Goal: Task Accomplishment & Management: Manage account settings

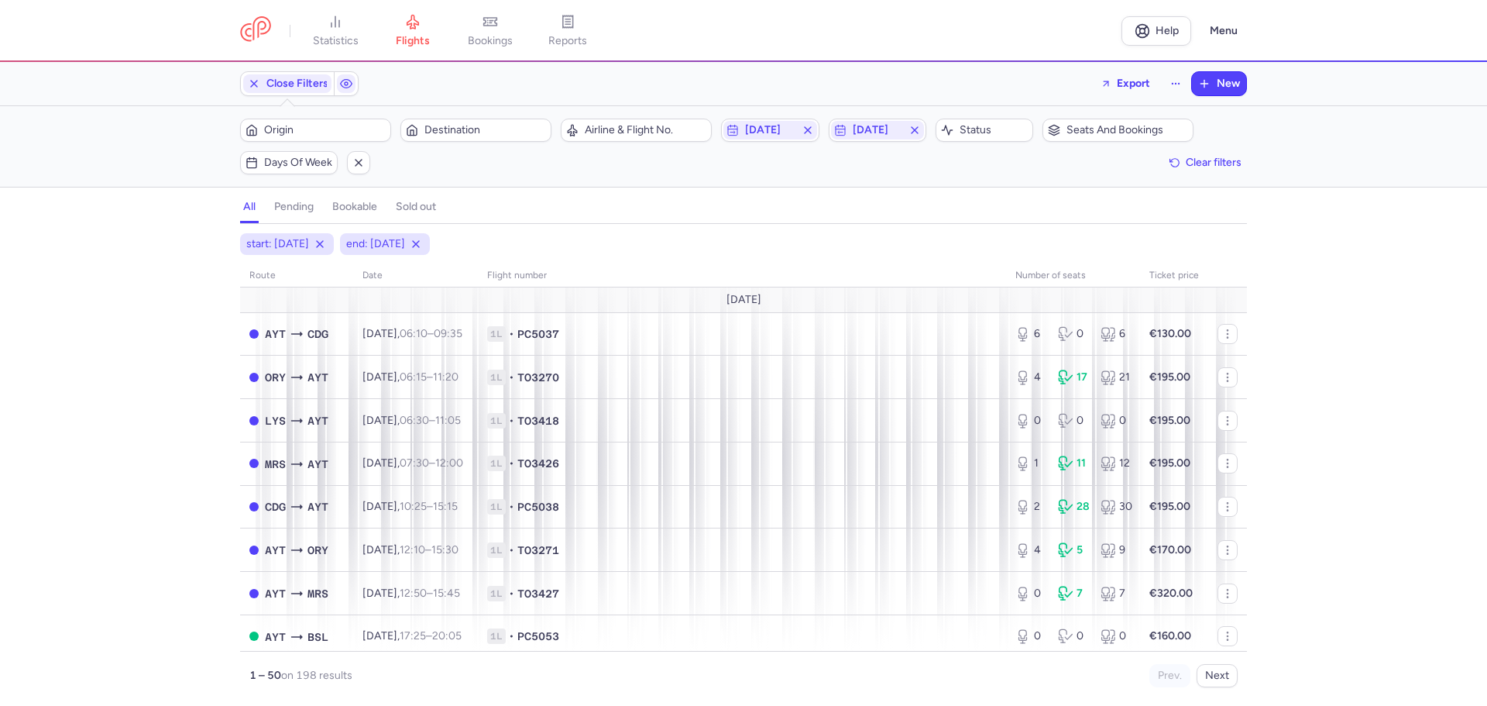
click at [137, 168] on div "Filters (2) – 198 results Origin Destination Airline & Flight No. [DATE] [DATE]…" at bounding box center [743, 146] width 1487 height 81
click at [268, 126] on span "Origin" at bounding box center [325, 130] width 122 height 12
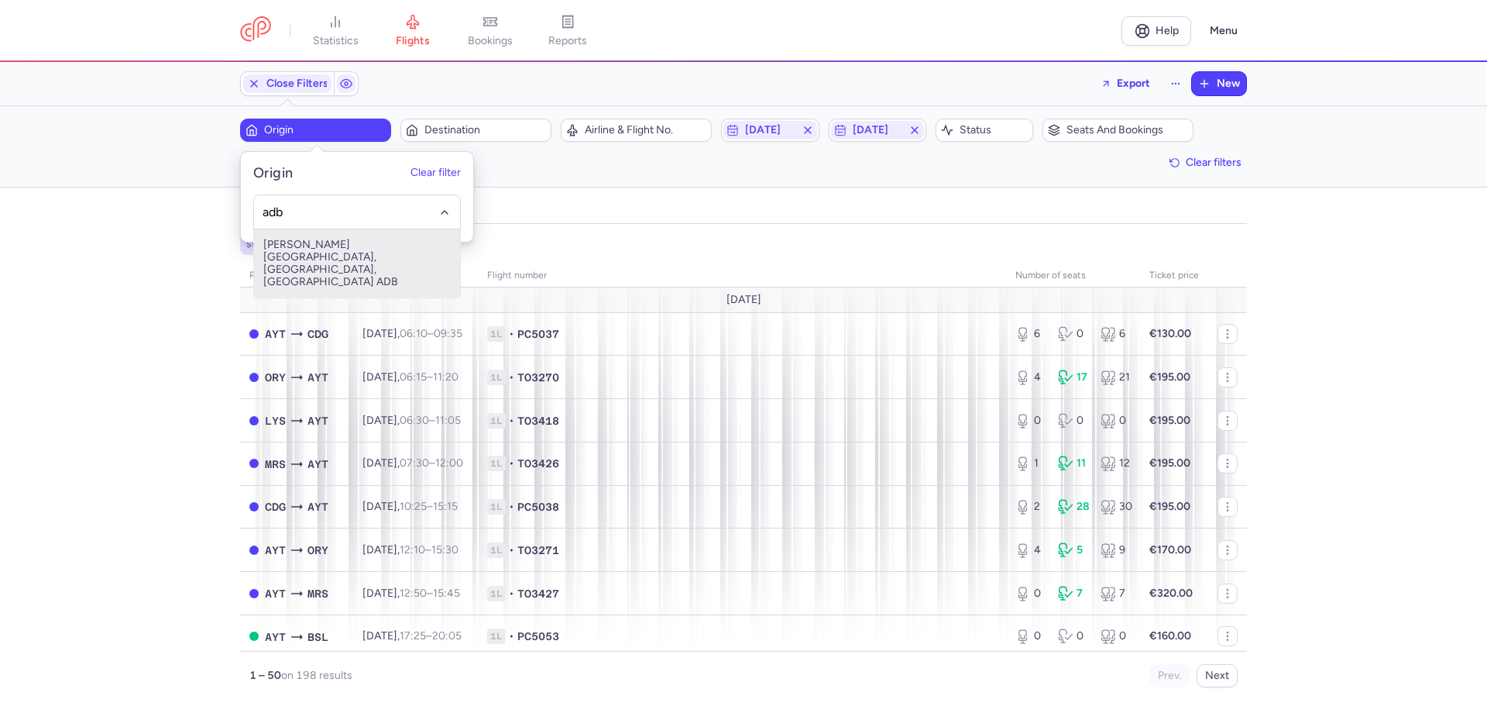
drag, startPoint x: 328, startPoint y: 252, endPoint x: 401, endPoint y: 155, distance: 120.7
click at [328, 251] on span "[PERSON_NAME][GEOGRAPHIC_DATA], [GEOGRAPHIC_DATA], [GEOGRAPHIC_DATA] ADB" at bounding box center [357, 263] width 206 height 68
type input "adb"
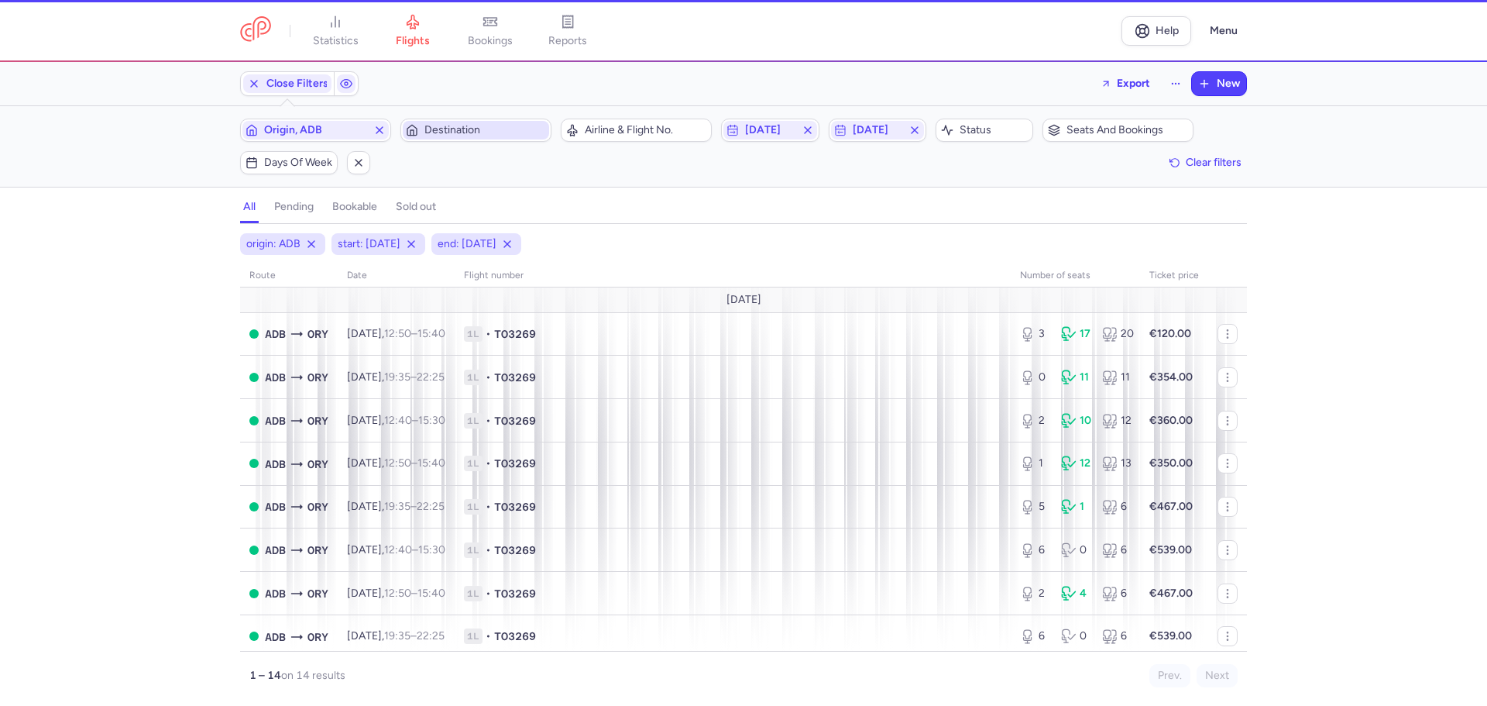
click at [442, 129] on span "Destination" at bounding box center [486, 130] width 122 height 12
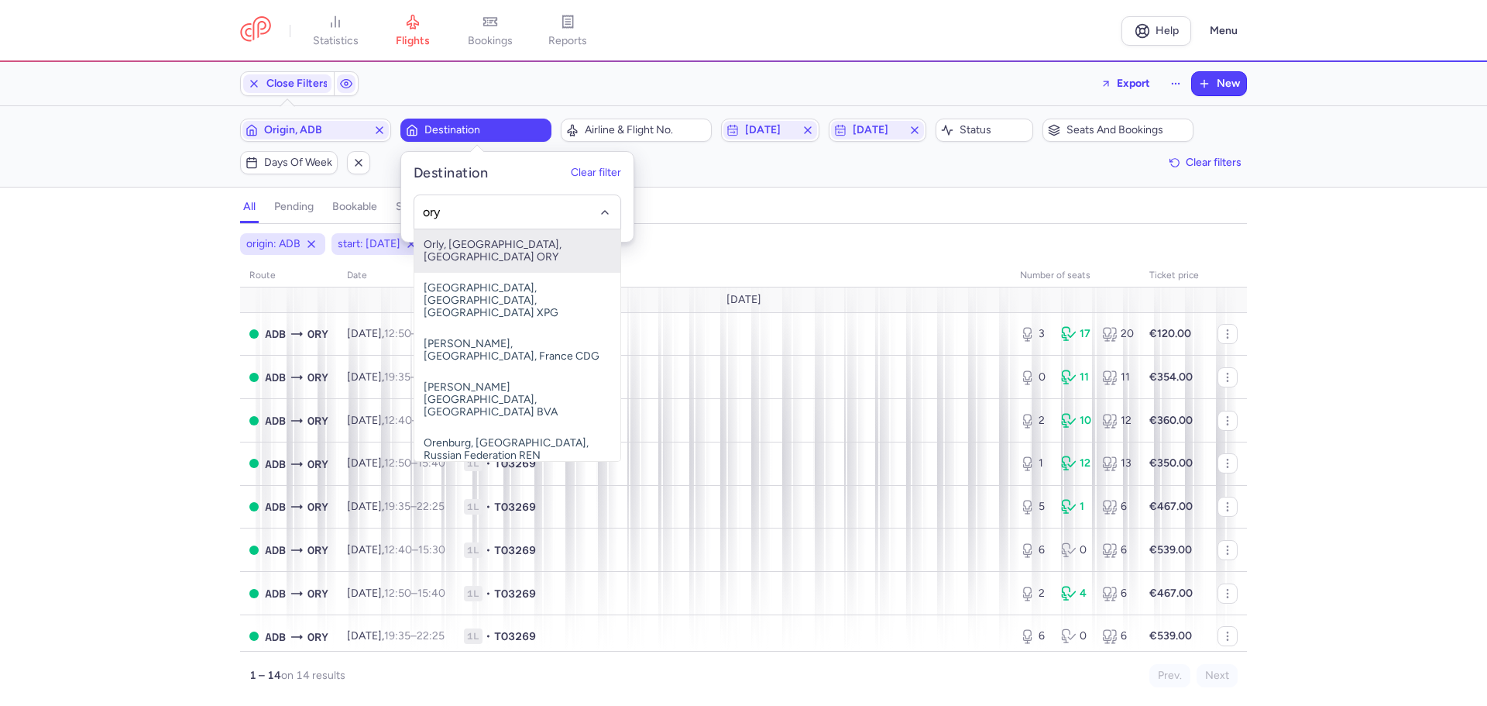
click at [454, 237] on span "Orly, [GEOGRAPHIC_DATA], [GEOGRAPHIC_DATA] ORY" at bounding box center [517, 250] width 206 height 43
type input "ory"
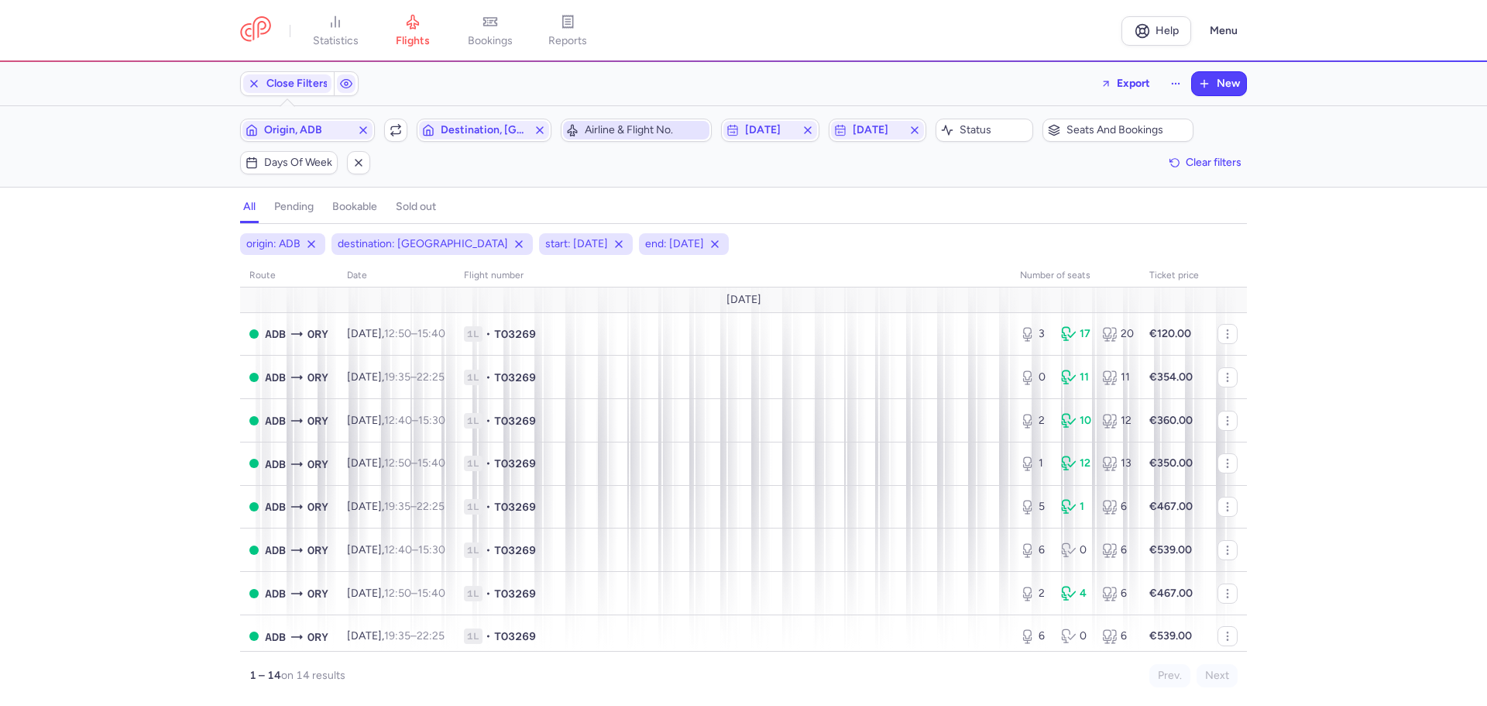
click at [630, 129] on span "Airline & Flight No." at bounding box center [646, 130] width 122 height 12
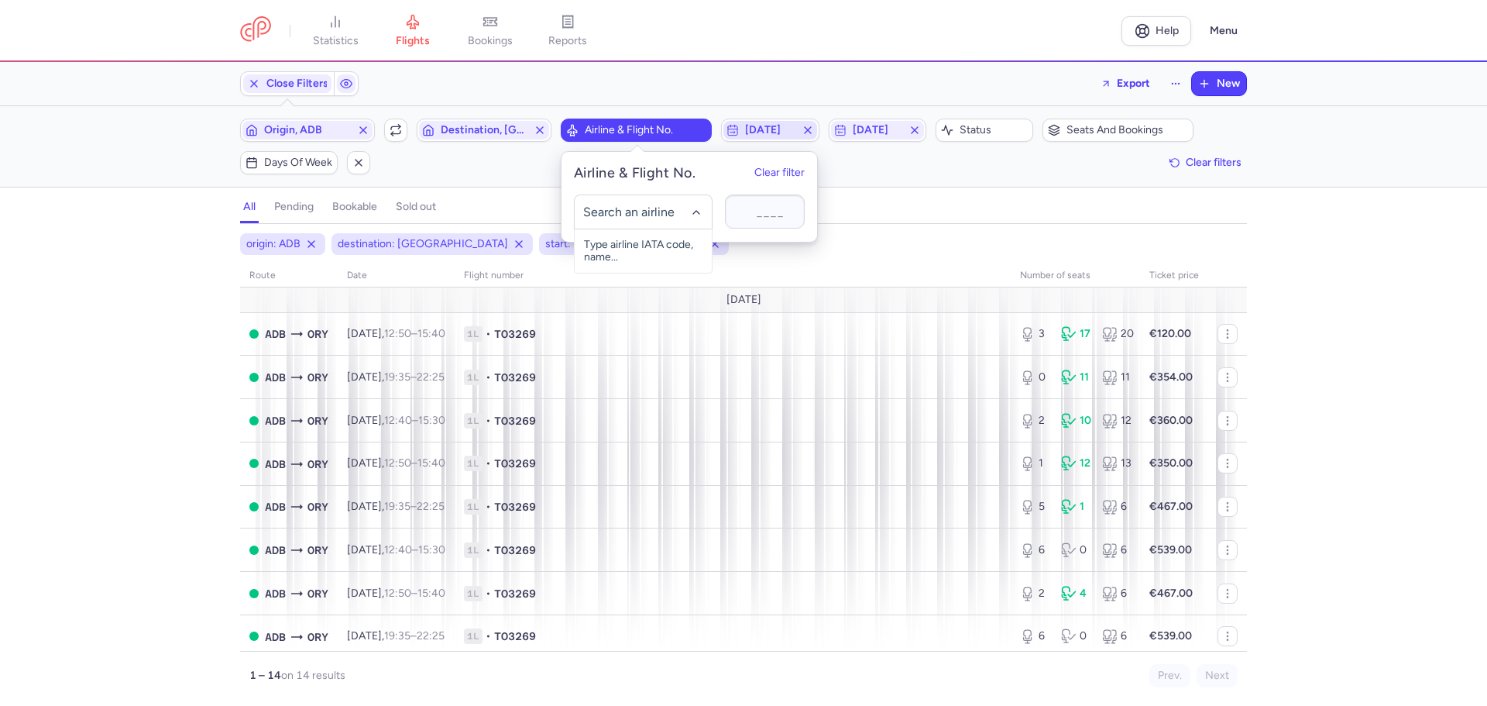
click at [771, 129] on span "[DATE]" at bounding box center [770, 130] width 50 height 12
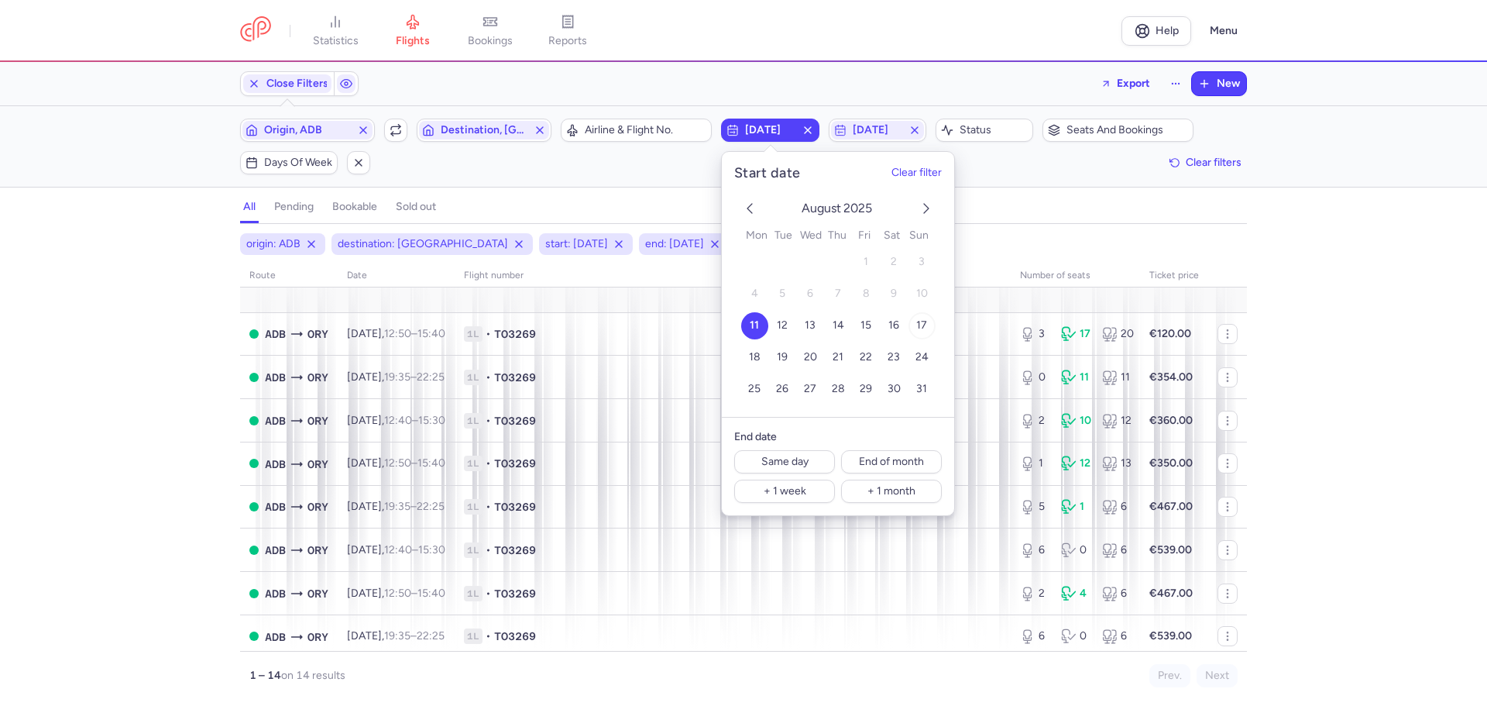
click at [921, 321] on span "17" at bounding box center [921, 325] width 11 height 13
click at [899, 123] on span "[DATE]" at bounding box center [877, 130] width 93 height 19
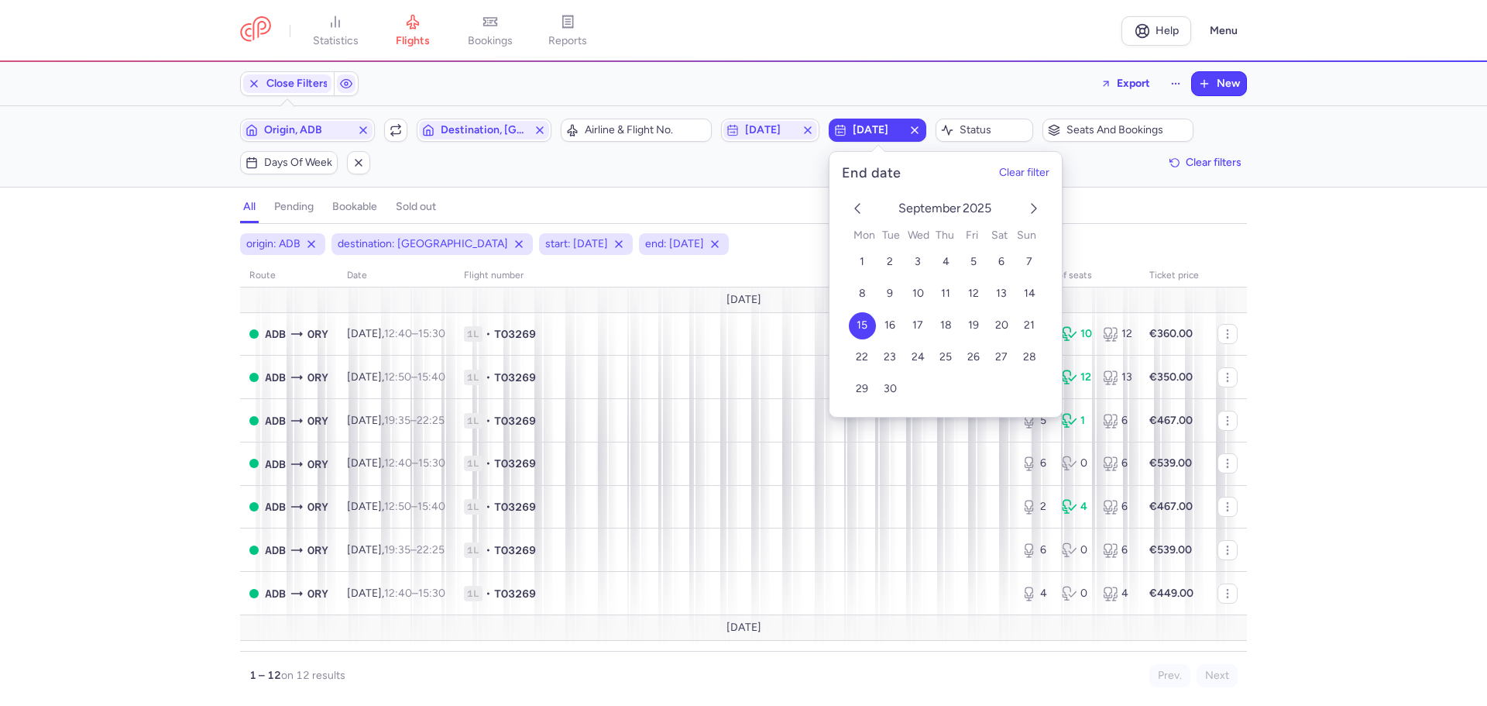
click at [862, 207] on icon "previous month" at bounding box center [857, 208] width 19 height 19
click at [892, 351] on span "19" at bounding box center [890, 357] width 11 height 13
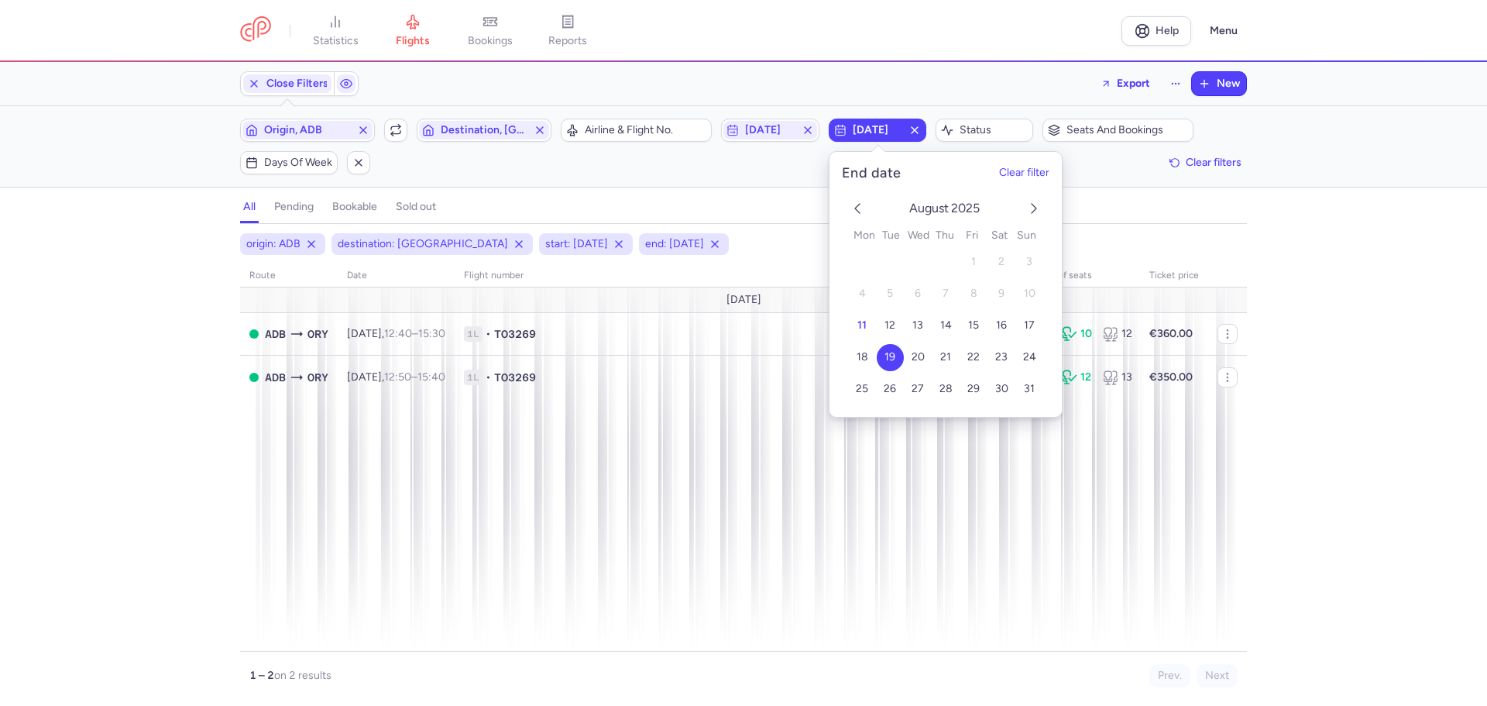
click at [2, 272] on div "origin: ADB destination: [GEOGRAPHIC_DATA] start: [DATE] end: [DATE] route date…" at bounding box center [743, 469] width 1487 height 473
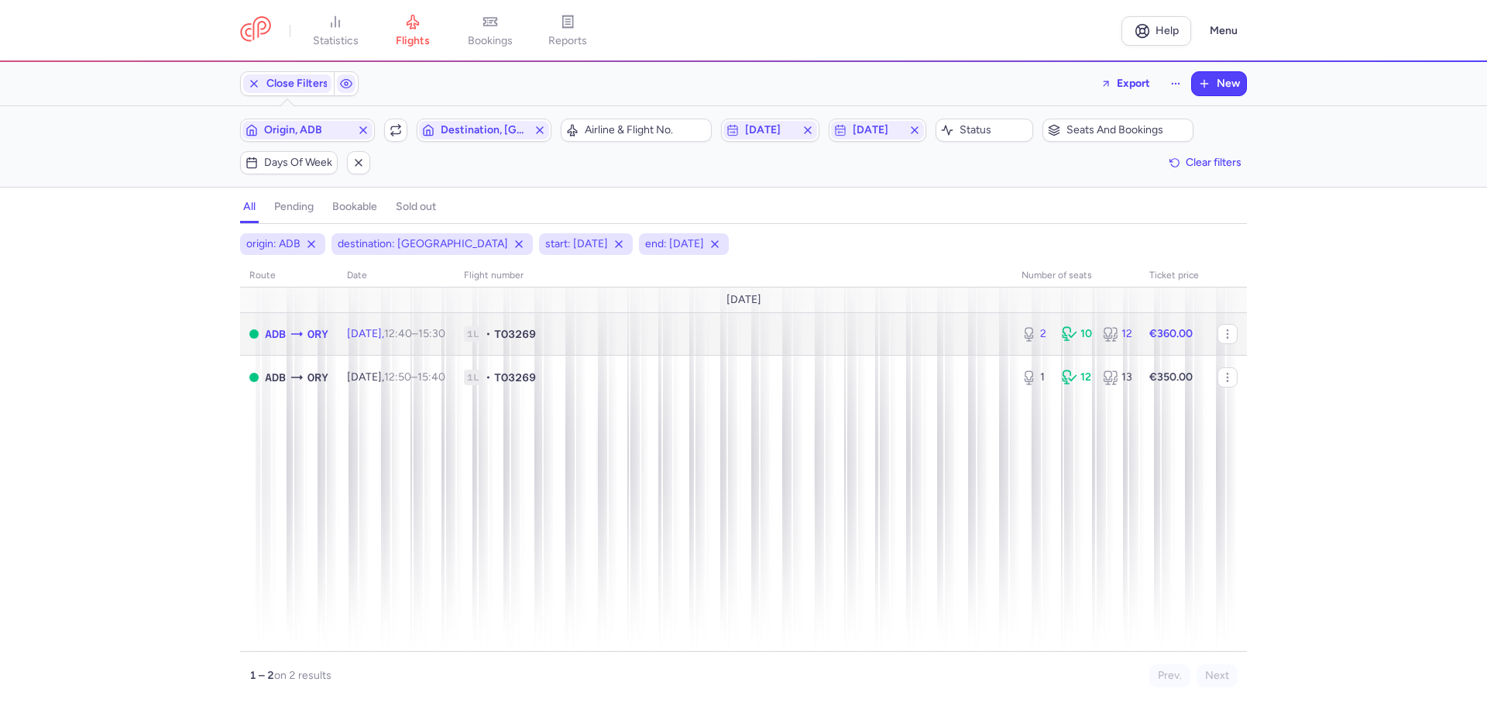
click at [337, 334] on td "ADB ORY" at bounding box center [289, 333] width 98 height 43
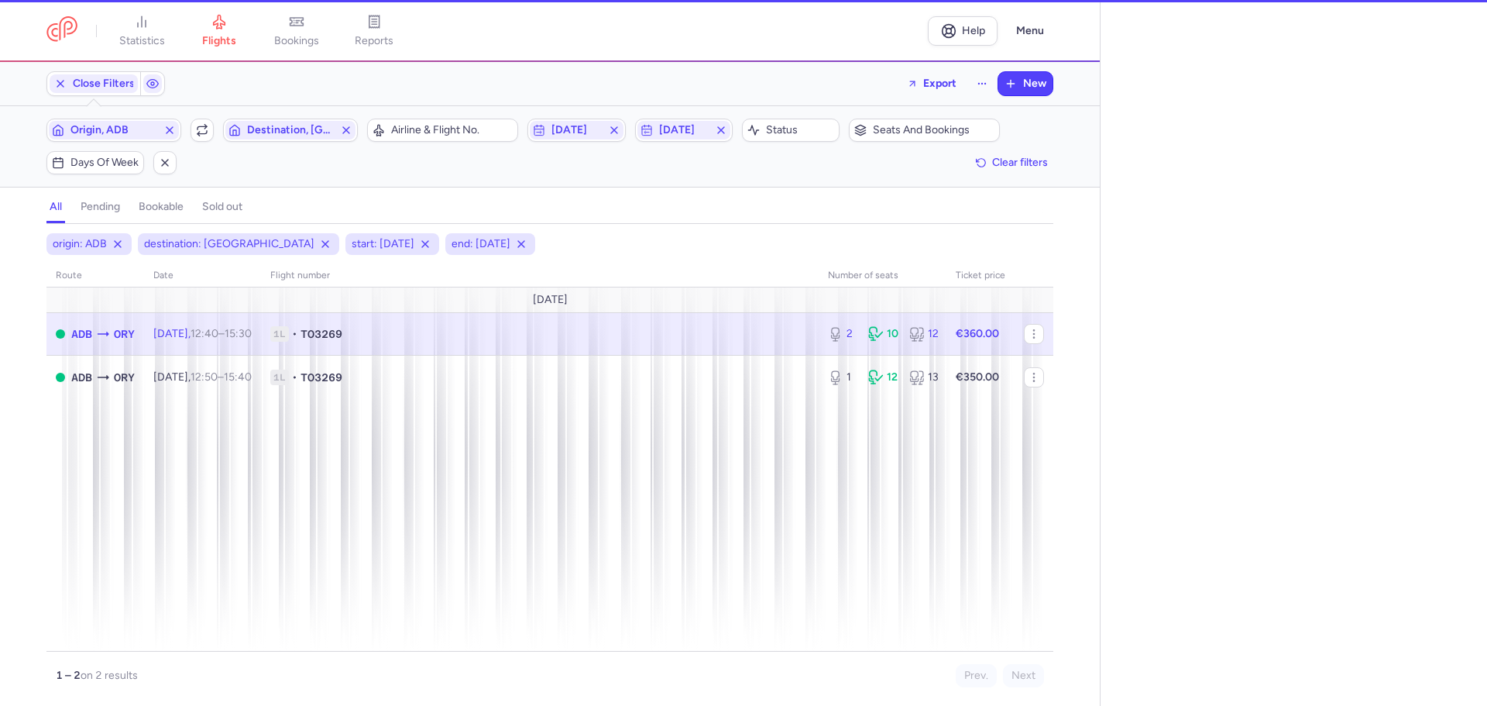
select select "hours"
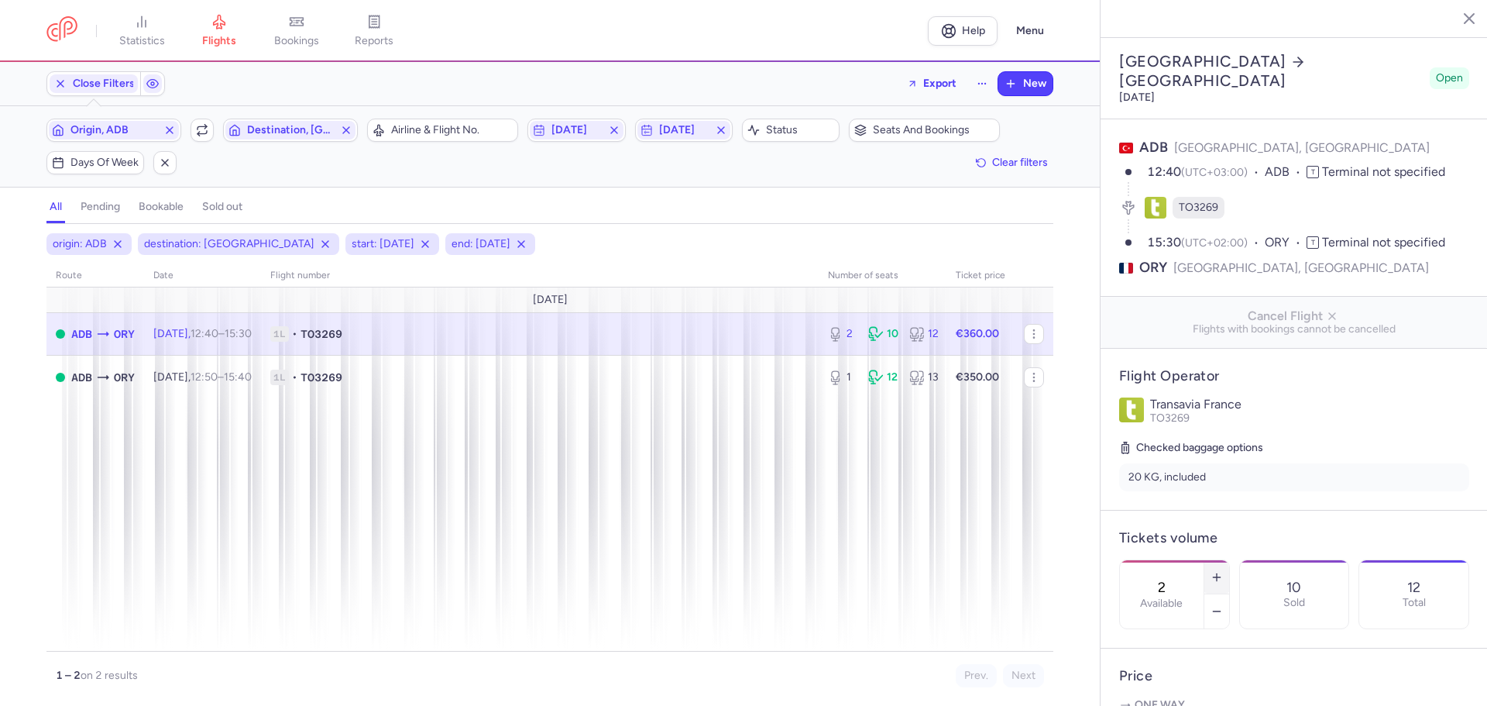
click at [1220, 577] on line "button" at bounding box center [1216, 577] width 7 height 0
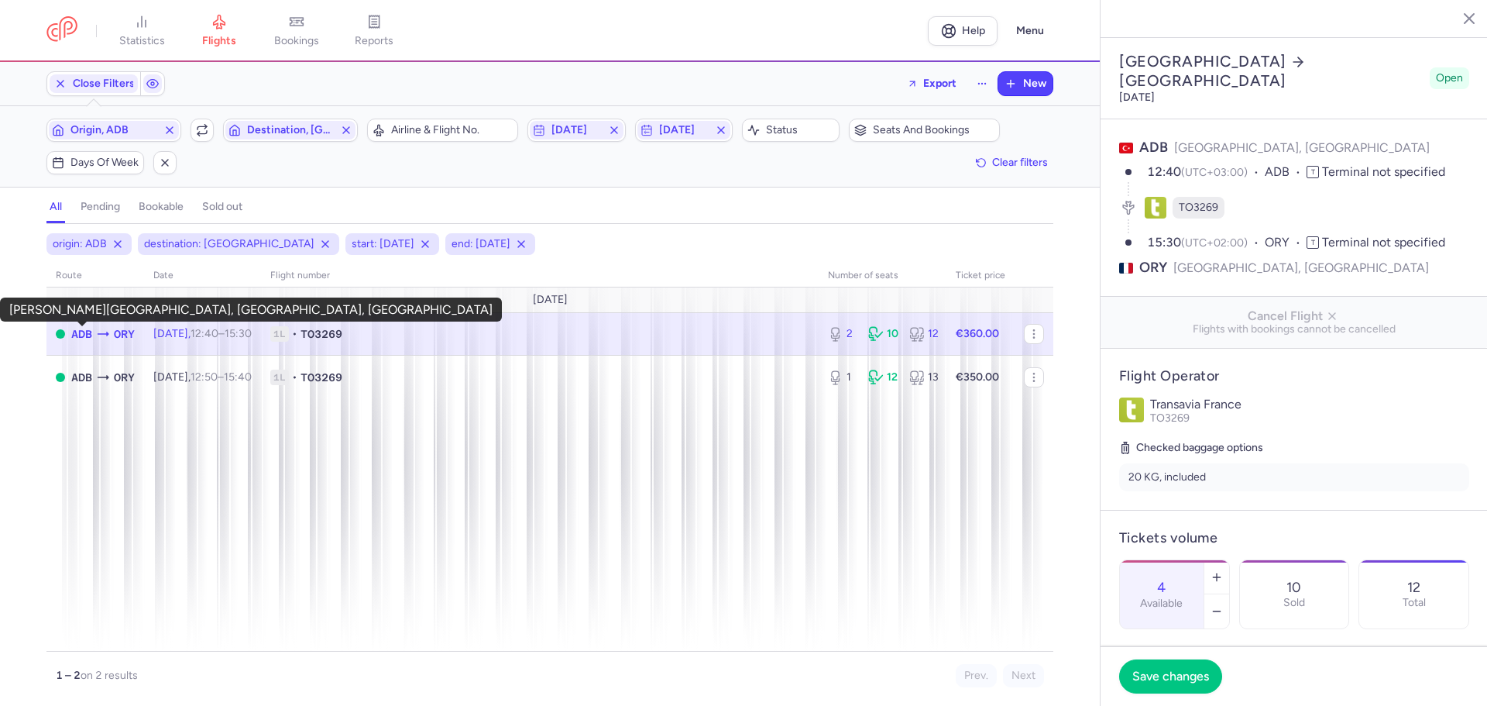
click at [83, 333] on span "ADB" at bounding box center [81, 333] width 21 height 17
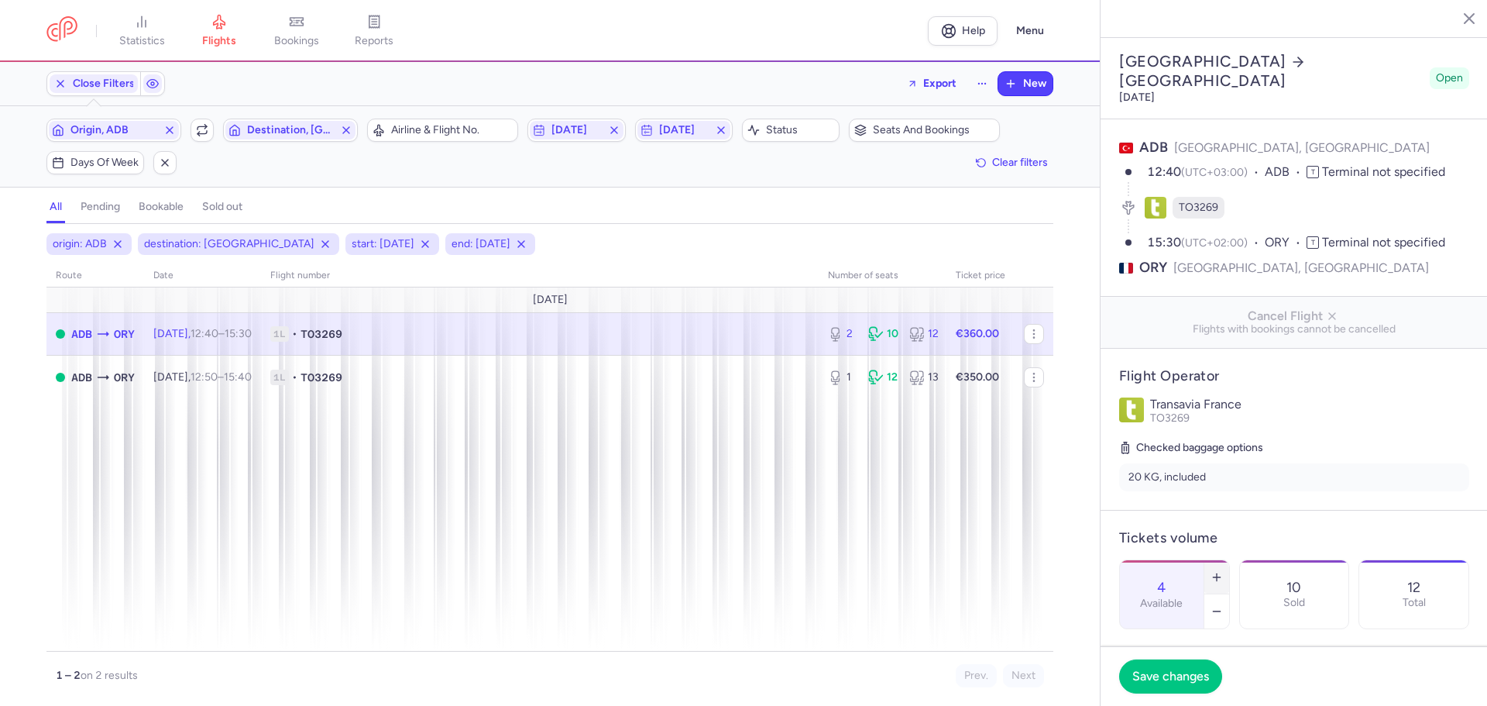
click at [1223, 571] on icon "button" at bounding box center [1217, 577] width 12 height 12
click at [1220, 577] on line "button" at bounding box center [1216, 577] width 7 height 0
click at [1191, 667] on button "Save changes" at bounding box center [1170, 675] width 103 height 34
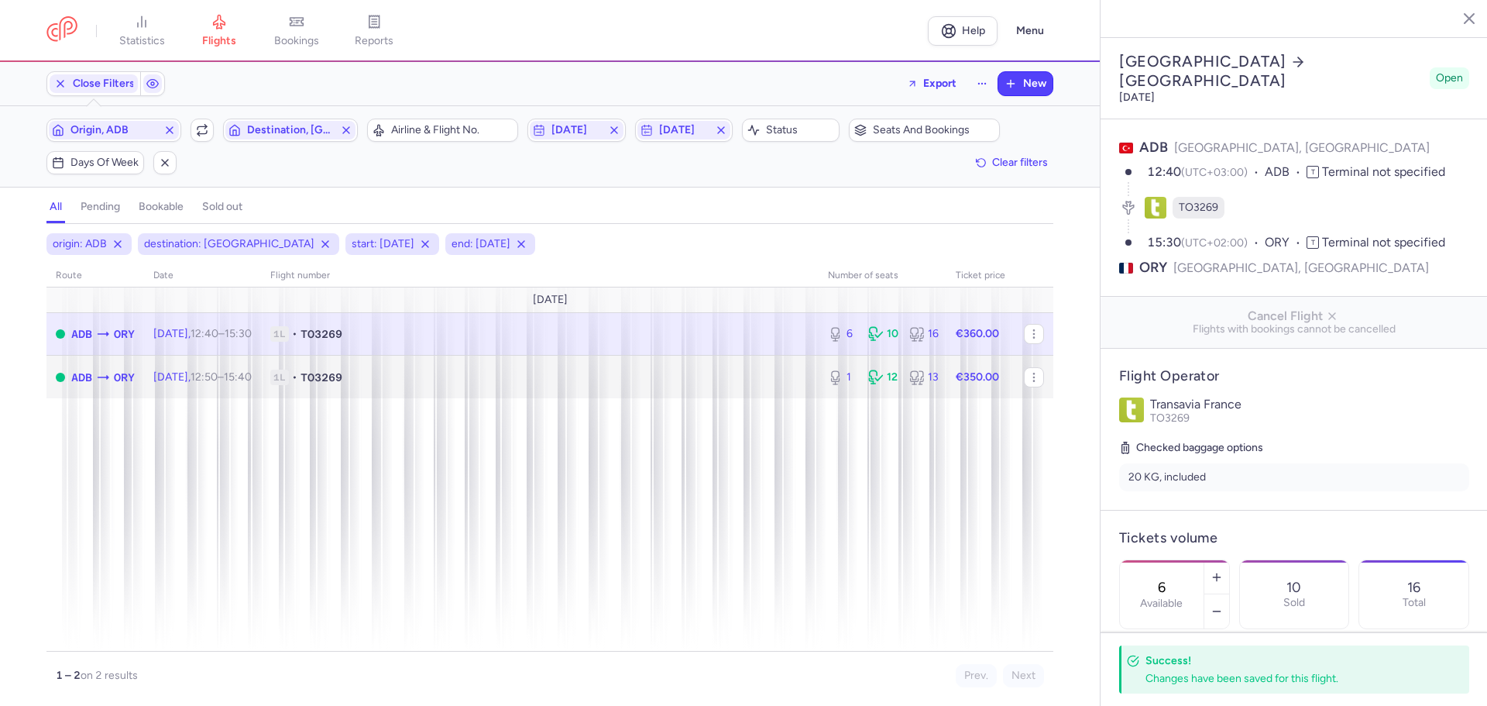
click at [105, 369] on div "ADB ORY" at bounding box center [103, 378] width 64 height 18
type input "1"
select select "days"
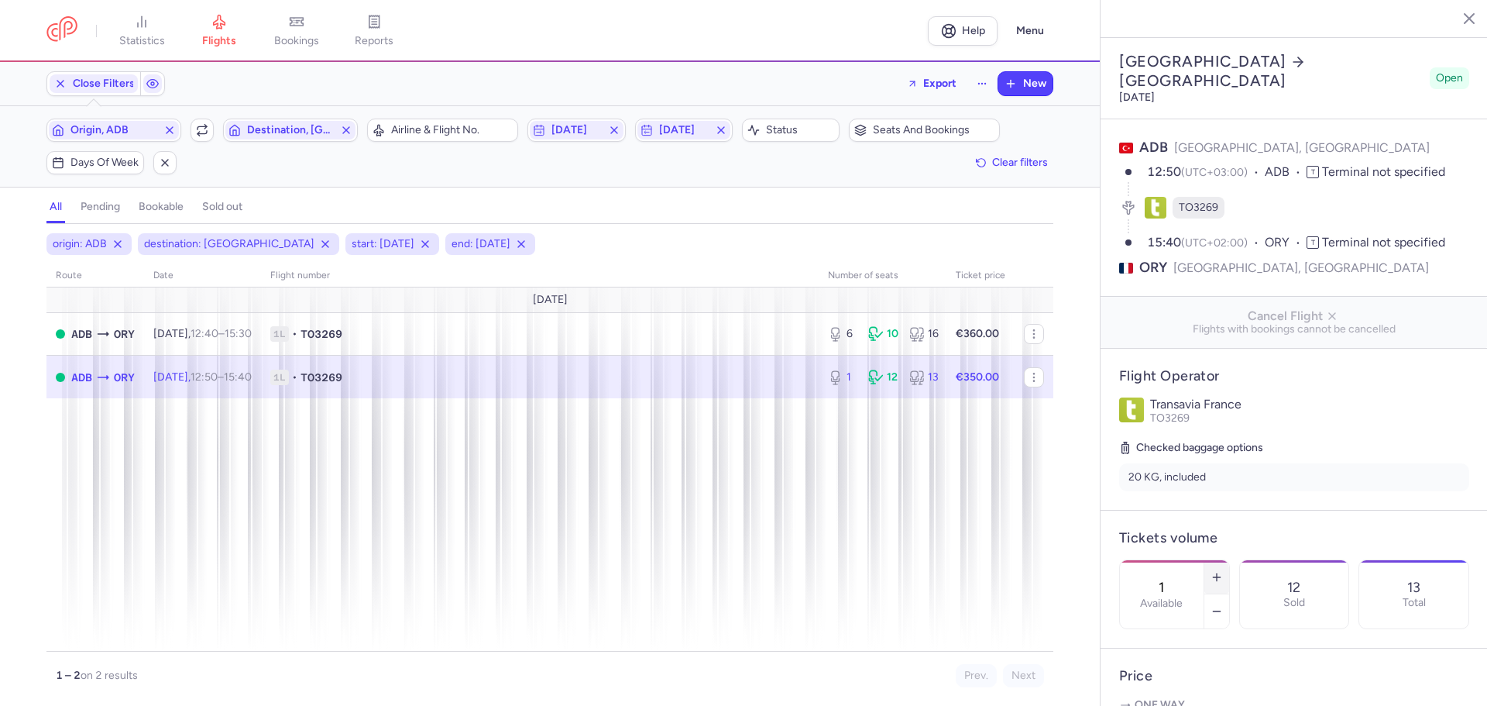
click at [1223, 571] on icon "button" at bounding box center [1217, 577] width 12 height 12
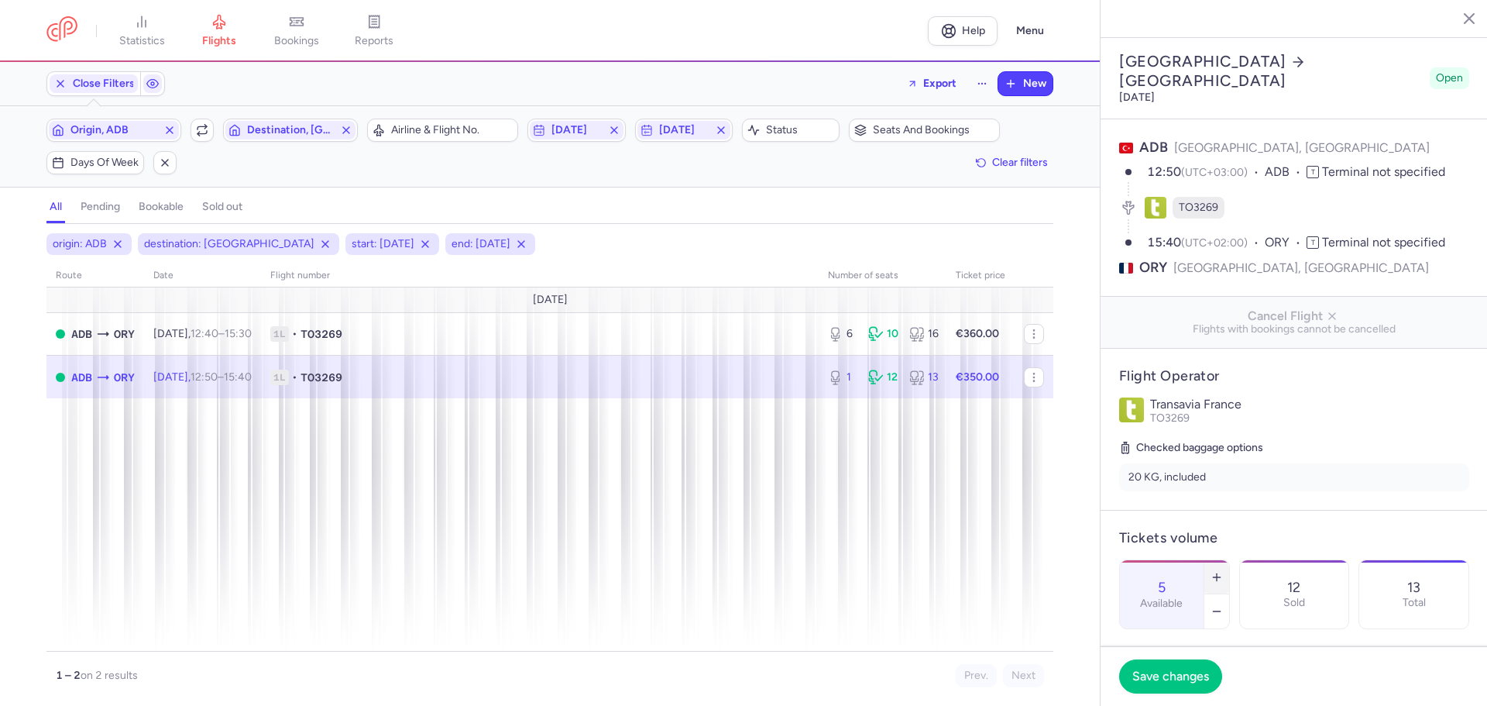
type input "6"
click at [1194, 667] on button "Save changes" at bounding box center [1170, 675] width 103 height 34
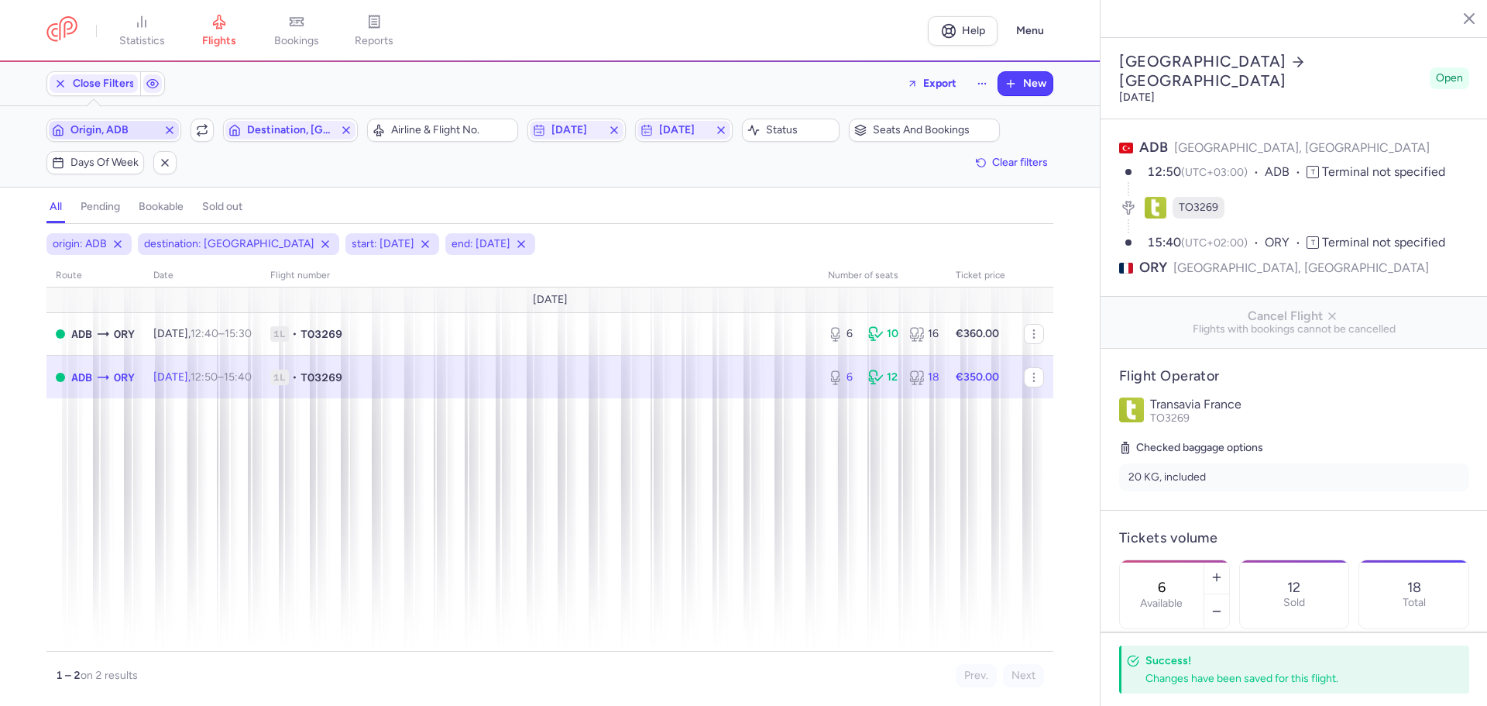
click at [137, 127] on span "Origin, ADB" at bounding box center [113, 130] width 87 height 12
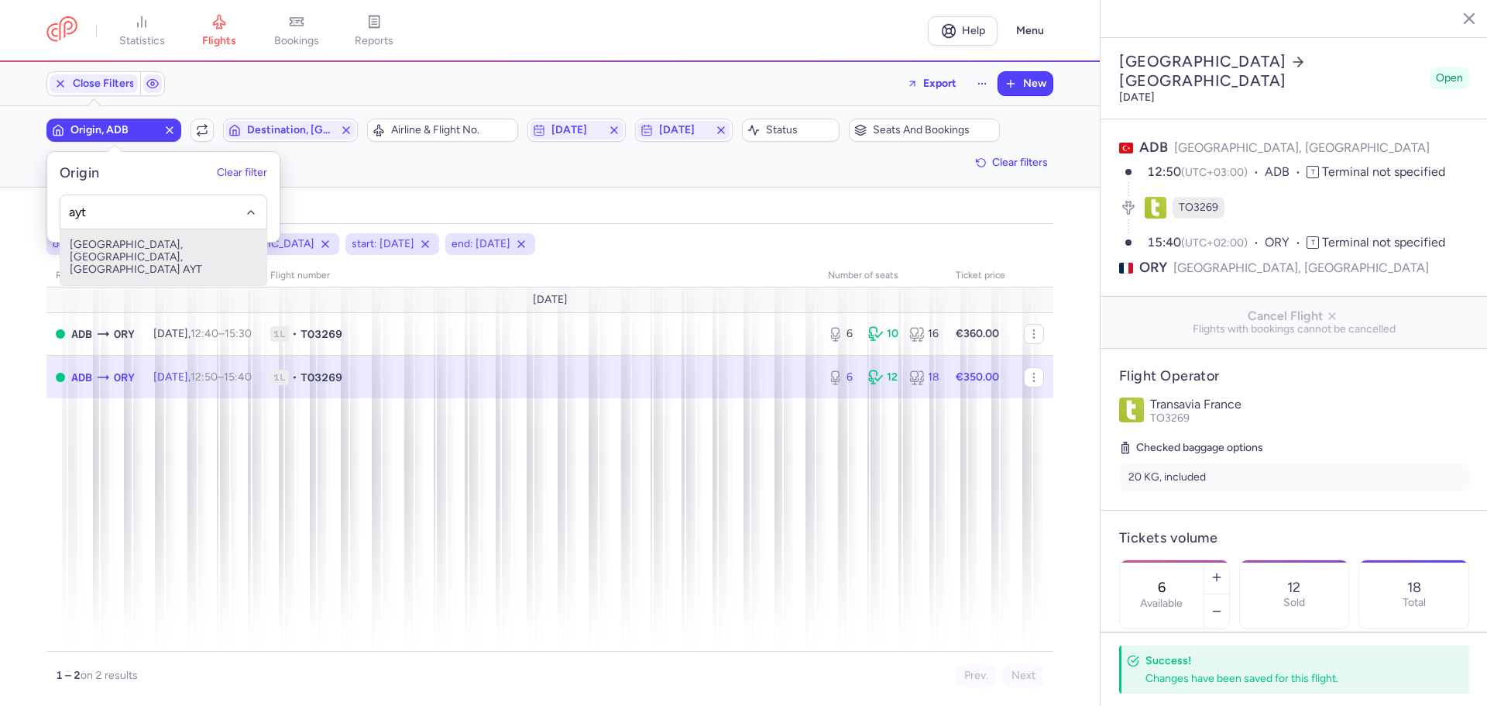
click at [167, 255] on span "[GEOGRAPHIC_DATA], [GEOGRAPHIC_DATA], [GEOGRAPHIC_DATA] AYT" at bounding box center [163, 257] width 206 height 56
type input "ayt"
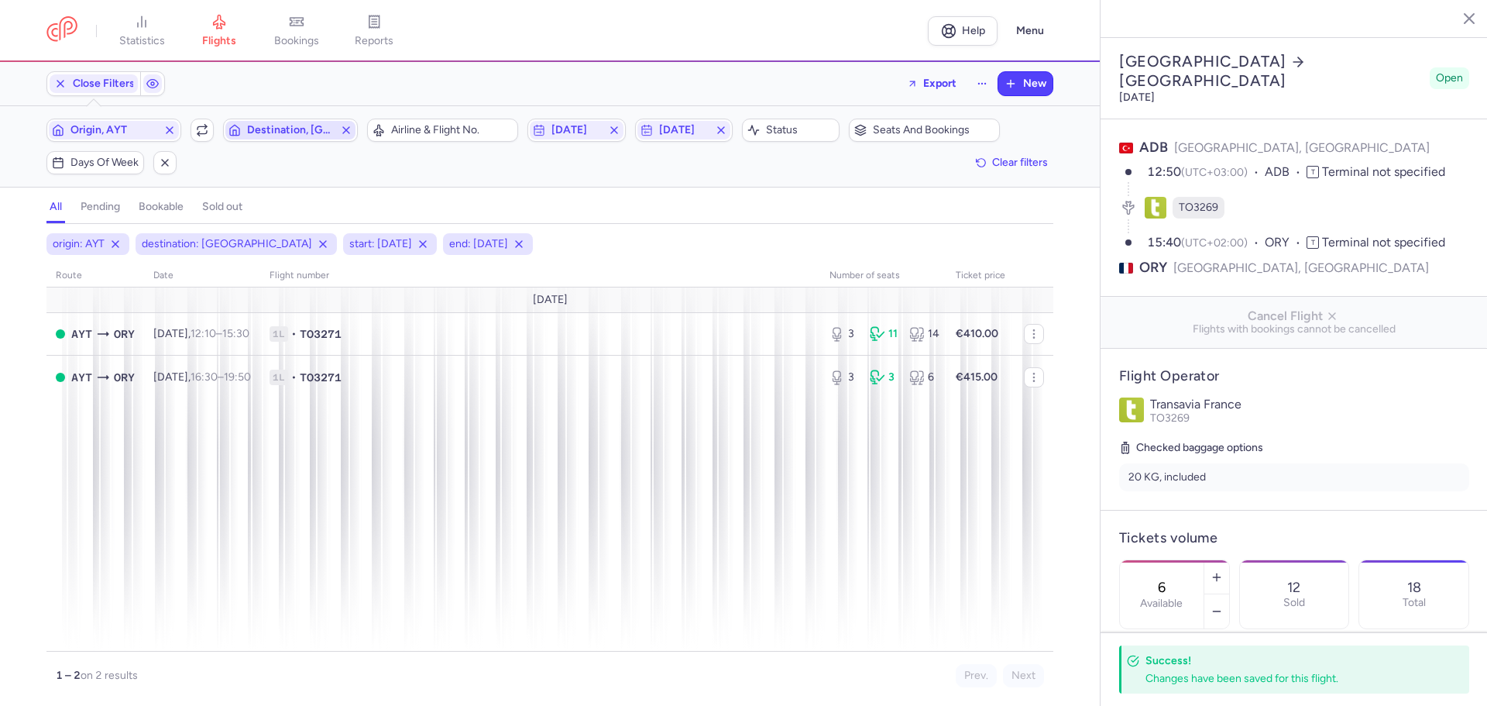
click at [258, 132] on span "Destination, [GEOGRAPHIC_DATA]" at bounding box center [290, 130] width 87 height 12
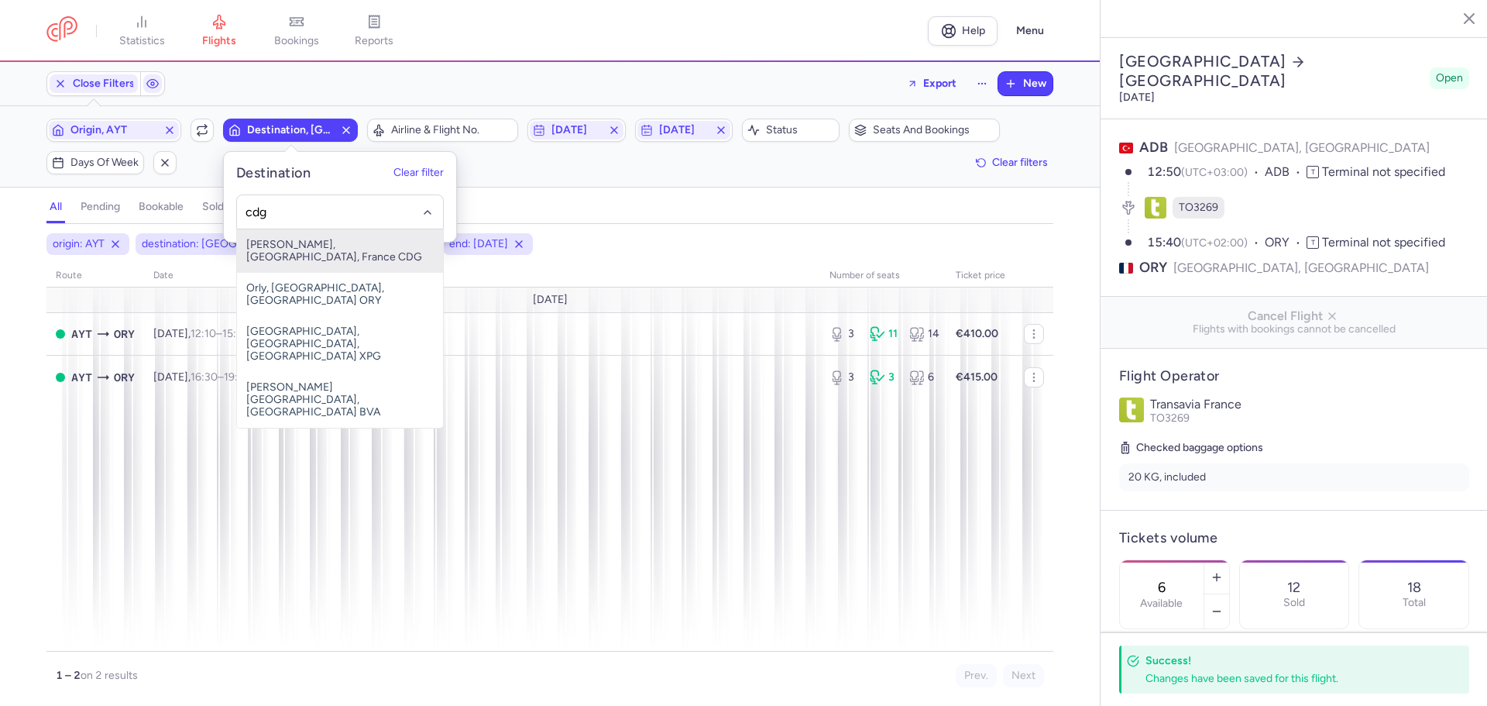
click at [312, 238] on span "[PERSON_NAME], [GEOGRAPHIC_DATA], France CDG" at bounding box center [340, 250] width 206 height 43
type input "cdg"
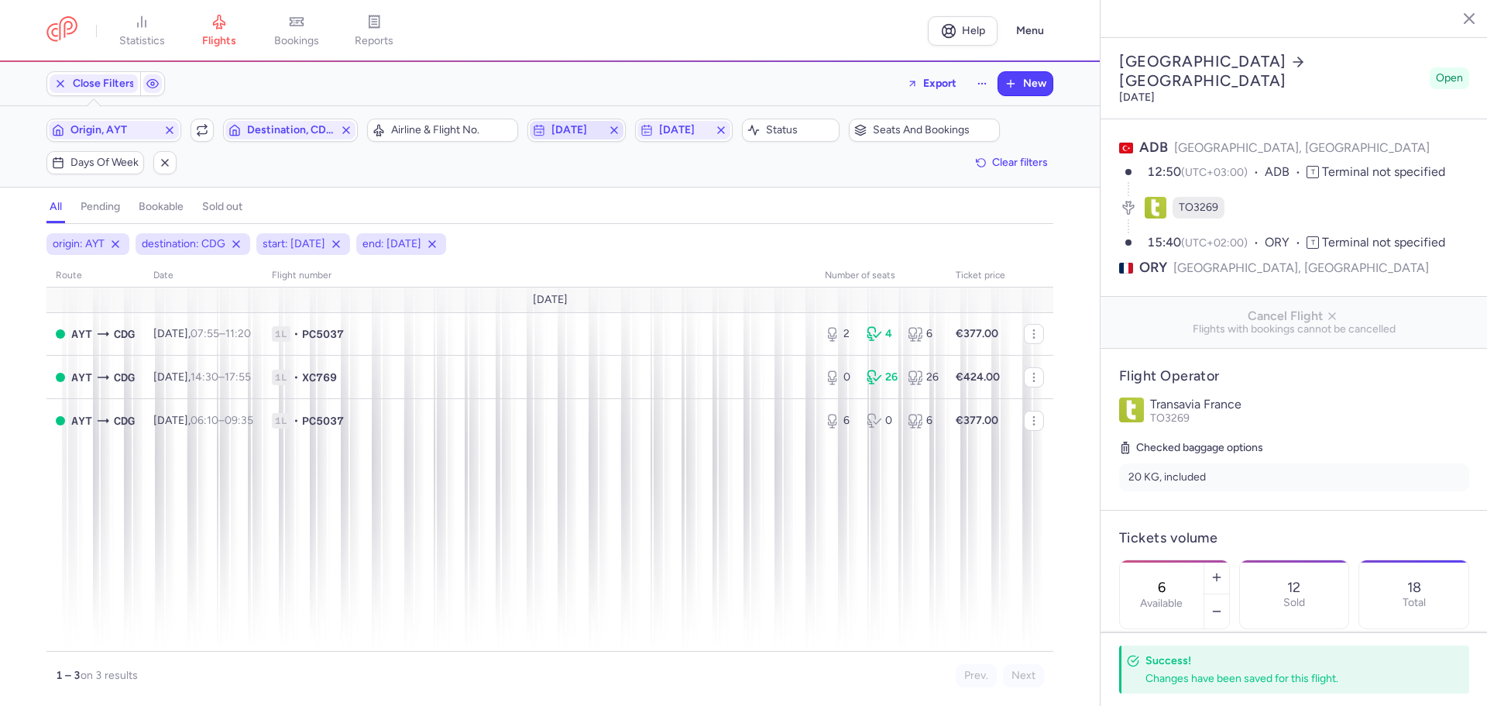
click at [597, 130] on span "[DATE]" at bounding box center [577, 130] width 50 height 12
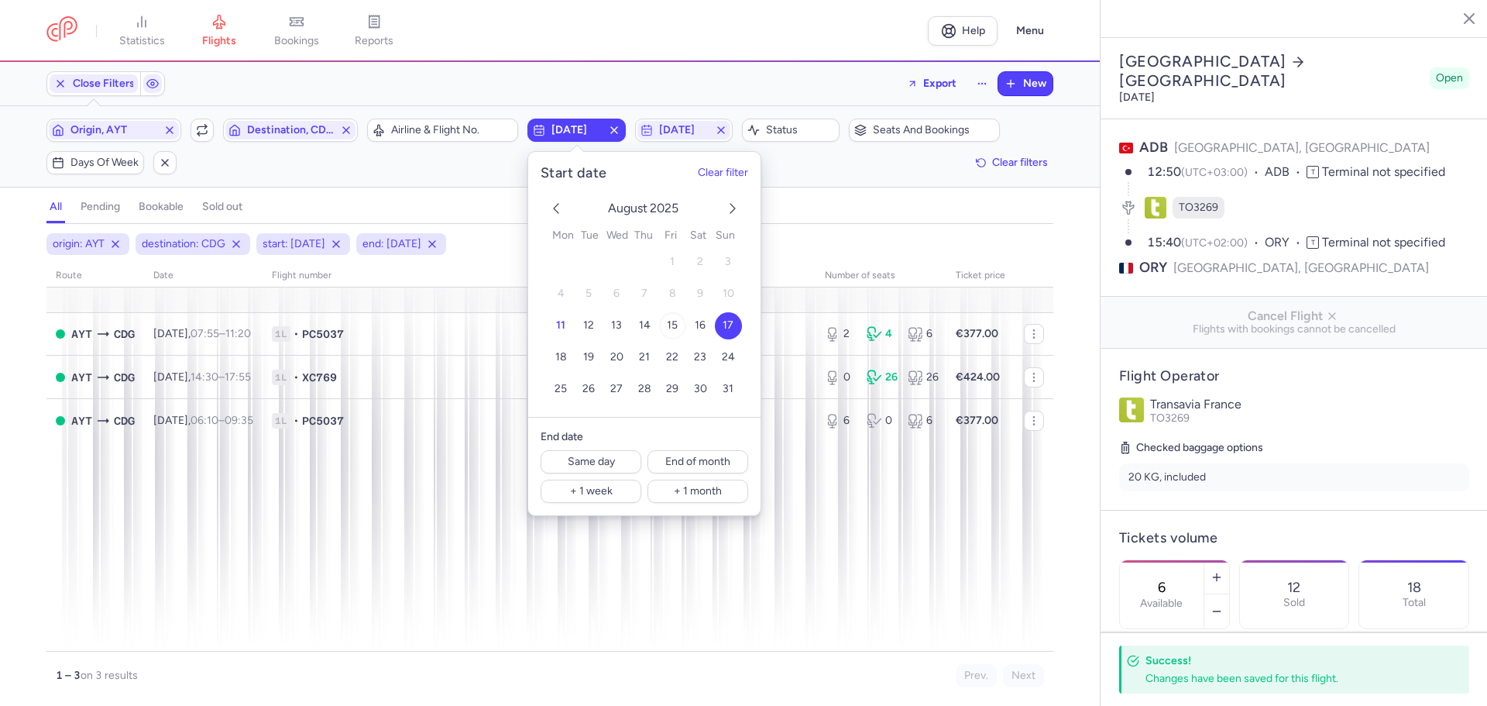
click at [672, 325] on span "15" at bounding box center [672, 325] width 11 height 13
click at [689, 136] on span "[DATE]" at bounding box center [684, 130] width 50 height 12
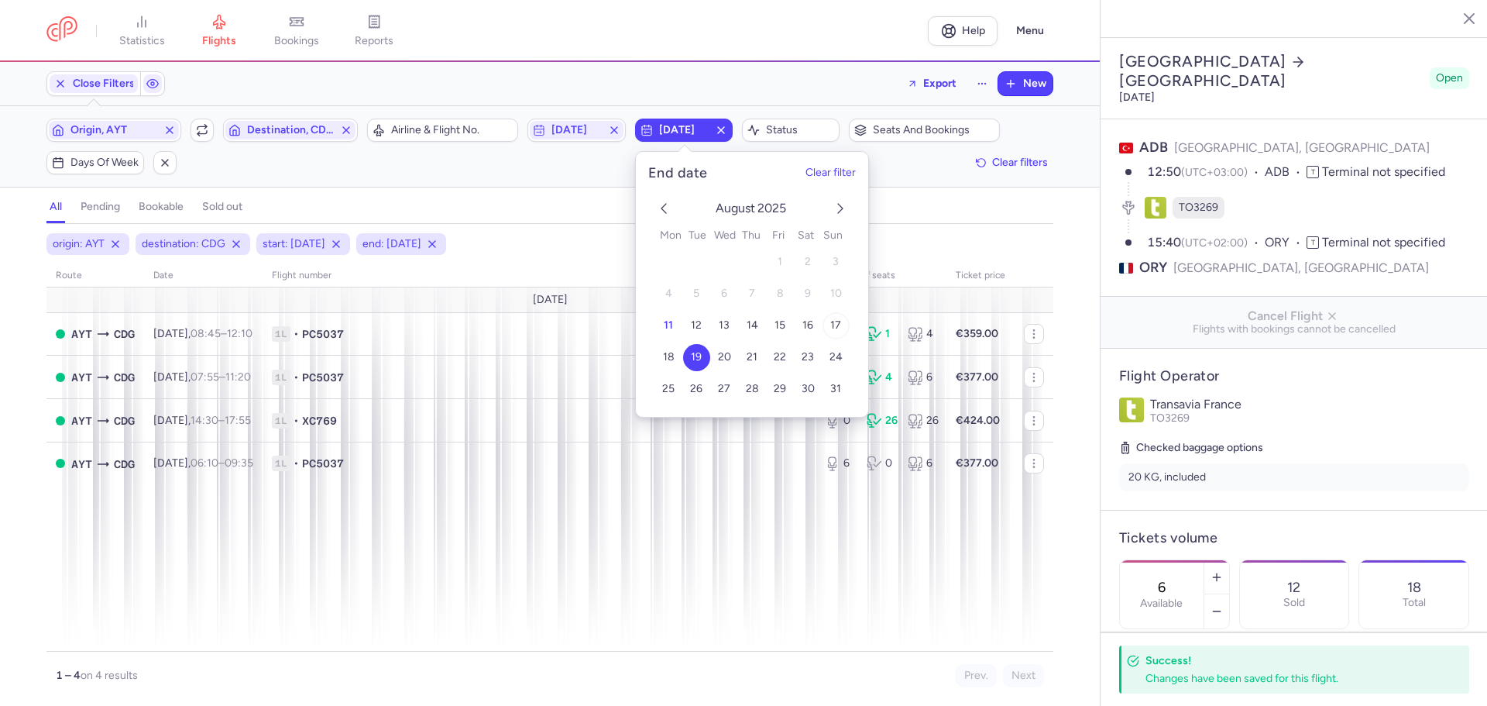
click at [837, 328] on span "17" at bounding box center [835, 325] width 11 height 13
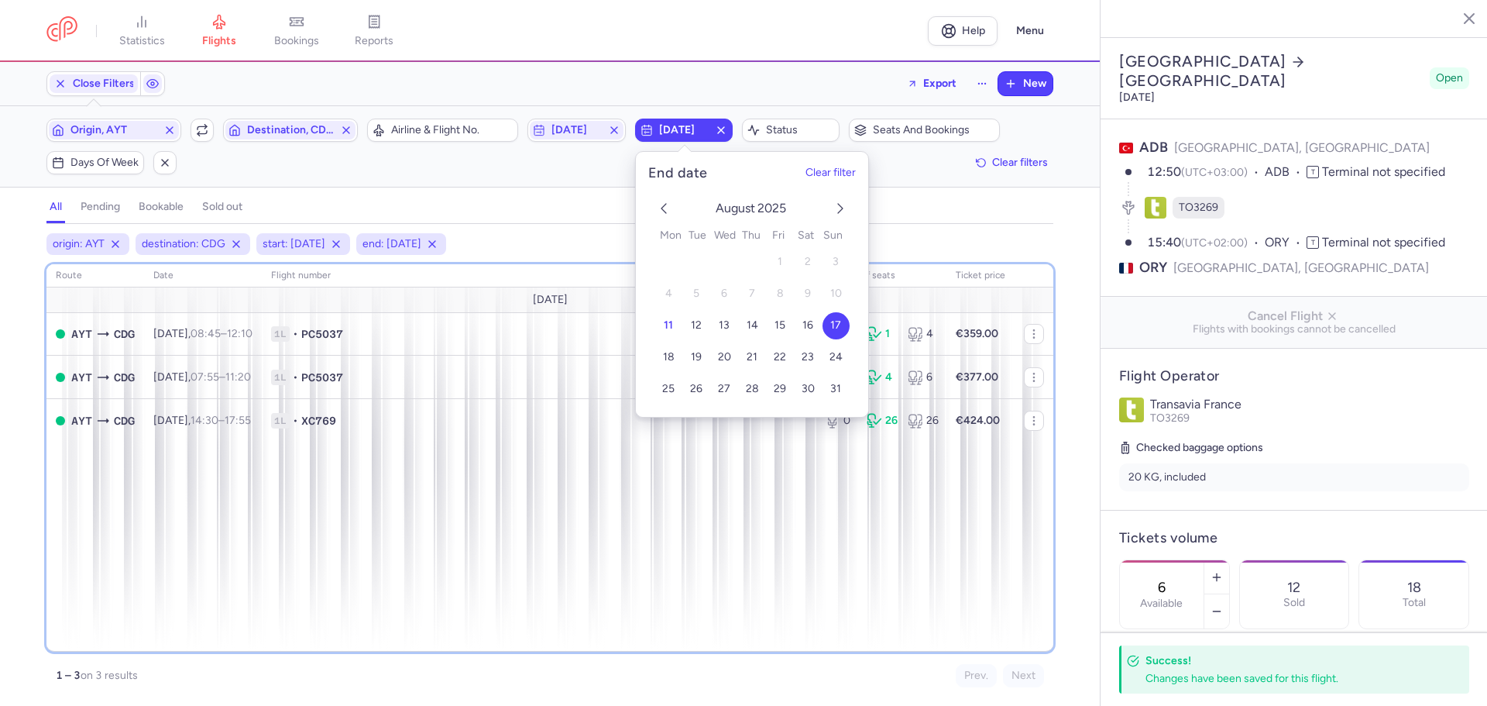
click at [321, 476] on div "route date Flight number number of seats Ticket price [DATE] AYT CDG [DATE] 08:…" at bounding box center [549, 457] width 1007 height 387
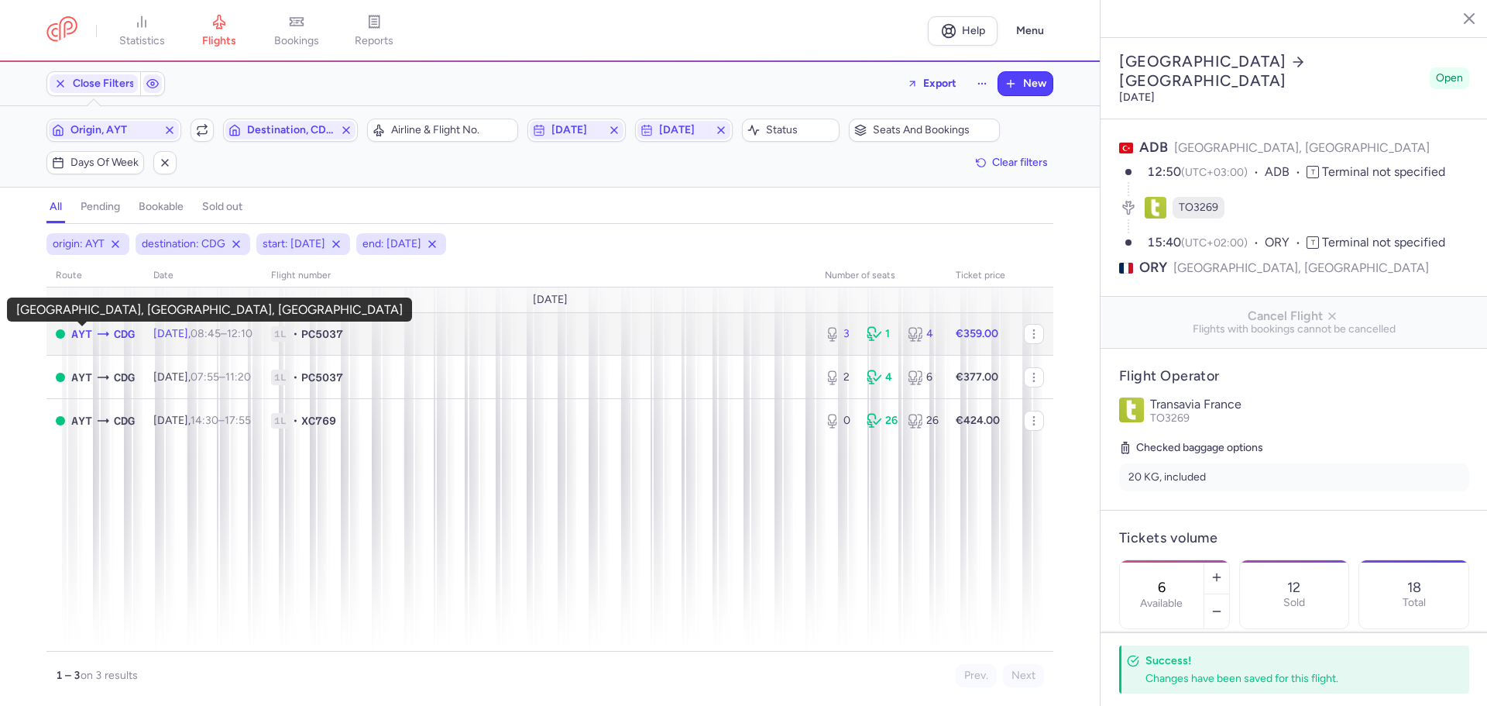
click at [75, 335] on span "AYT" at bounding box center [81, 333] width 21 height 17
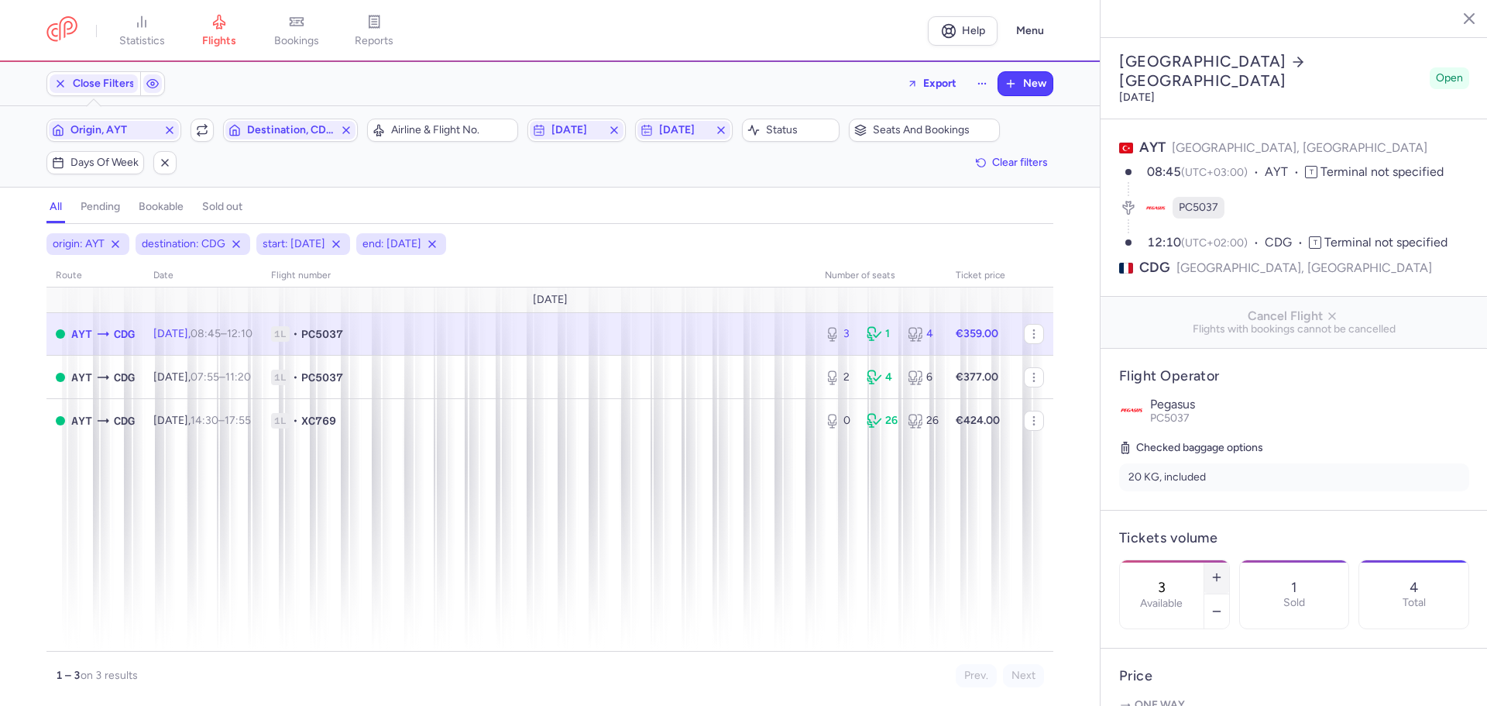
click at [1223, 571] on icon "button" at bounding box center [1217, 577] width 12 height 12
click at [1196, 679] on span "Save changes" at bounding box center [1171, 676] width 77 height 14
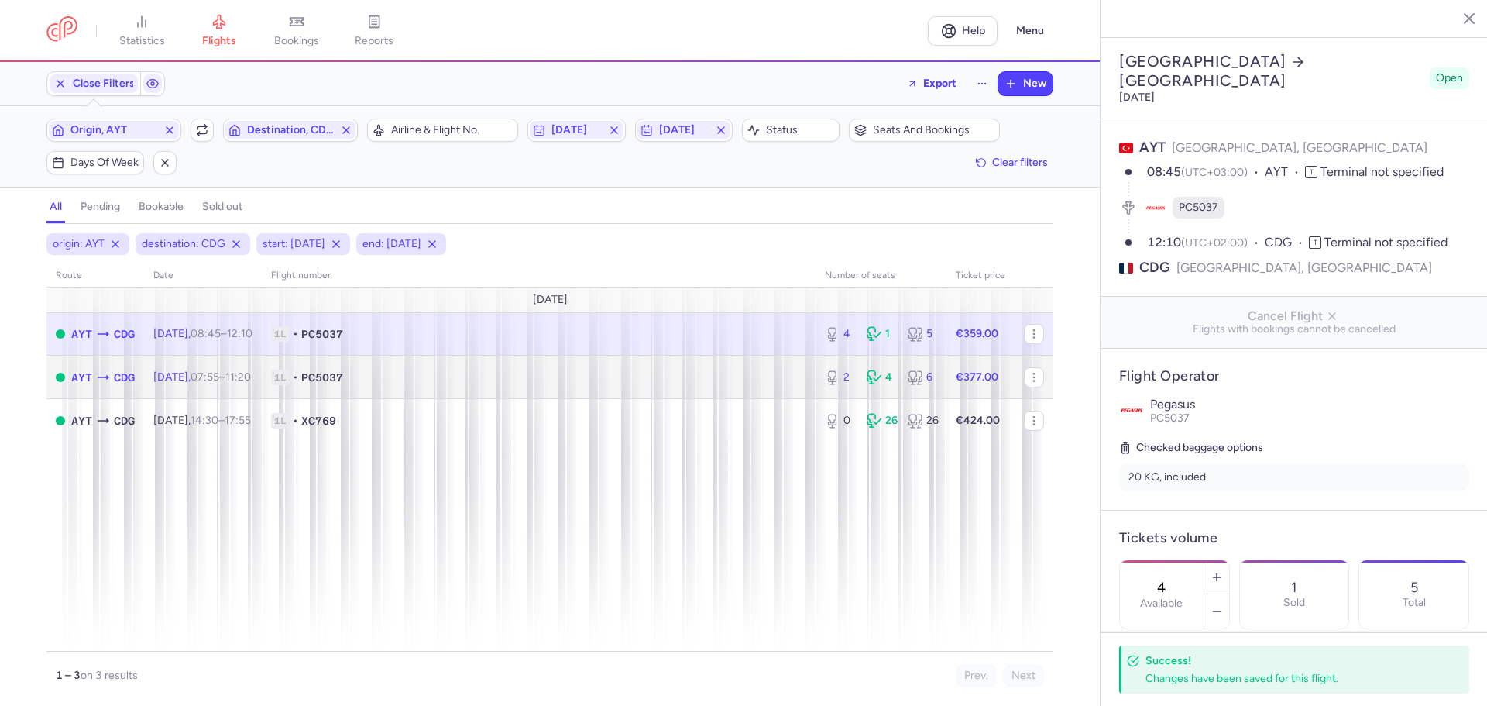
click at [108, 370] on icon at bounding box center [102, 377] width 15 height 15
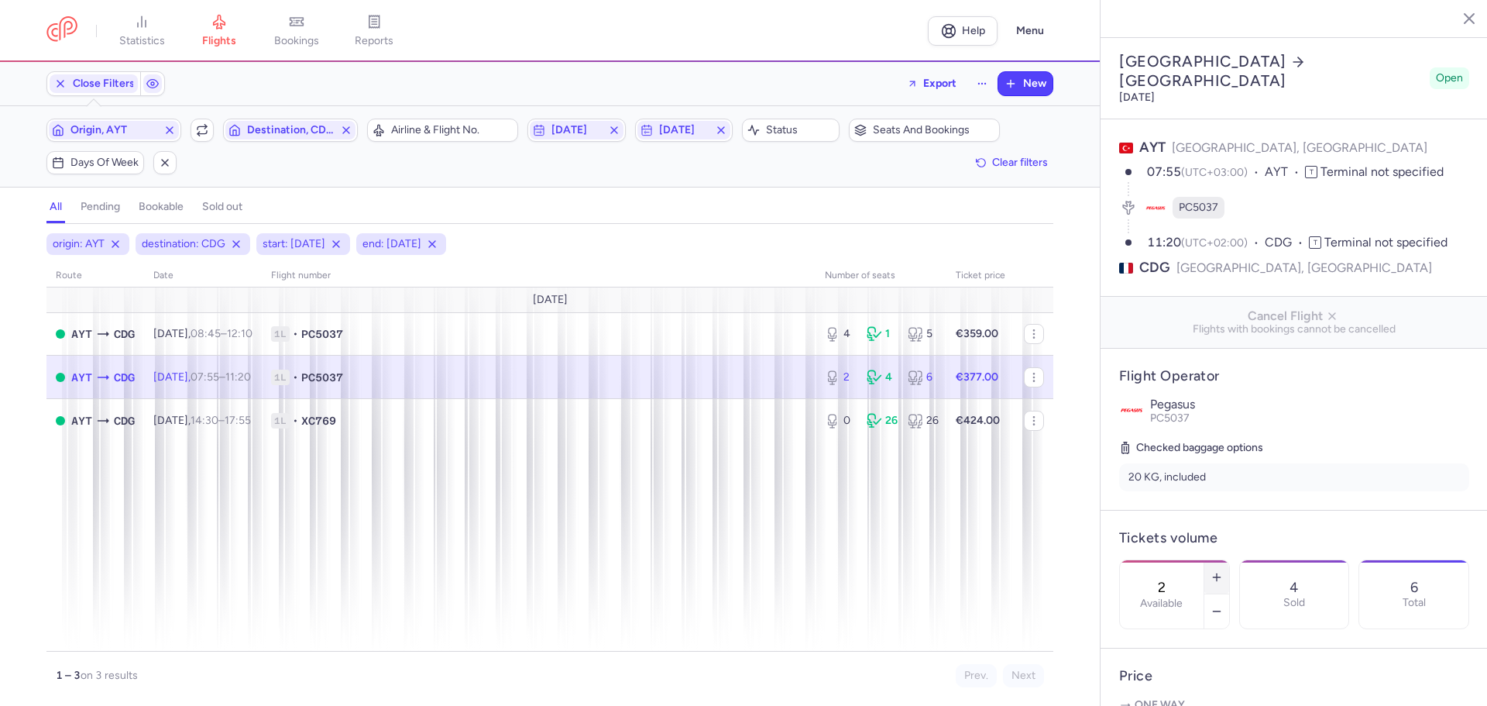
click at [1220, 577] on line "button" at bounding box center [1216, 577] width 7 height 0
click at [1203, 669] on button "Save changes" at bounding box center [1170, 675] width 103 height 34
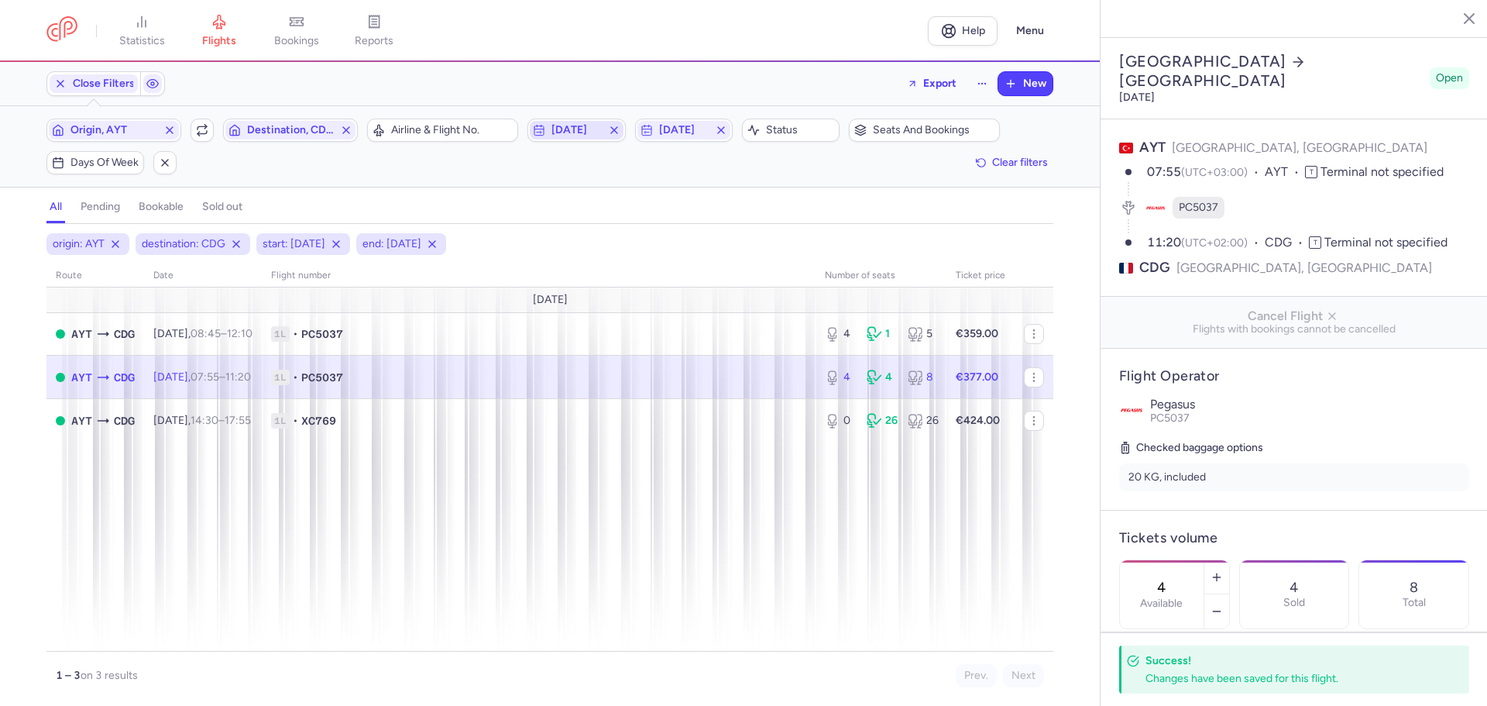
drag, startPoint x: 534, startPoint y: 134, endPoint x: 554, endPoint y: 134, distance: 20.1
click at [534, 134] on icon "button" at bounding box center [539, 130] width 12 height 12
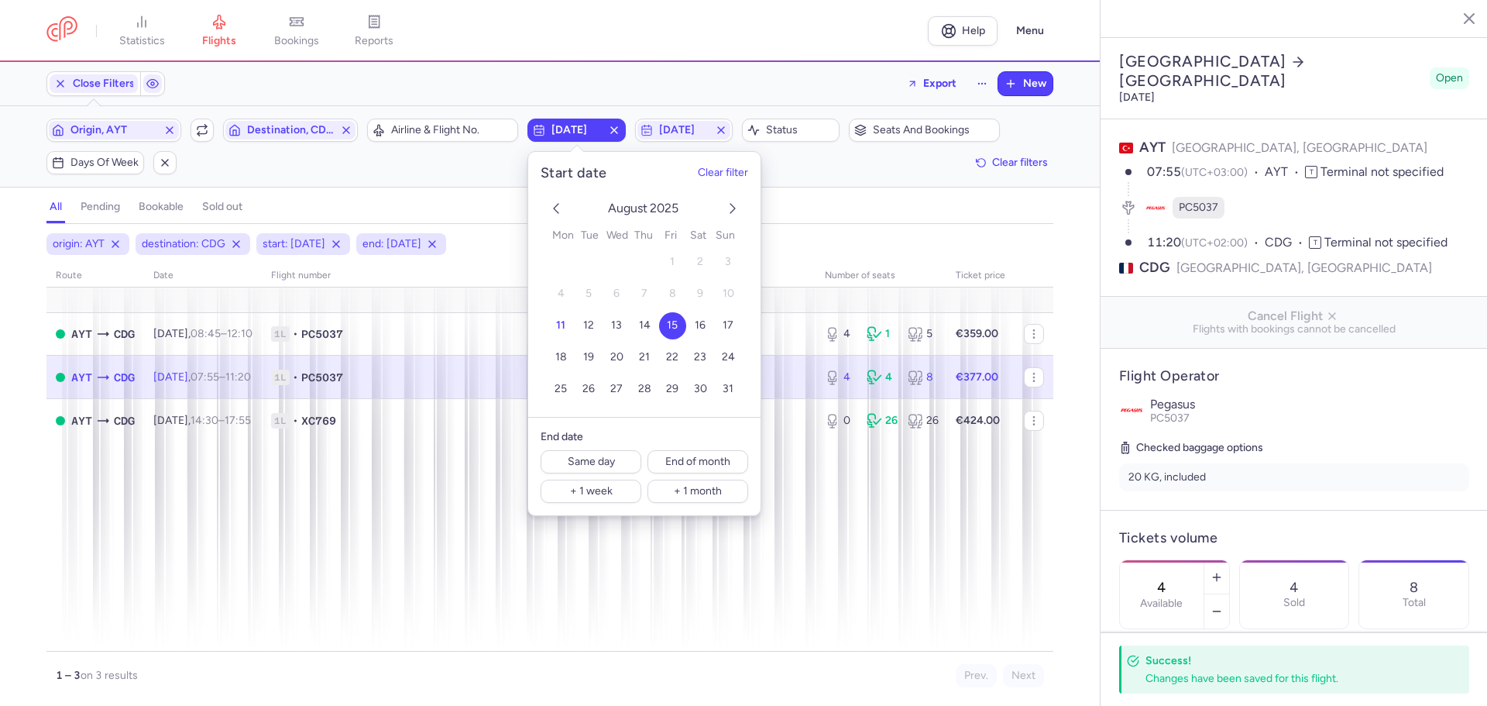
click at [735, 202] on icon "next month" at bounding box center [733, 208] width 19 height 19
click at [724, 291] on span "14" at bounding box center [729, 293] width 12 height 13
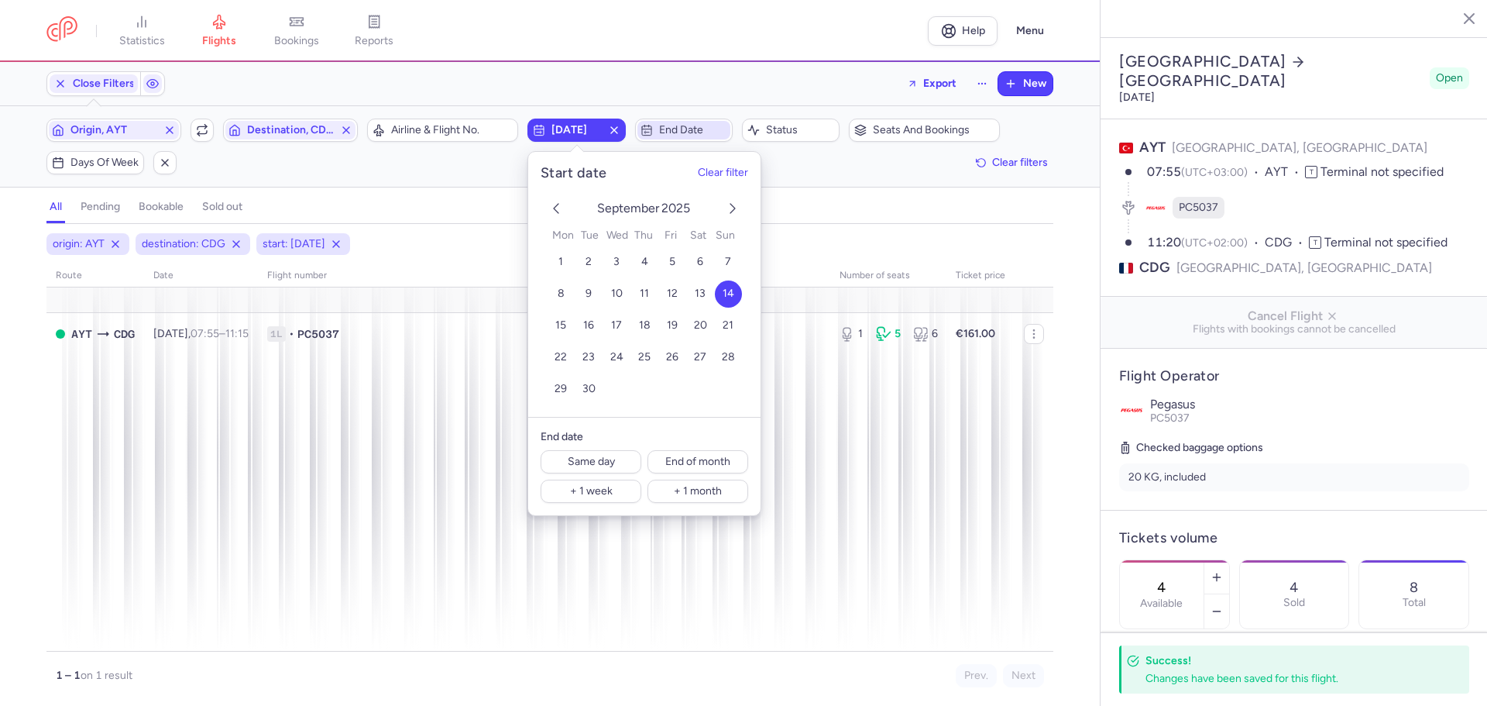
click at [691, 135] on span "End date" at bounding box center [693, 130] width 68 height 12
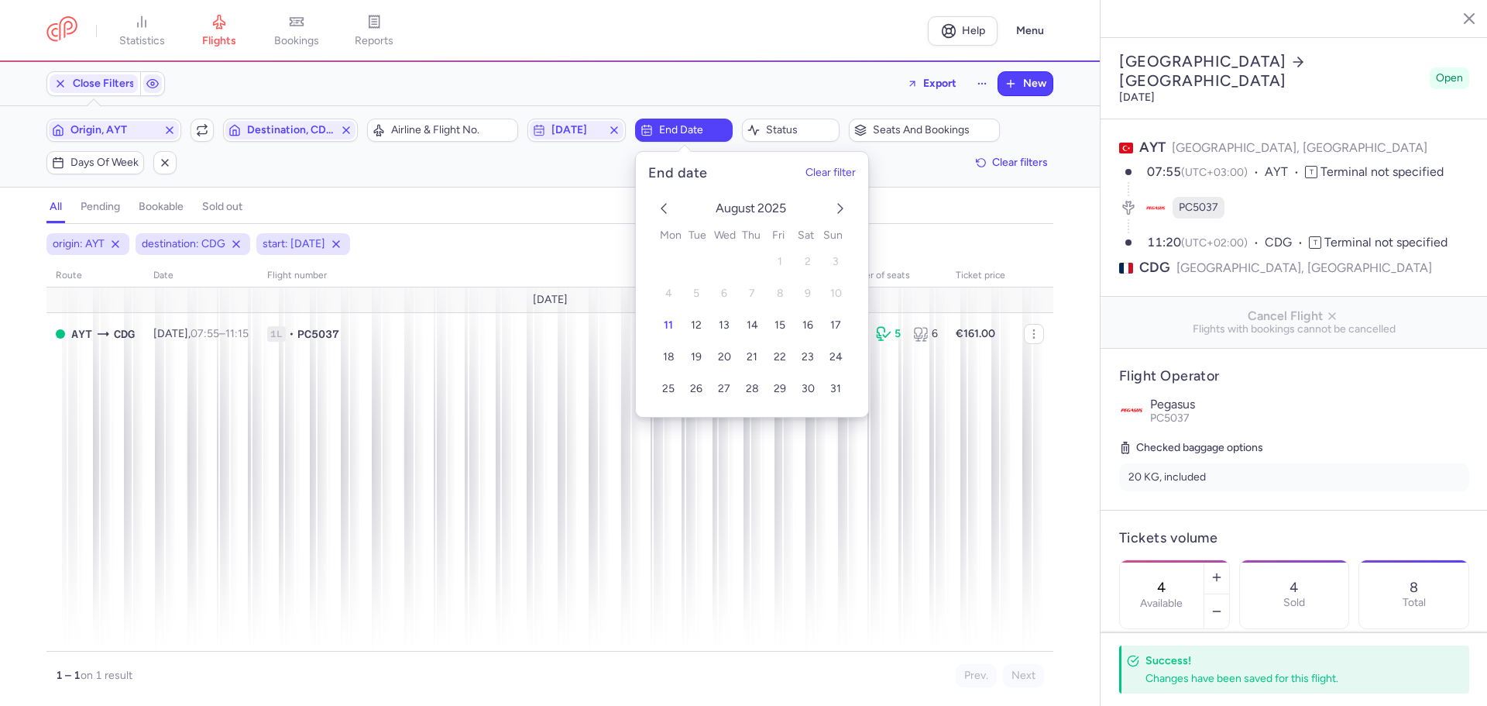
click at [847, 204] on icon "next month" at bounding box center [840, 208] width 19 height 19
click at [827, 289] on button "14" at bounding box center [835, 293] width 27 height 27
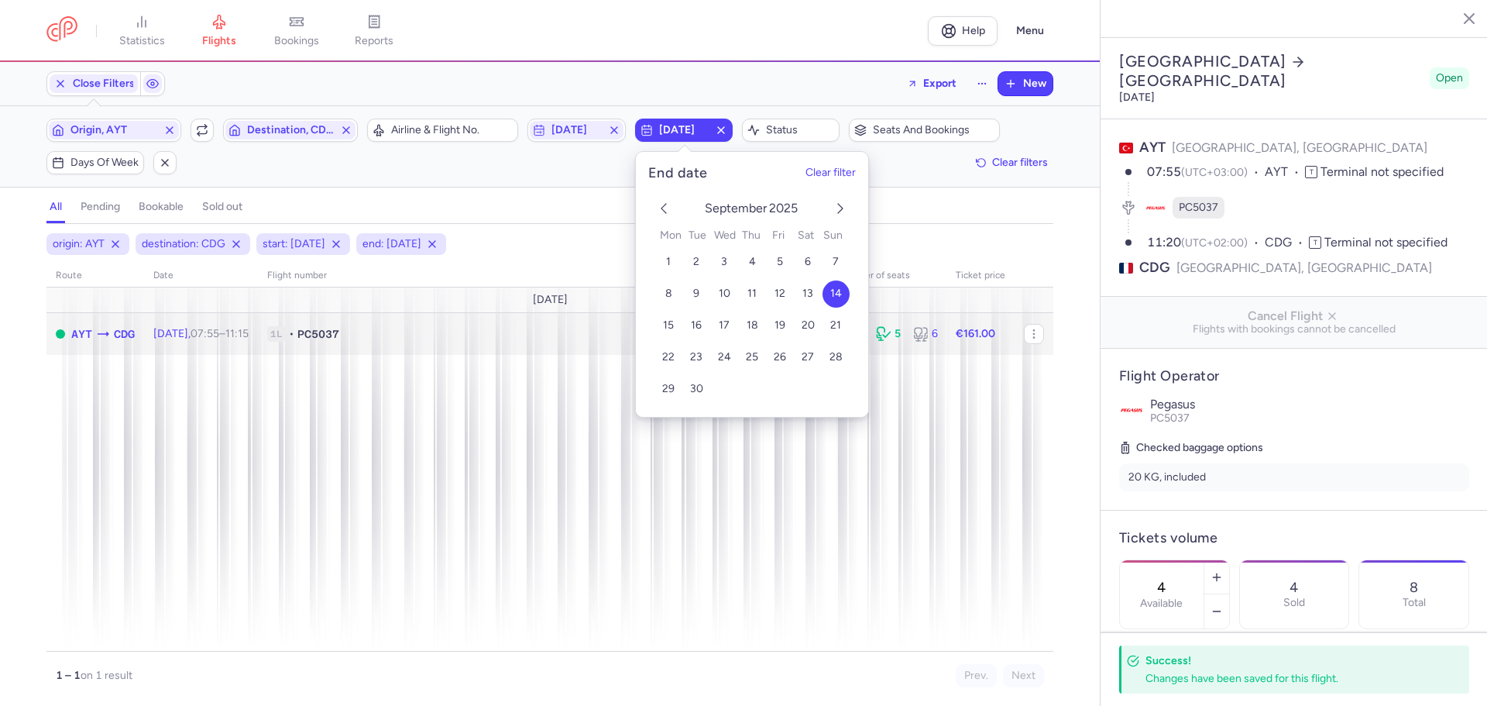
click at [128, 336] on span "CDG" at bounding box center [124, 333] width 21 height 17
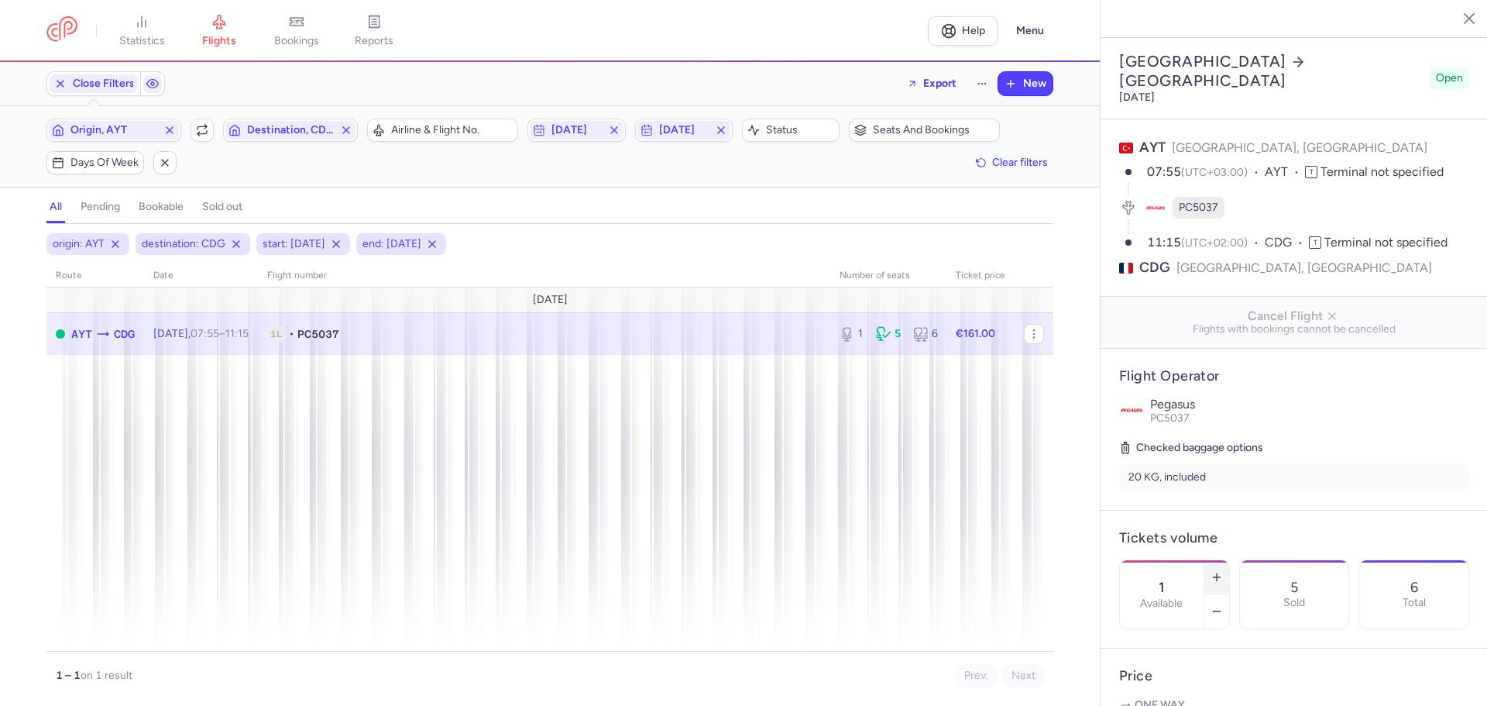
click at [1217, 573] on line "button" at bounding box center [1217, 576] width 0 height 7
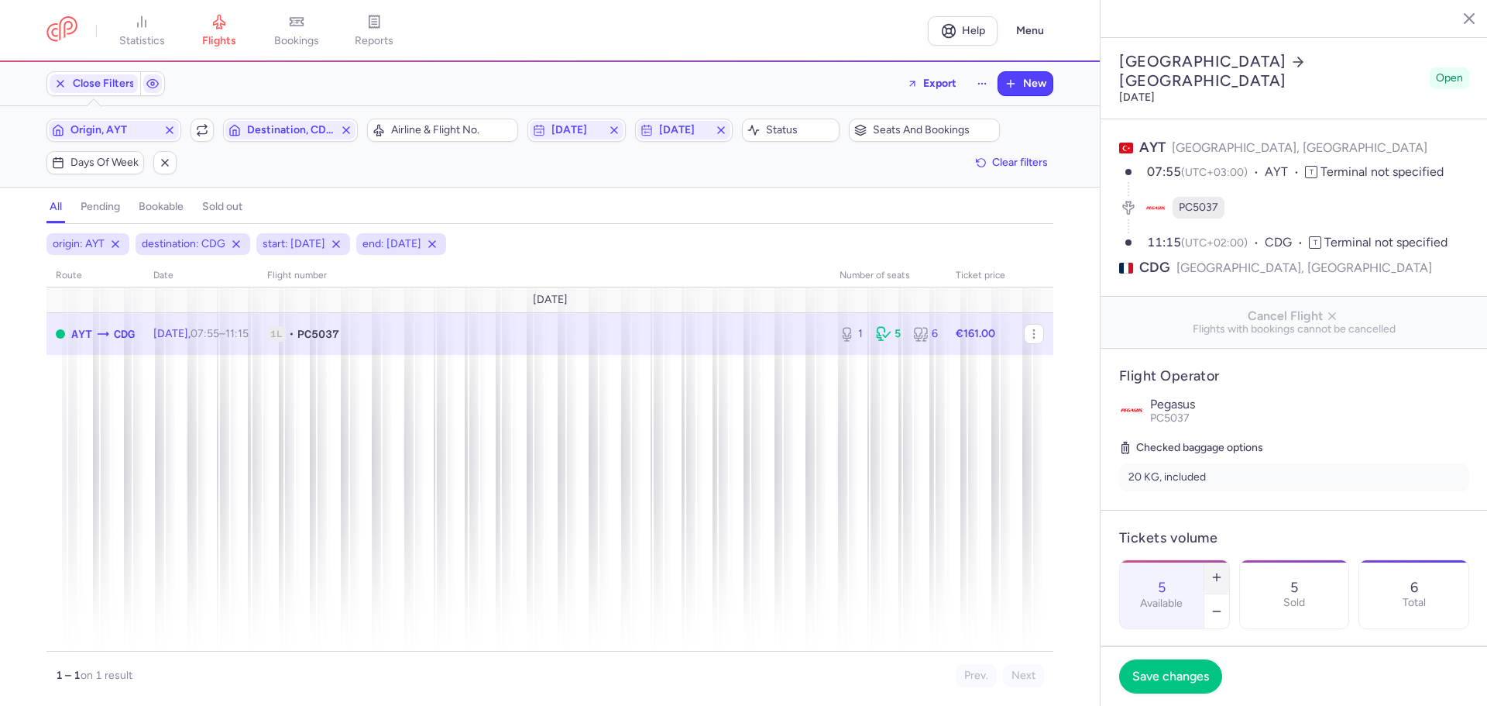
type input "6"
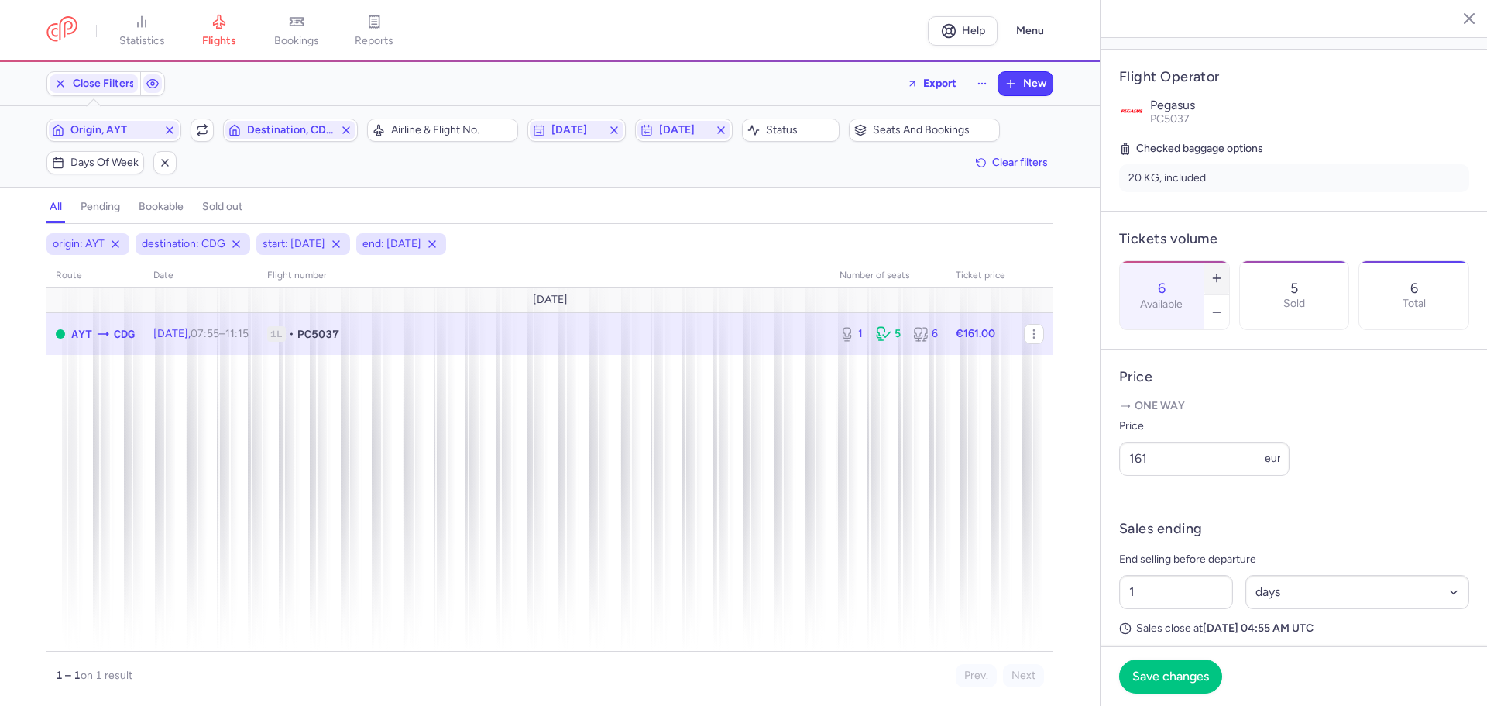
scroll to position [310, 0]
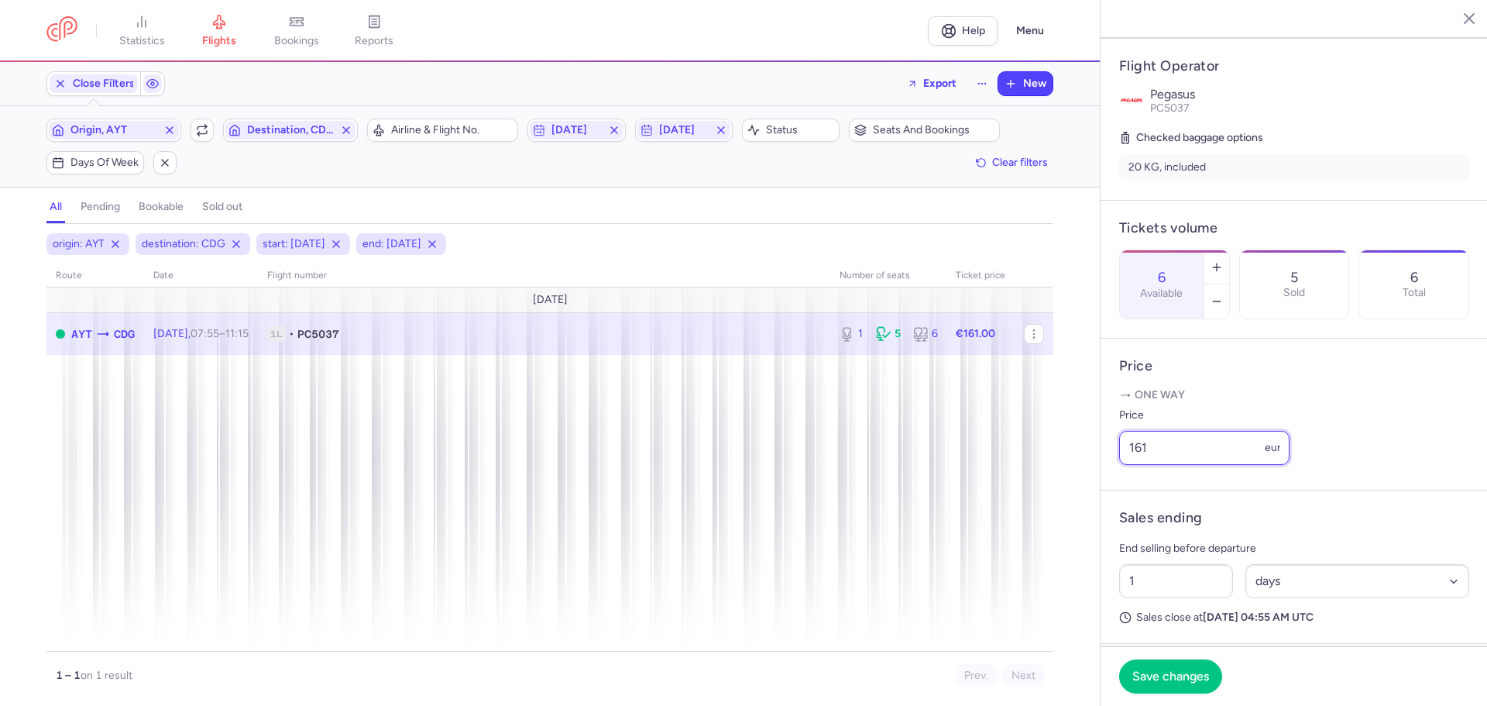
click at [1213, 465] on input "161" at bounding box center [1204, 448] width 170 height 34
drag, startPoint x: 1213, startPoint y: 466, endPoint x: 1088, endPoint y: 467, distance: 124.7
click at [1088, 467] on div "statistics flights bookings reports Help Menu Close Filters Export New Filters …" at bounding box center [743, 353] width 1487 height 706
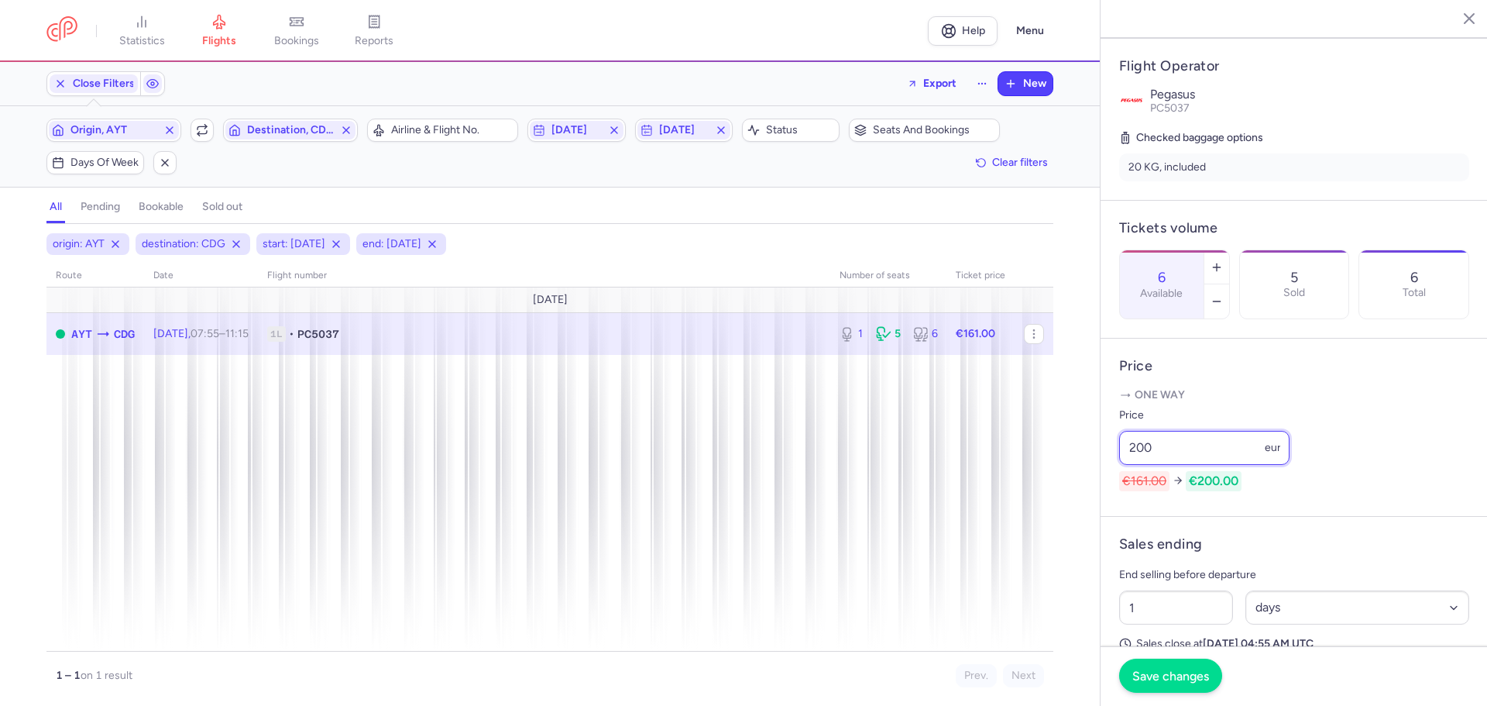
type input "200"
click at [1177, 677] on span "Save changes" at bounding box center [1171, 676] width 77 height 14
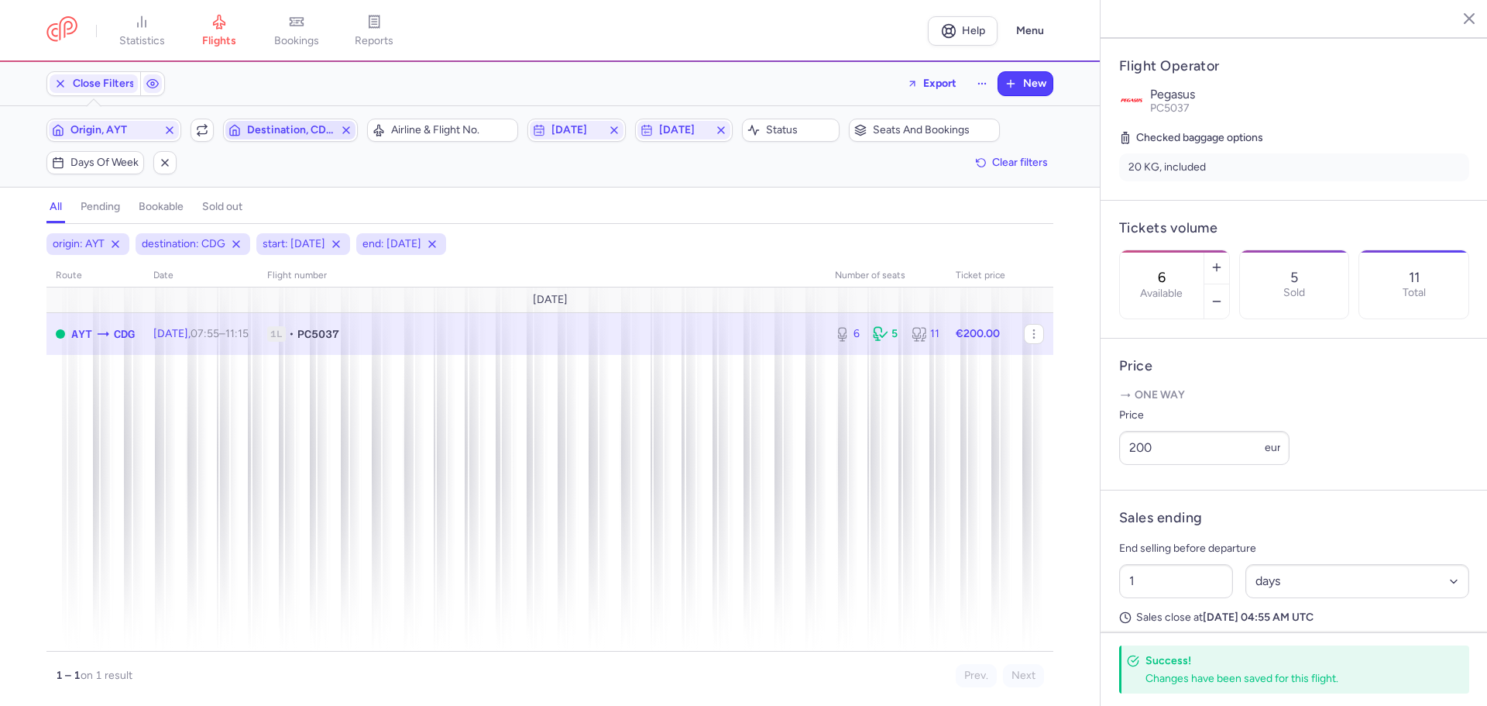
click at [242, 132] on span "Destination, CDG" at bounding box center [290, 130] width 130 height 19
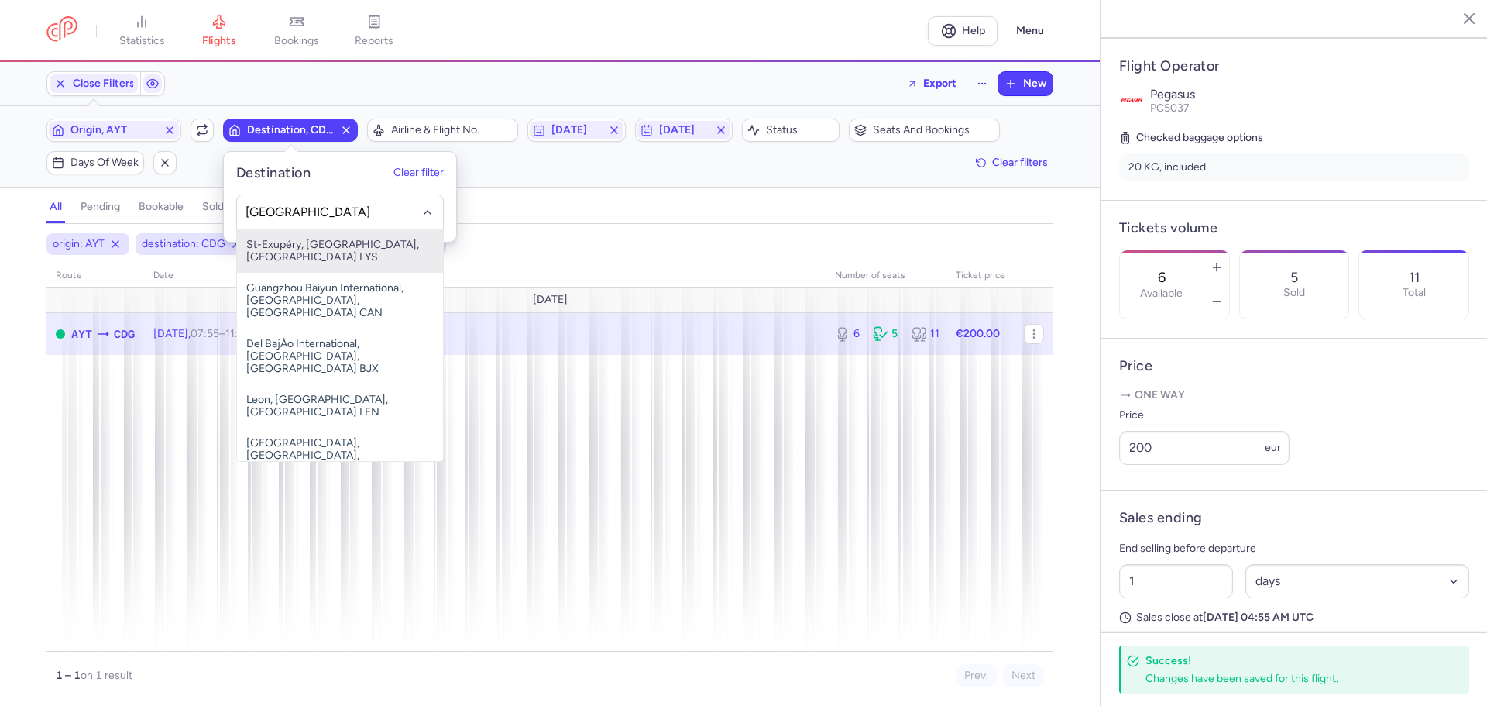
click at [313, 247] on span "St-Exupéry, [GEOGRAPHIC_DATA], [GEOGRAPHIC_DATA] LYS" at bounding box center [340, 250] width 206 height 43
type input "[GEOGRAPHIC_DATA]"
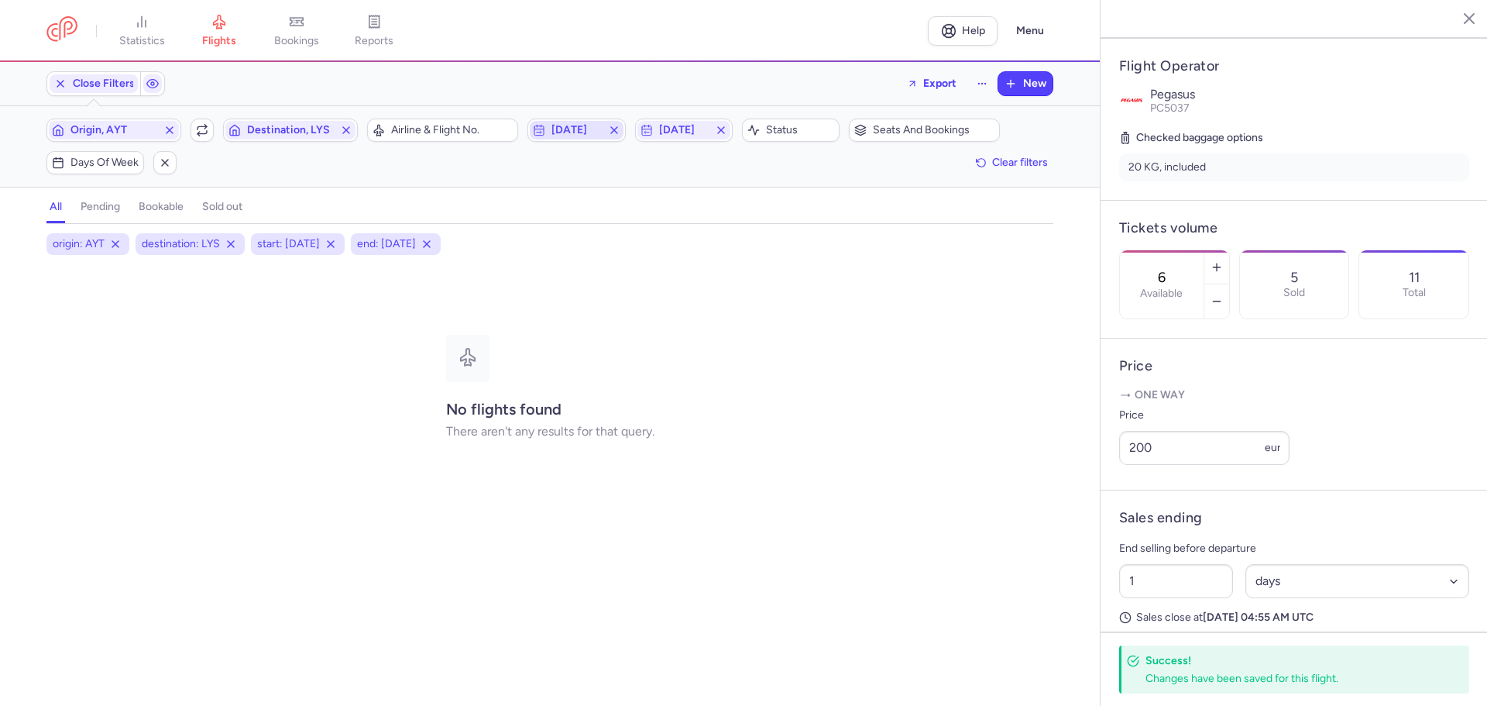
click at [592, 126] on span "[DATE]" at bounding box center [577, 130] width 50 height 12
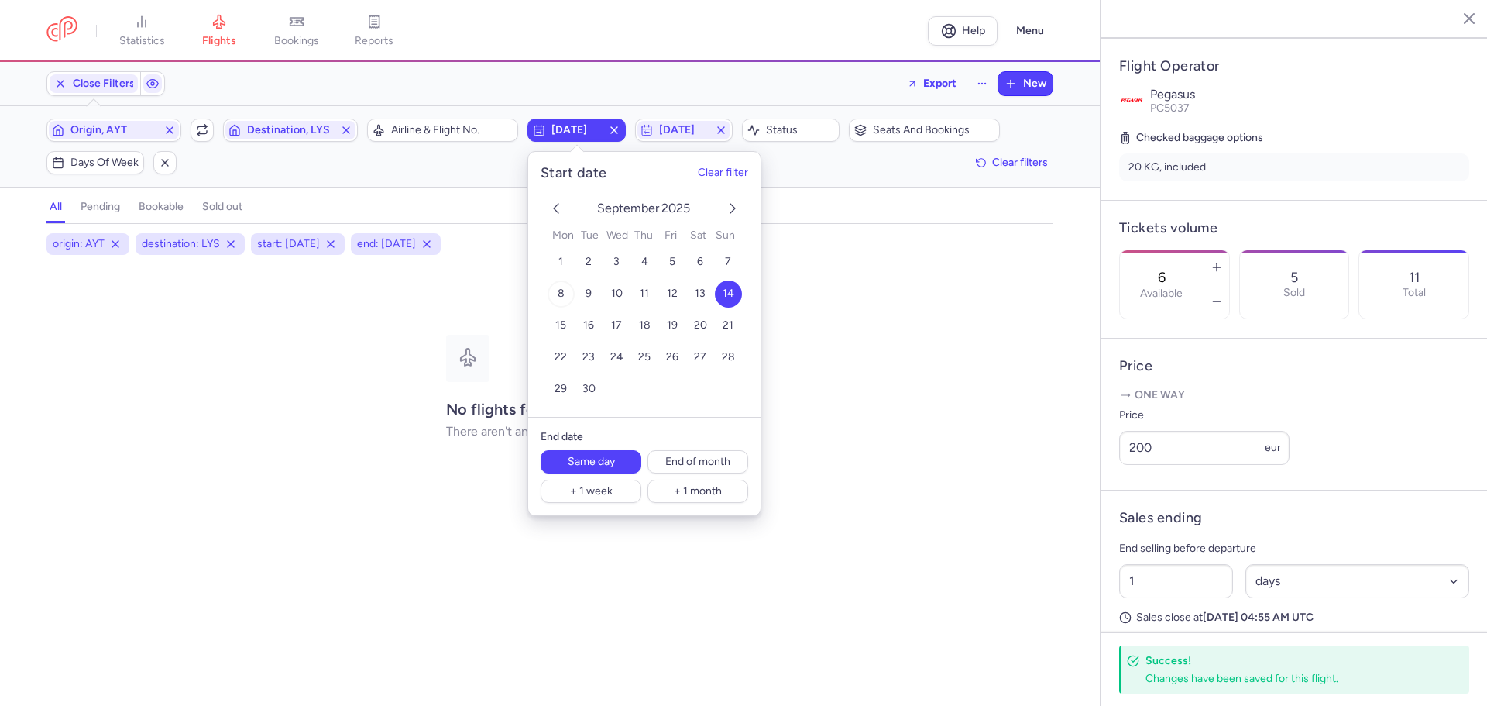
click at [559, 289] on span "8" at bounding box center [561, 293] width 7 height 13
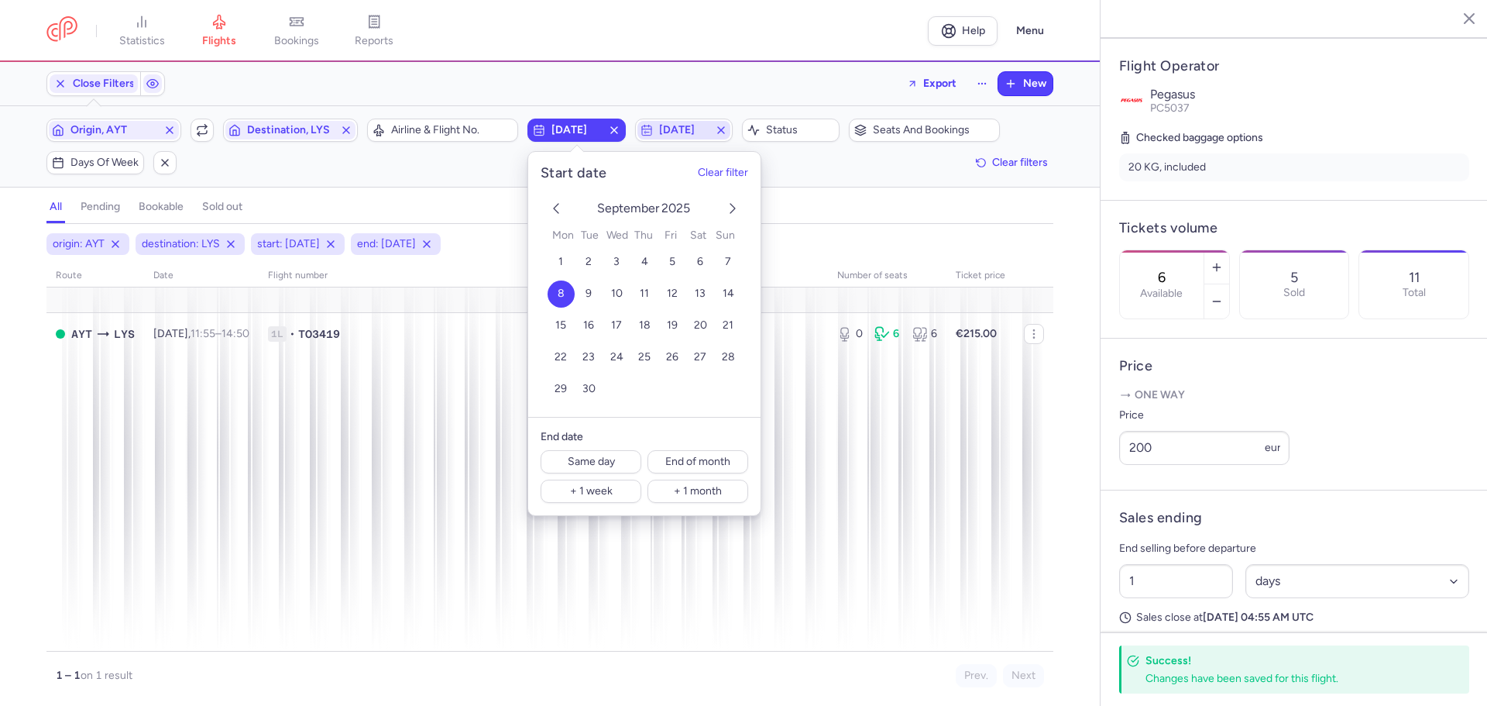
click at [680, 127] on span "[DATE]" at bounding box center [684, 130] width 50 height 12
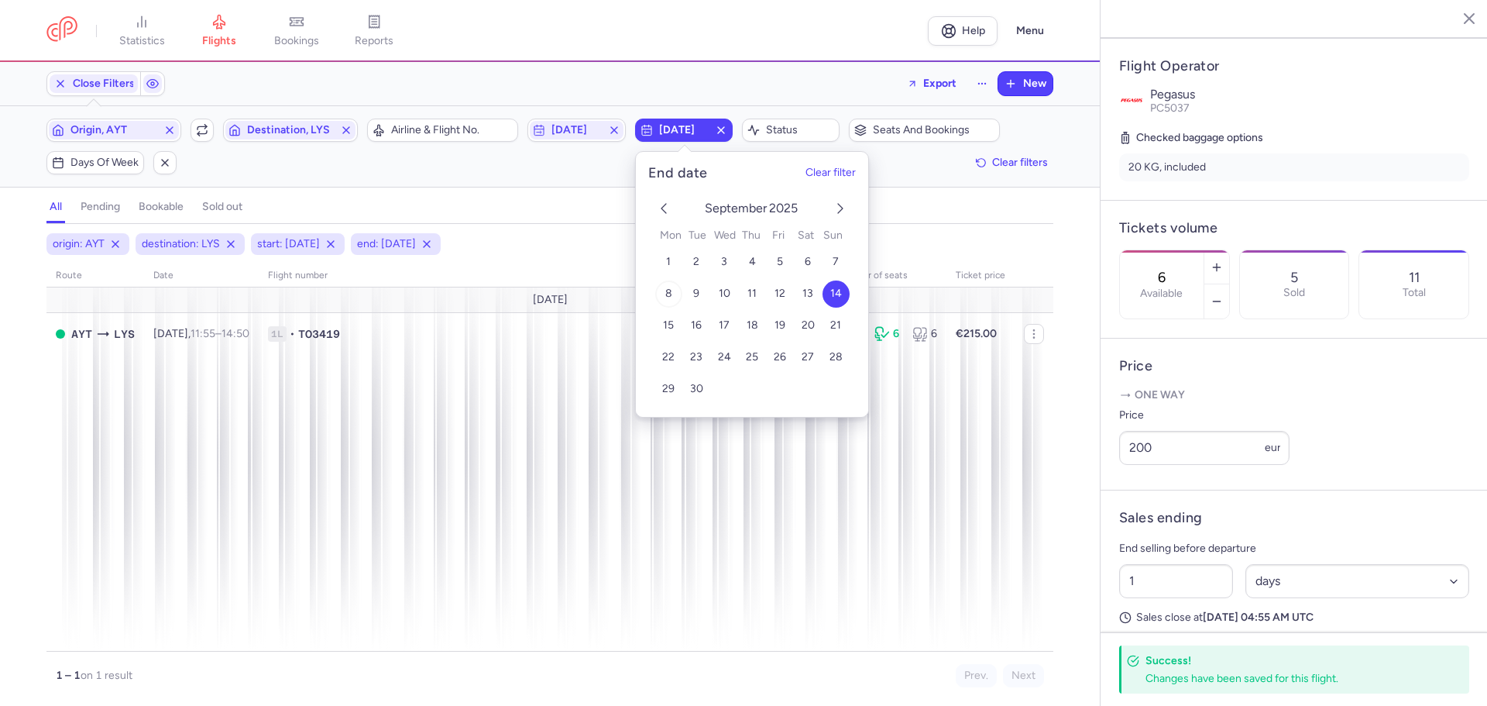
click at [674, 291] on button "8" at bounding box center [668, 293] width 27 height 27
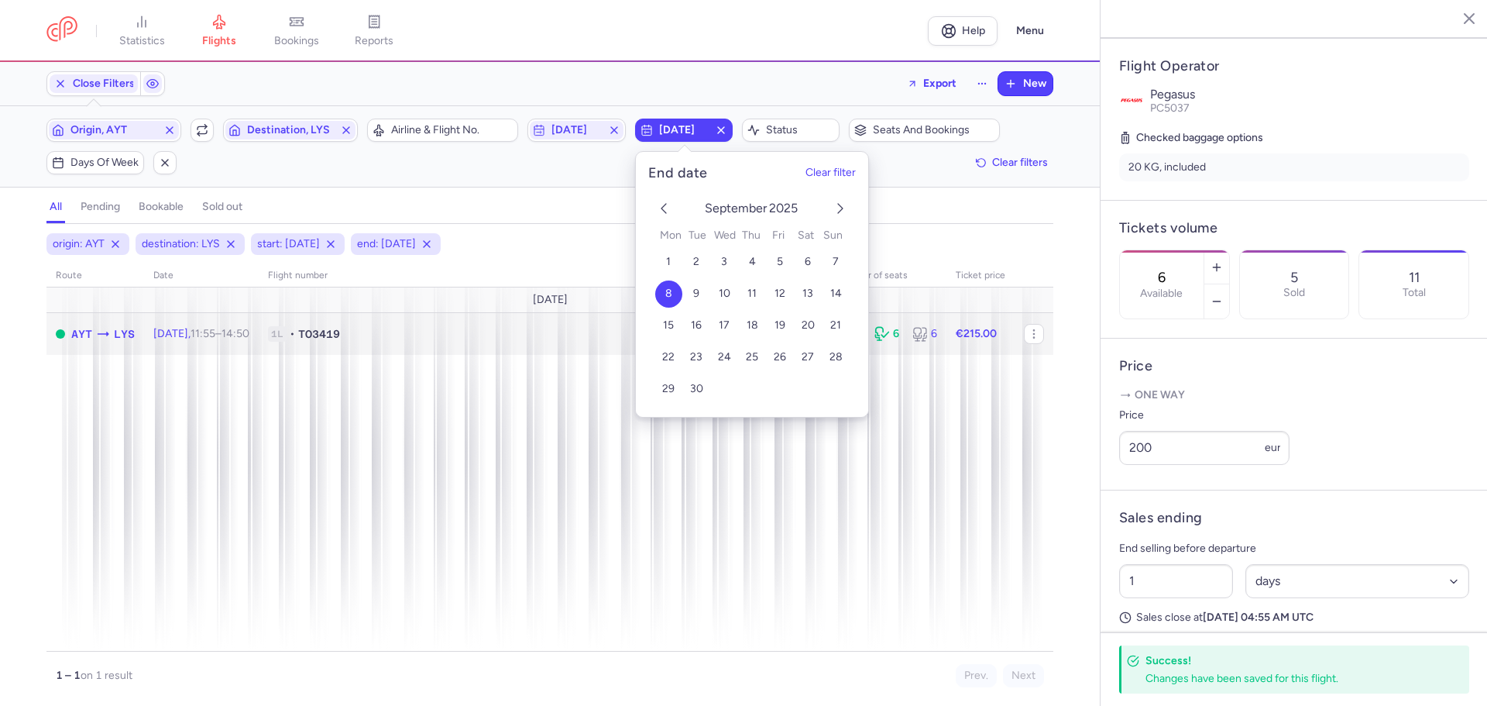
click at [93, 331] on div "AYT LYS" at bounding box center [103, 334] width 64 height 18
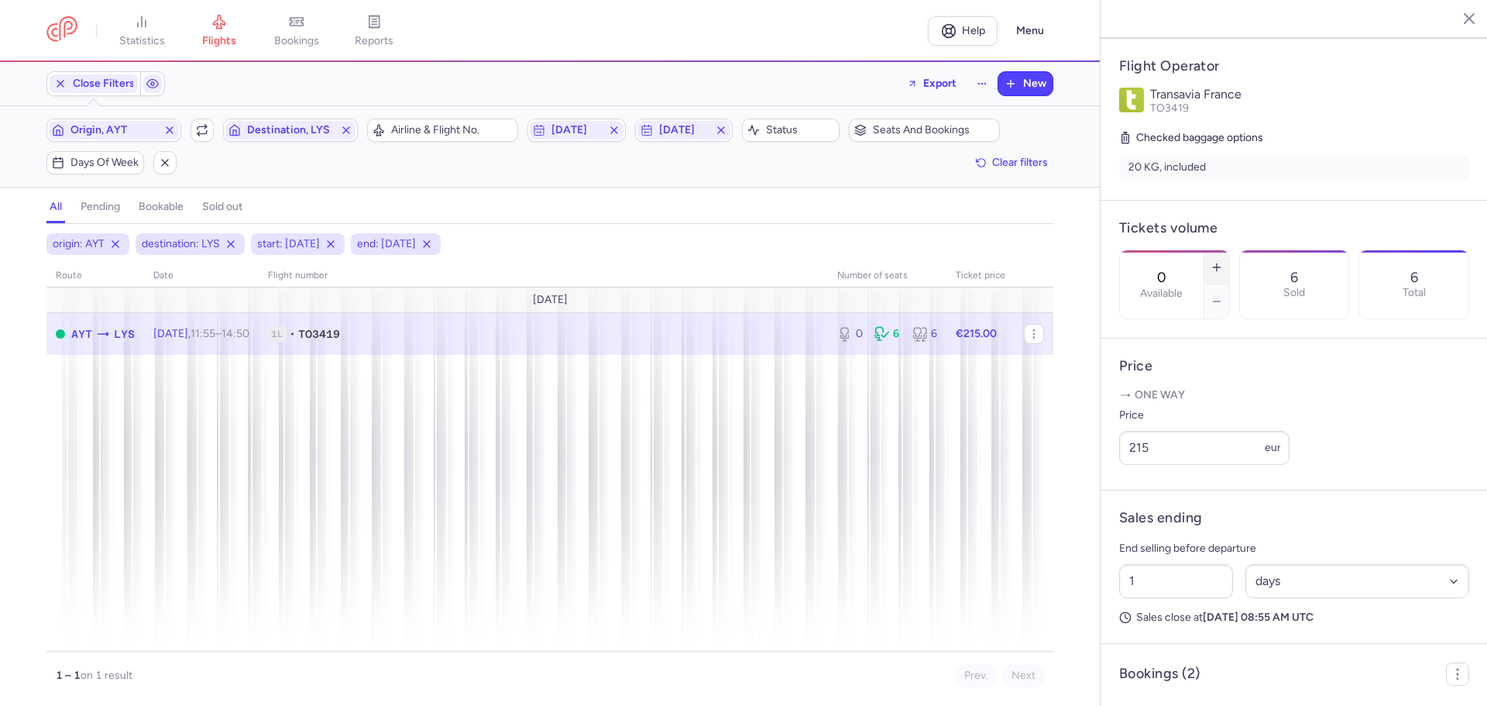
click at [1220, 267] on line "button" at bounding box center [1216, 267] width 7 height 0
click at [1217, 263] on line "button" at bounding box center [1217, 266] width 0 height 7
click at [1223, 261] on icon "button" at bounding box center [1217, 267] width 12 height 12
click at [1229, 250] on button "button" at bounding box center [1217, 267] width 25 height 34
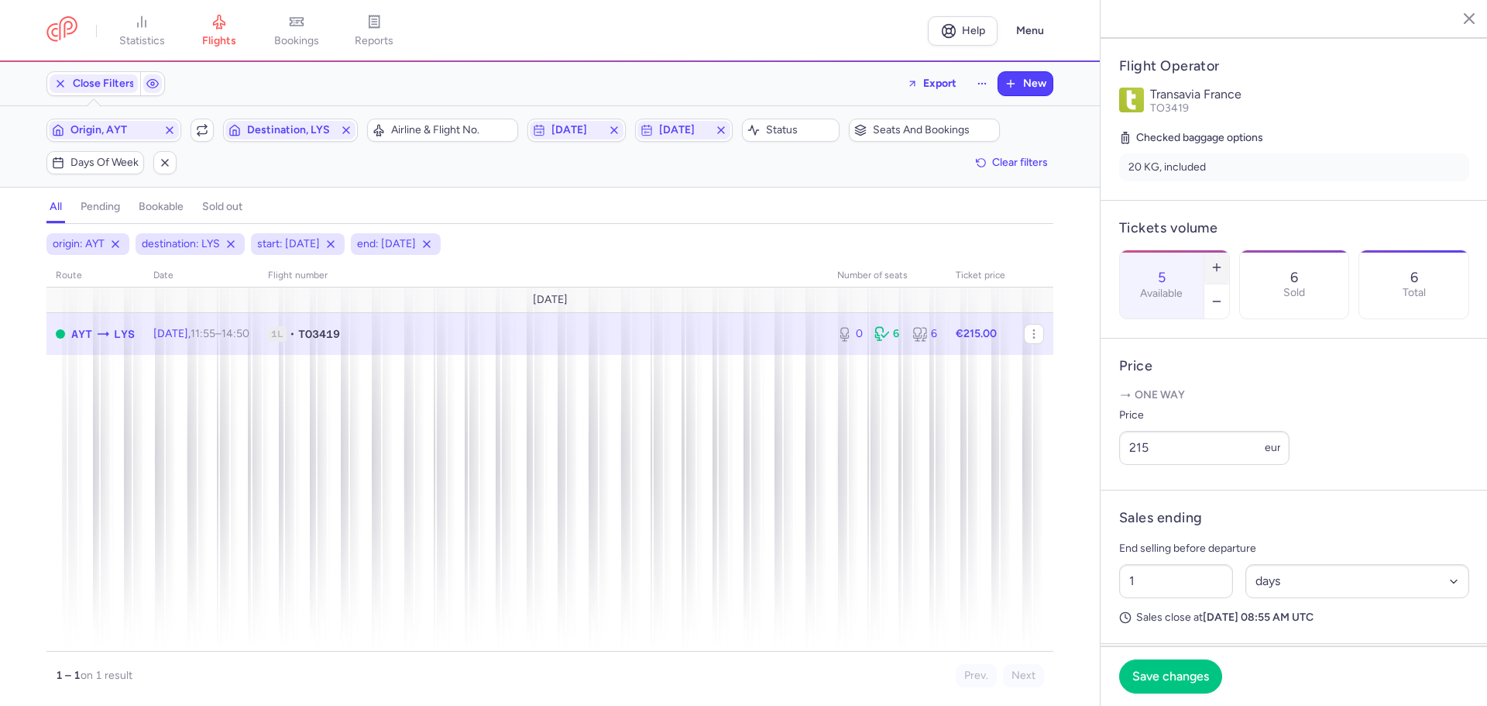
click at [1229, 250] on button "button" at bounding box center [1217, 267] width 25 height 34
type input "6"
click at [1178, 672] on span "Save changes" at bounding box center [1171, 676] width 77 height 14
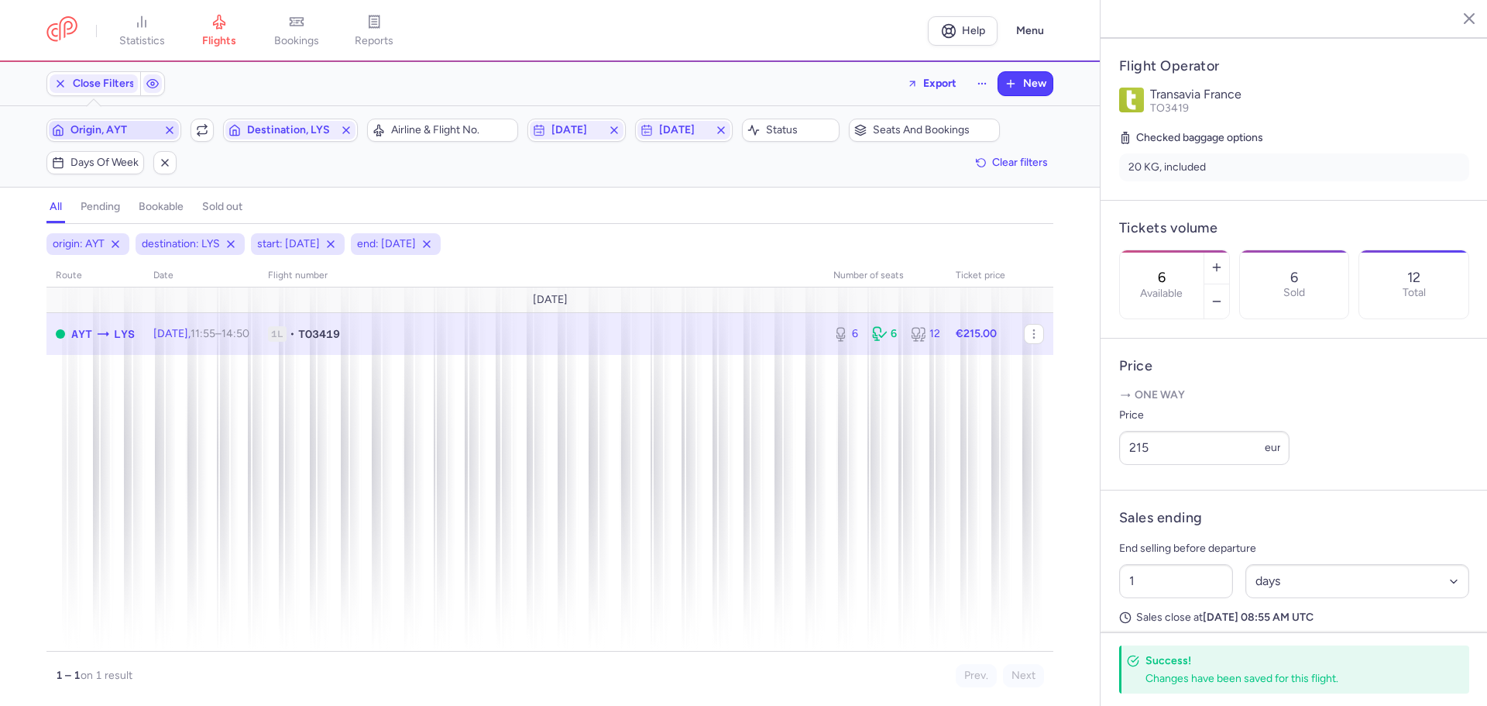
click at [127, 124] on span "Origin, AYT" at bounding box center [113, 130] width 87 height 12
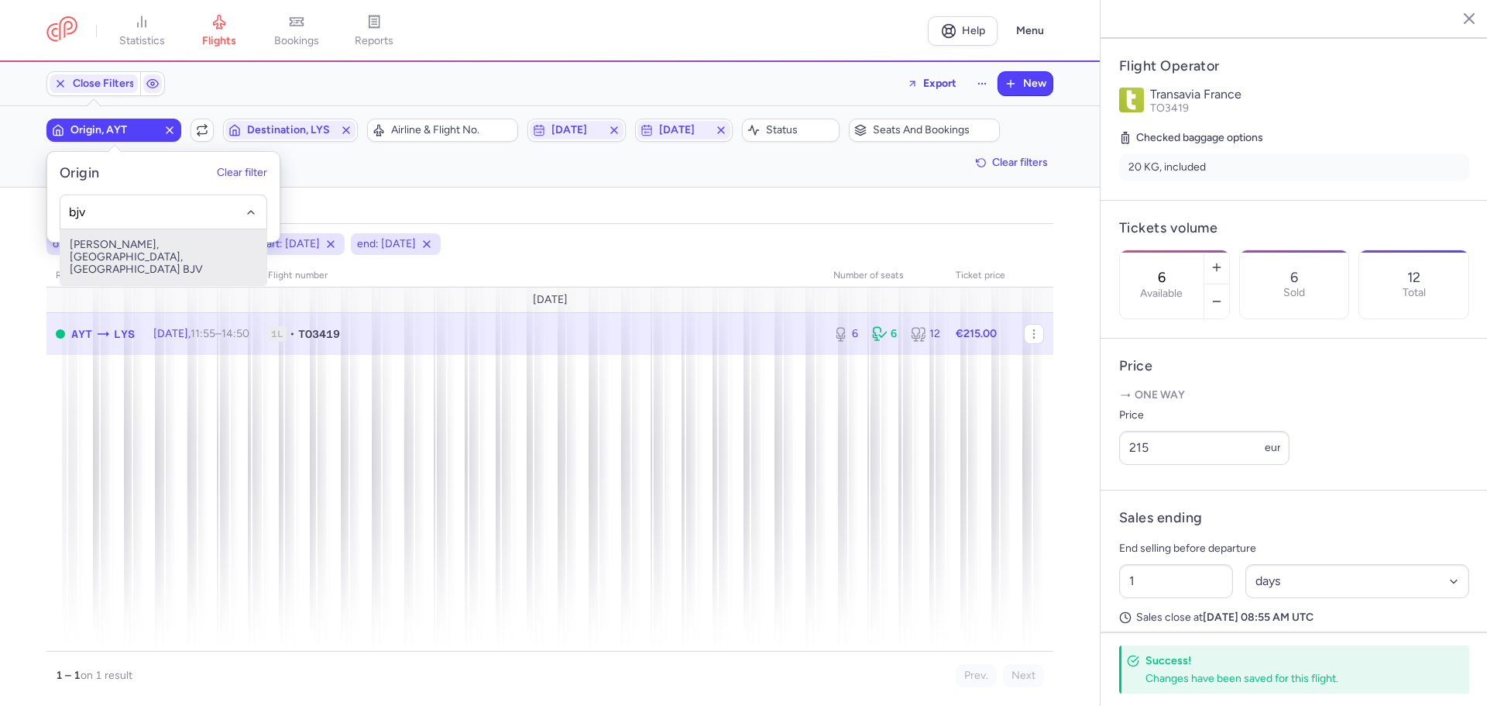
click at [177, 248] on span "[PERSON_NAME], [GEOGRAPHIC_DATA], [GEOGRAPHIC_DATA] BJV" at bounding box center [163, 257] width 206 height 56
type input "bjv"
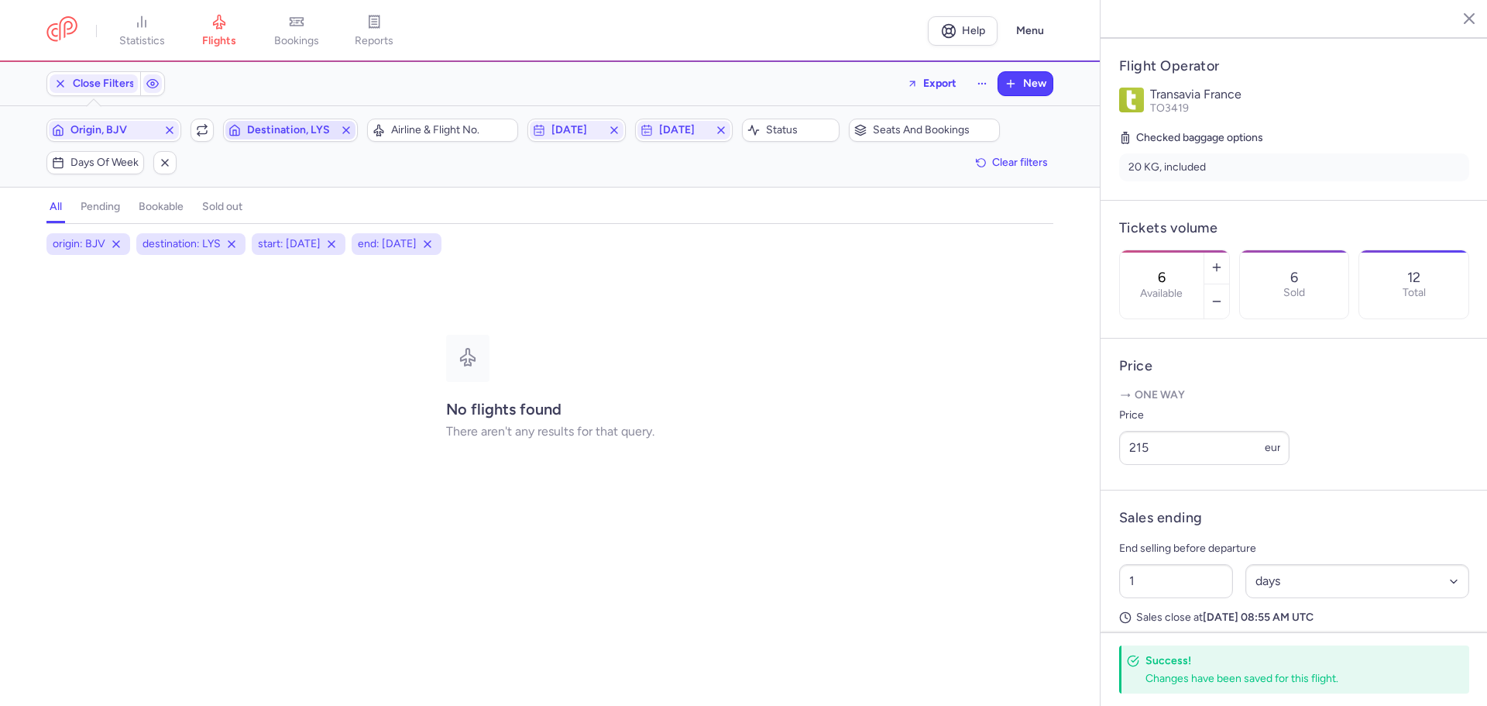
click at [269, 127] on span "Destination, LYS" at bounding box center [290, 130] width 87 height 12
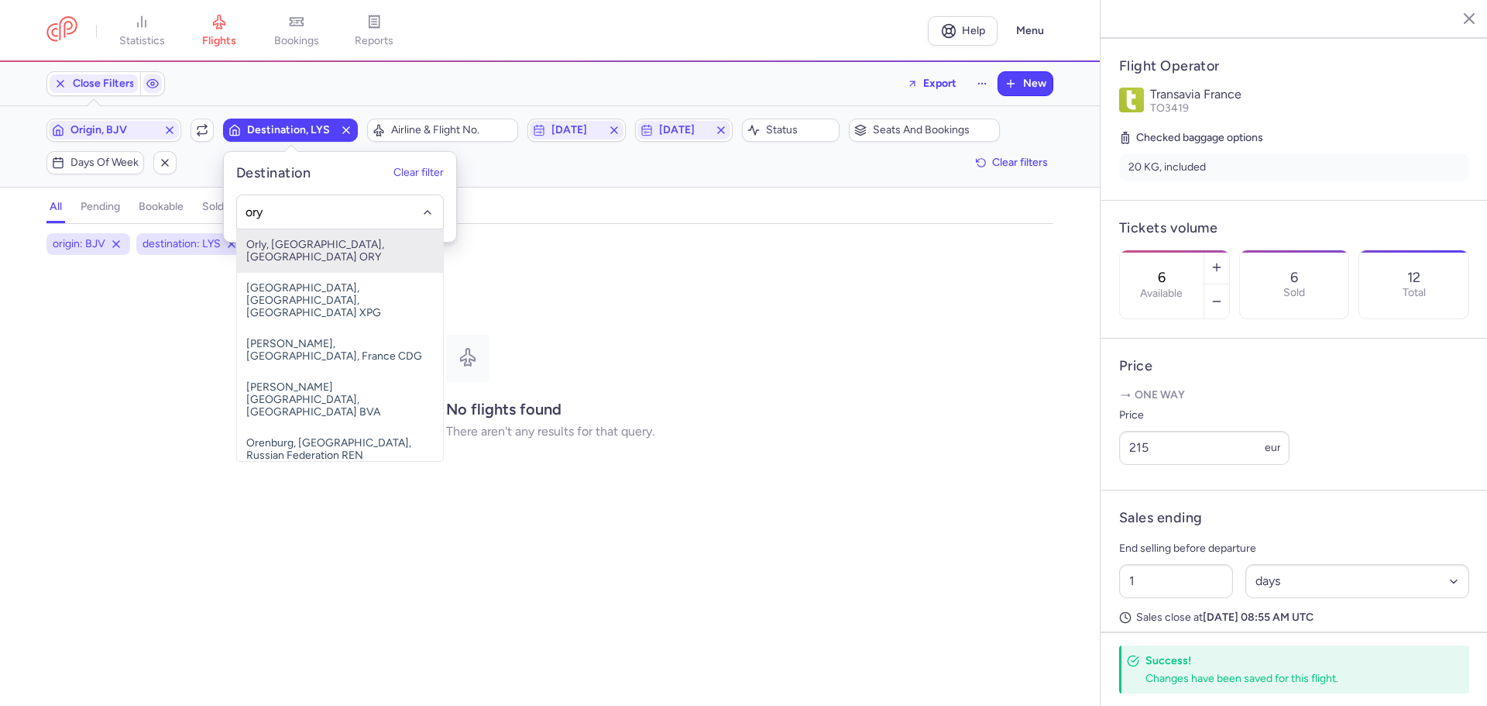
click at [267, 244] on span "Orly, [GEOGRAPHIC_DATA], [GEOGRAPHIC_DATA] ORY" at bounding box center [340, 250] width 206 height 43
type input "ory"
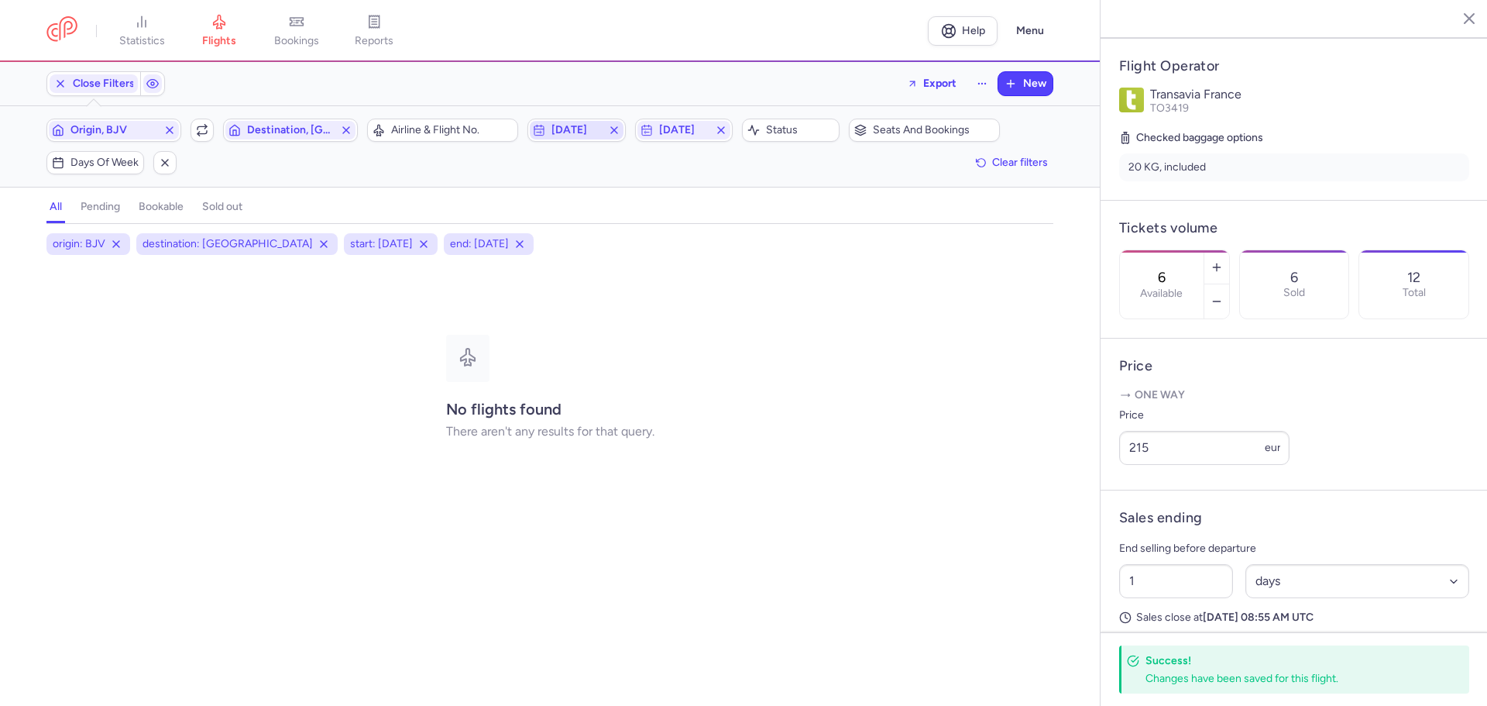
click at [588, 131] on span "[DATE]" at bounding box center [577, 130] width 50 height 12
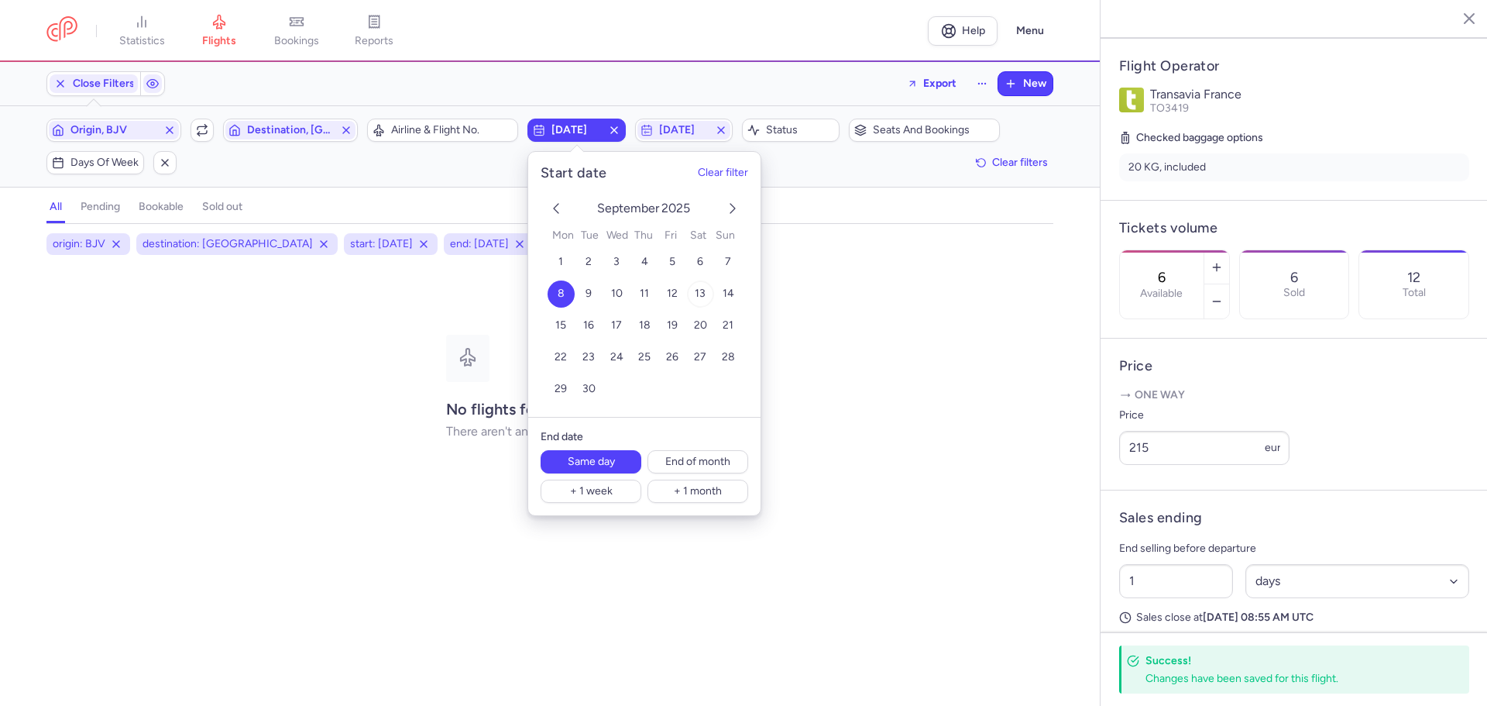
click at [699, 291] on span "13" at bounding box center [700, 293] width 11 height 13
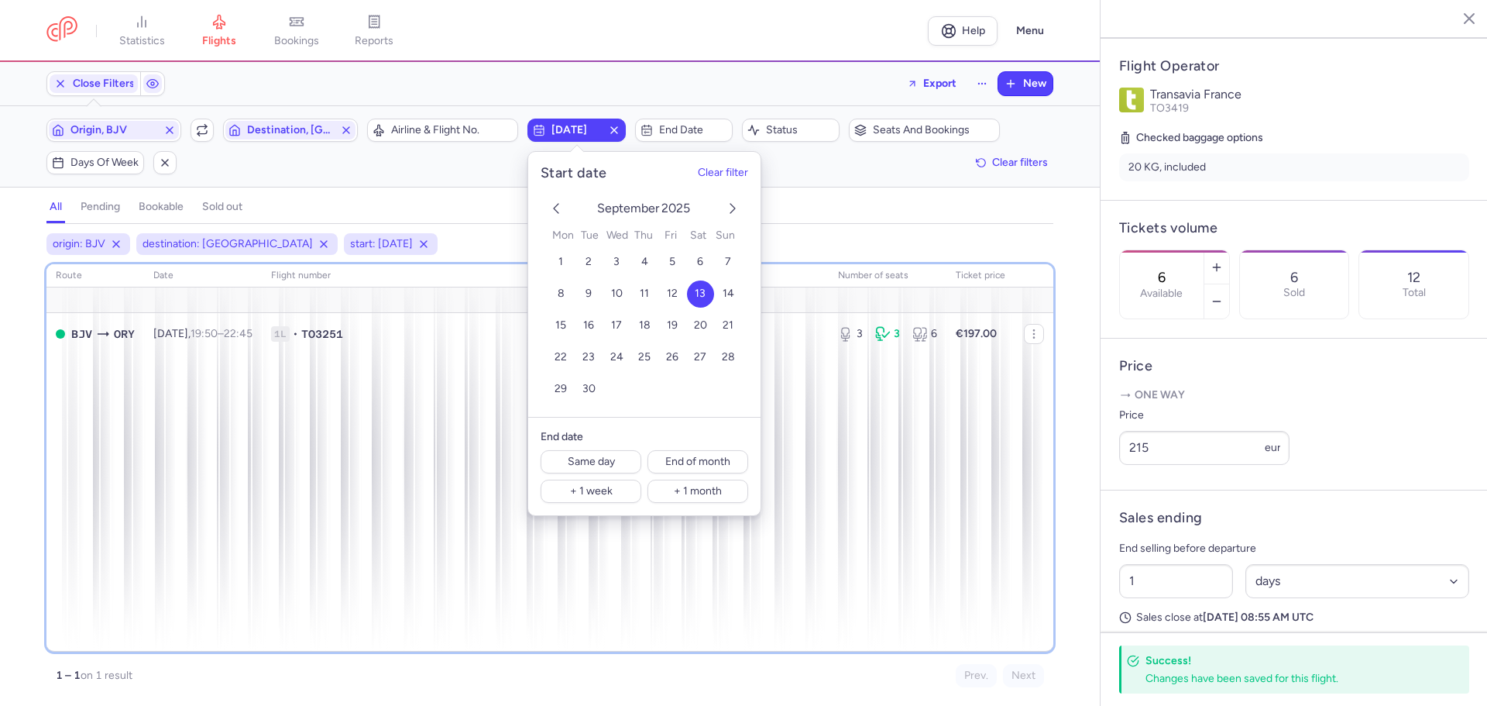
click at [121, 359] on div "route date Flight number number of seats Ticket price [DATE] BJV ORY [DATE] 19:…" at bounding box center [549, 457] width 1007 height 387
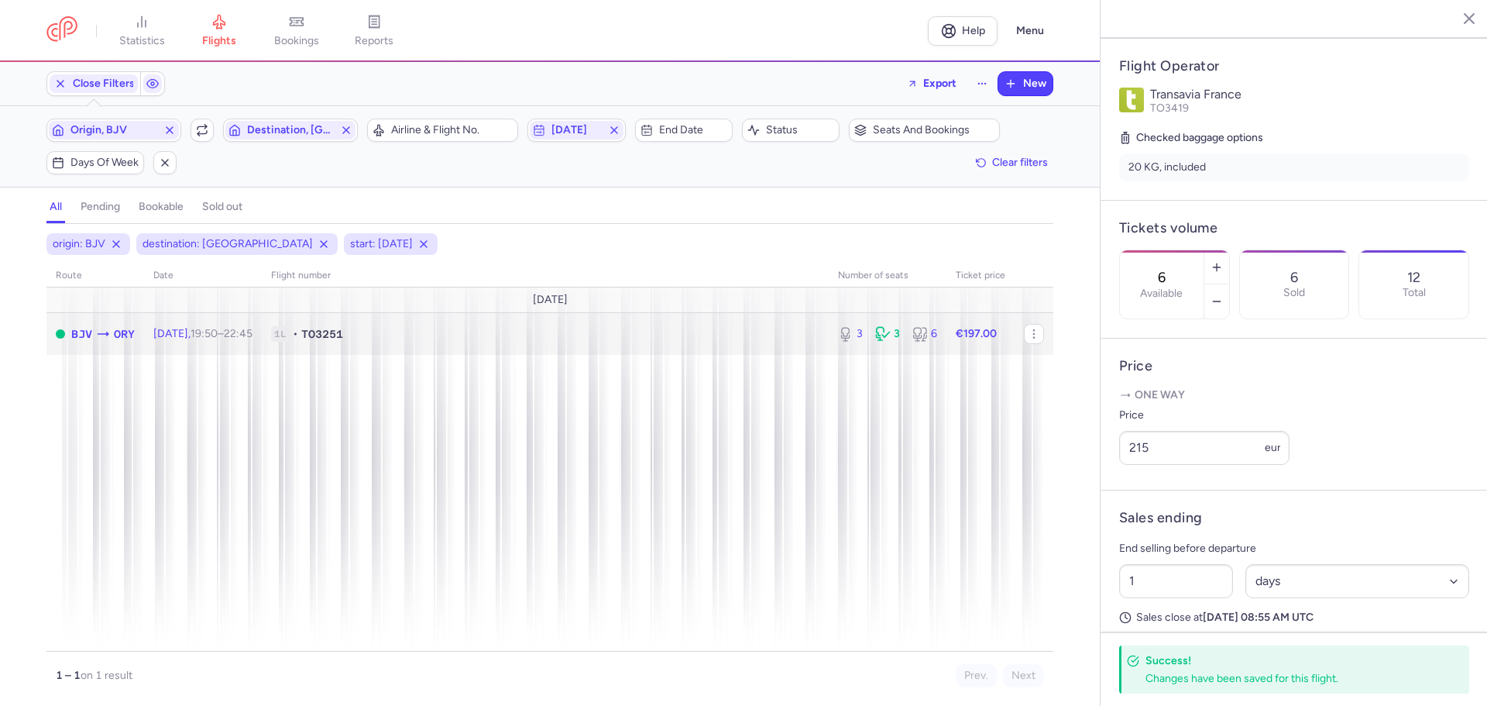
click at [93, 333] on div "BJV ORY" at bounding box center [103, 334] width 64 height 18
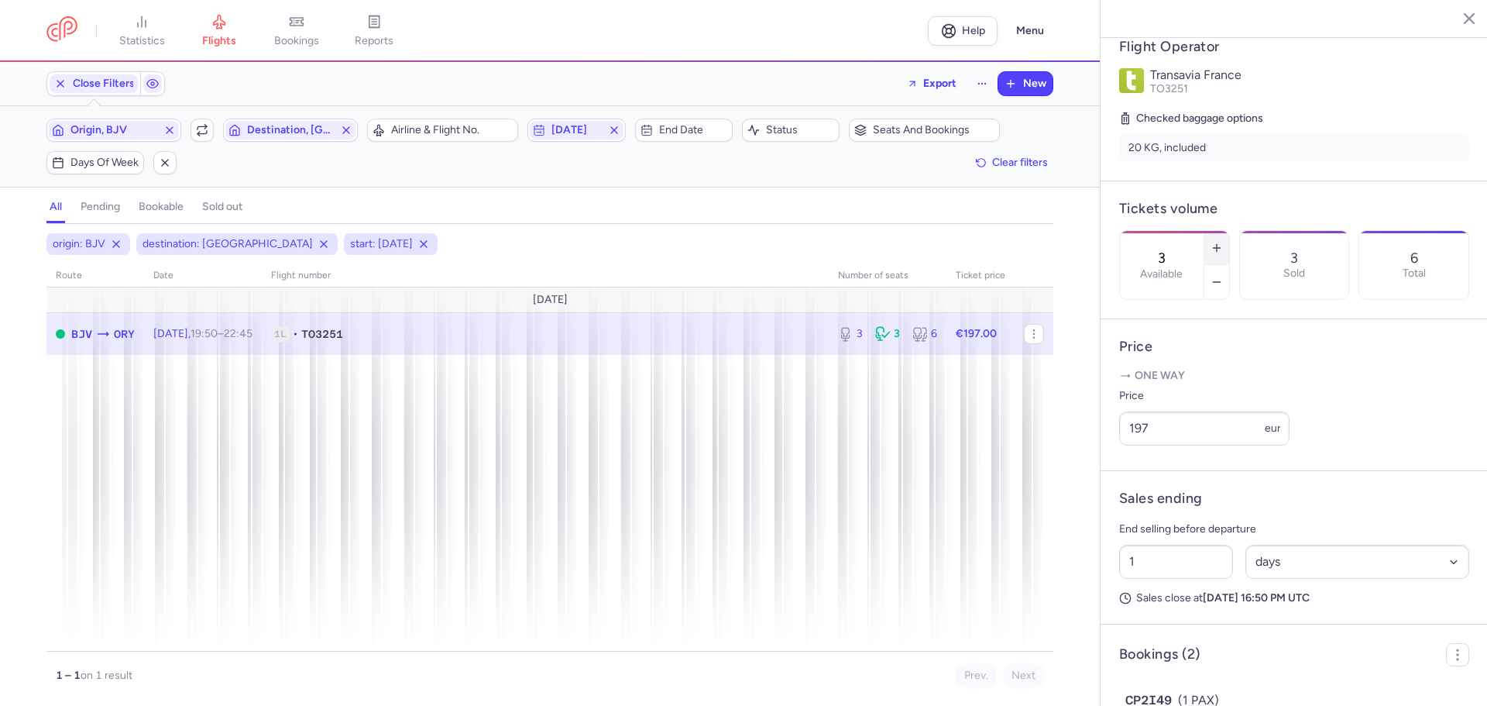
click at [1220, 248] on line "button" at bounding box center [1216, 248] width 7 height 0
type input "6"
click at [1193, 680] on span "Save changes" at bounding box center [1171, 676] width 77 height 14
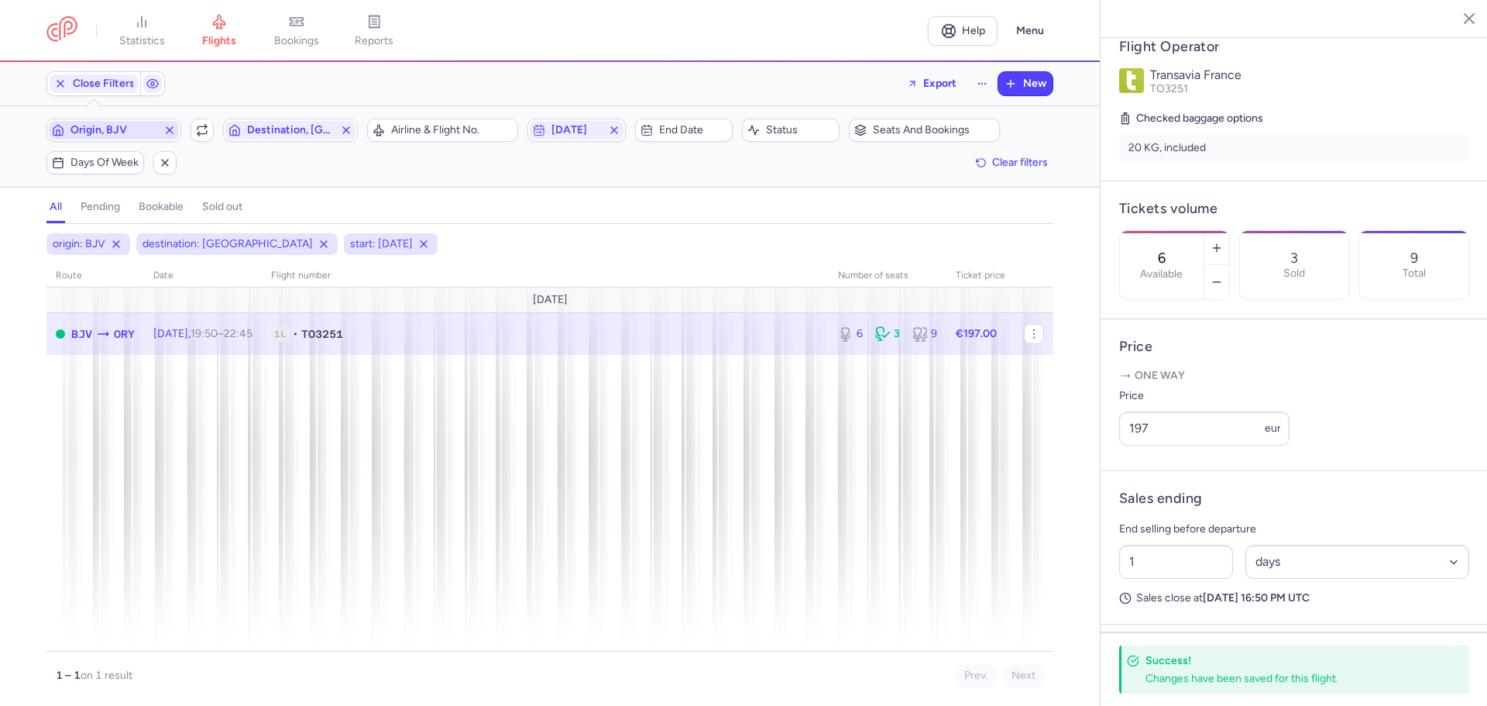
click at [131, 124] on span "Origin, BJV" at bounding box center [113, 130] width 87 height 12
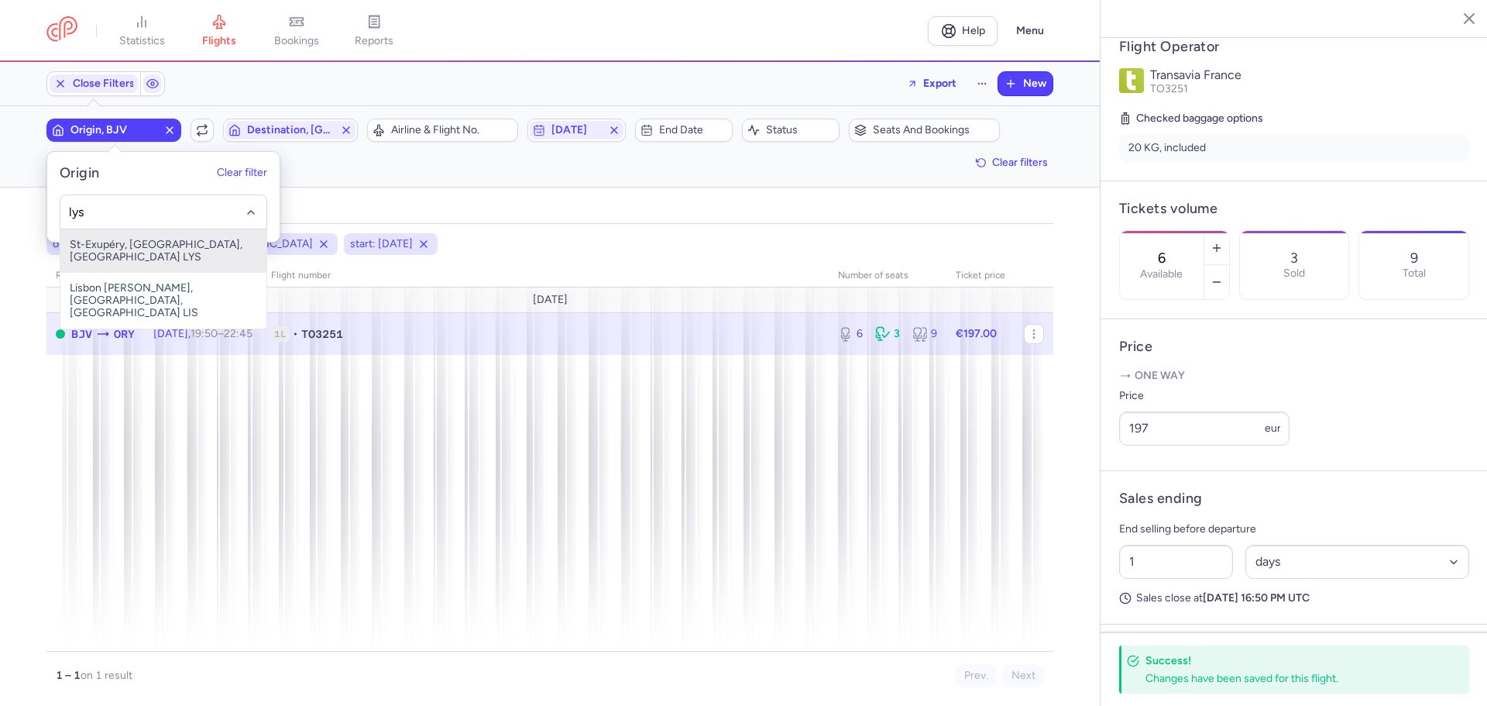
click at [108, 243] on span "St-Exupéry, [GEOGRAPHIC_DATA], [GEOGRAPHIC_DATA] LYS" at bounding box center [163, 250] width 206 height 43
type input "lys"
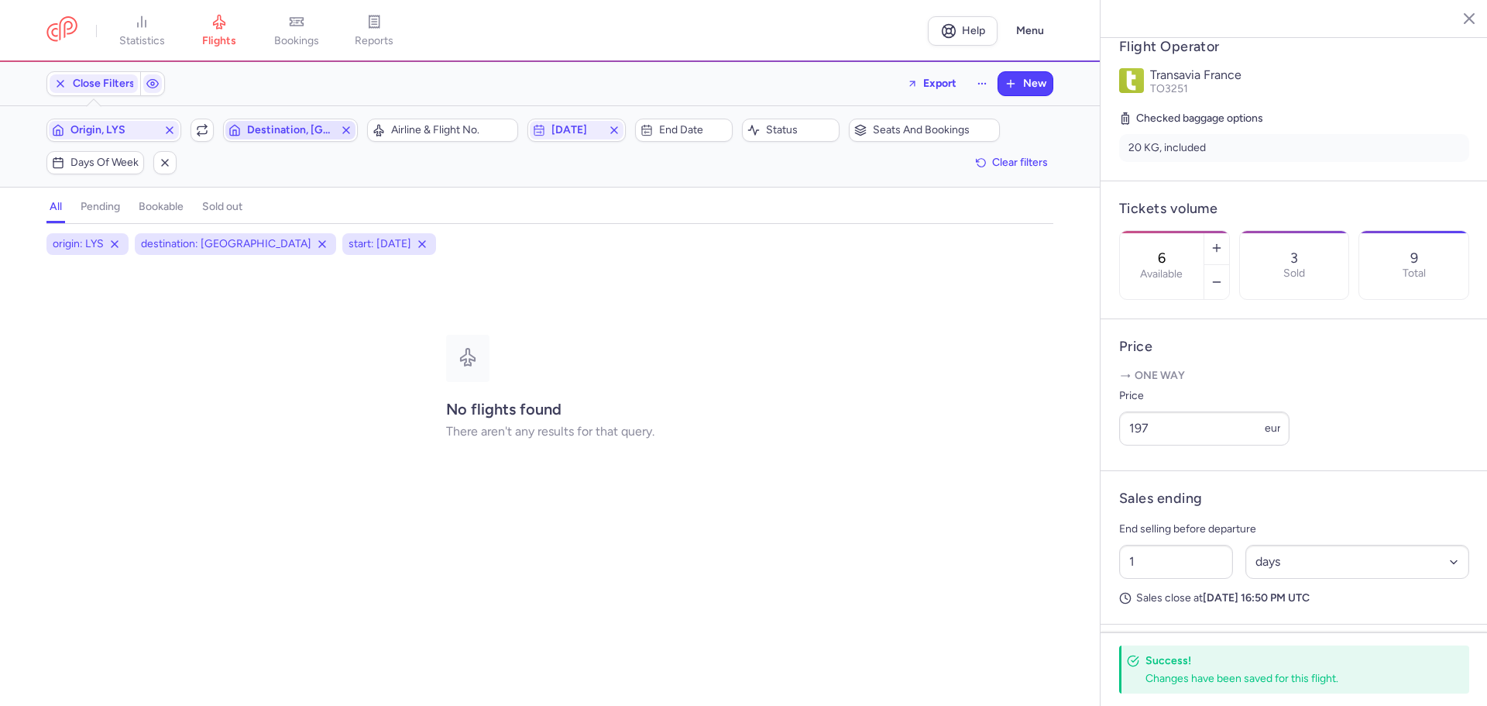
click at [262, 127] on span "Destination, [GEOGRAPHIC_DATA]" at bounding box center [290, 130] width 87 height 12
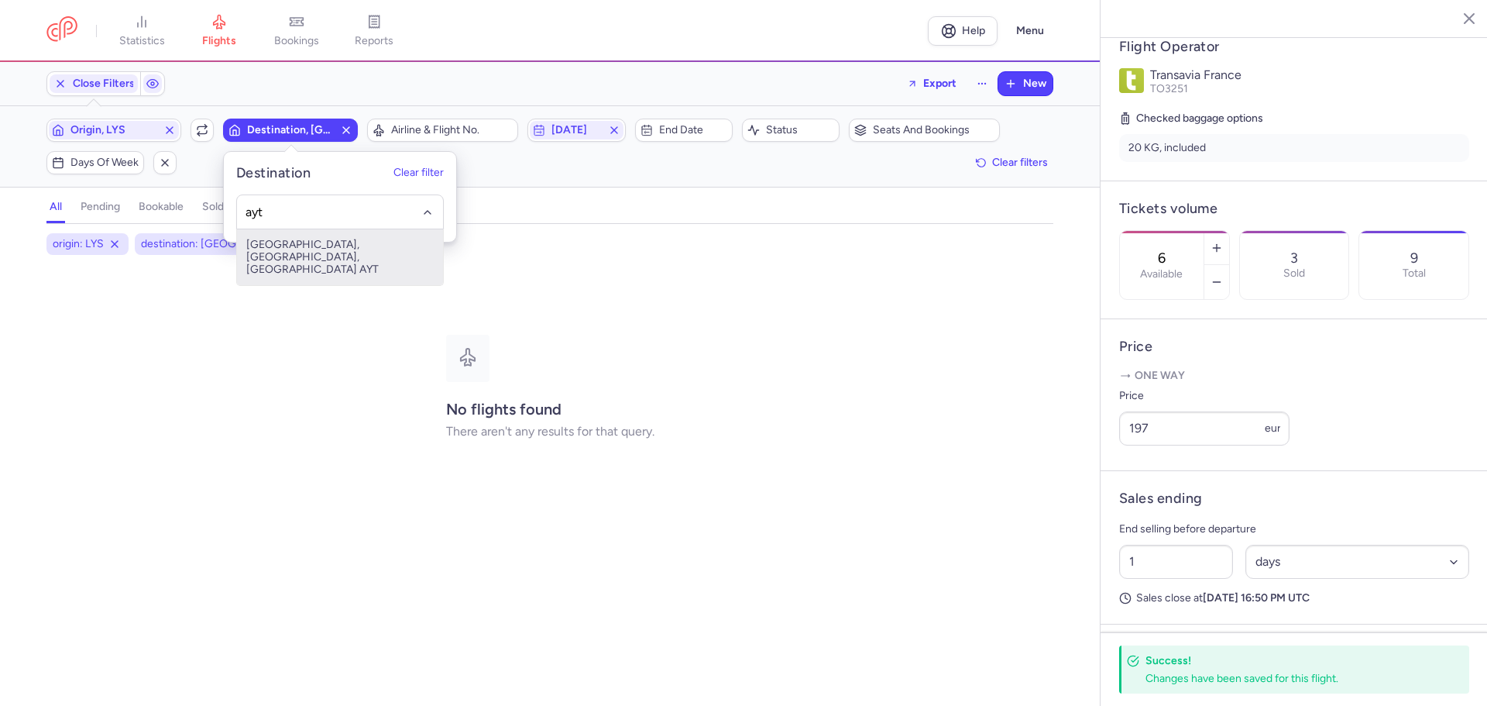
click at [322, 242] on span "[GEOGRAPHIC_DATA], [GEOGRAPHIC_DATA], [GEOGRAPHIC_DATA] AYT" at bounding box center [340, 257] width 206 height 56
type input "ayt"
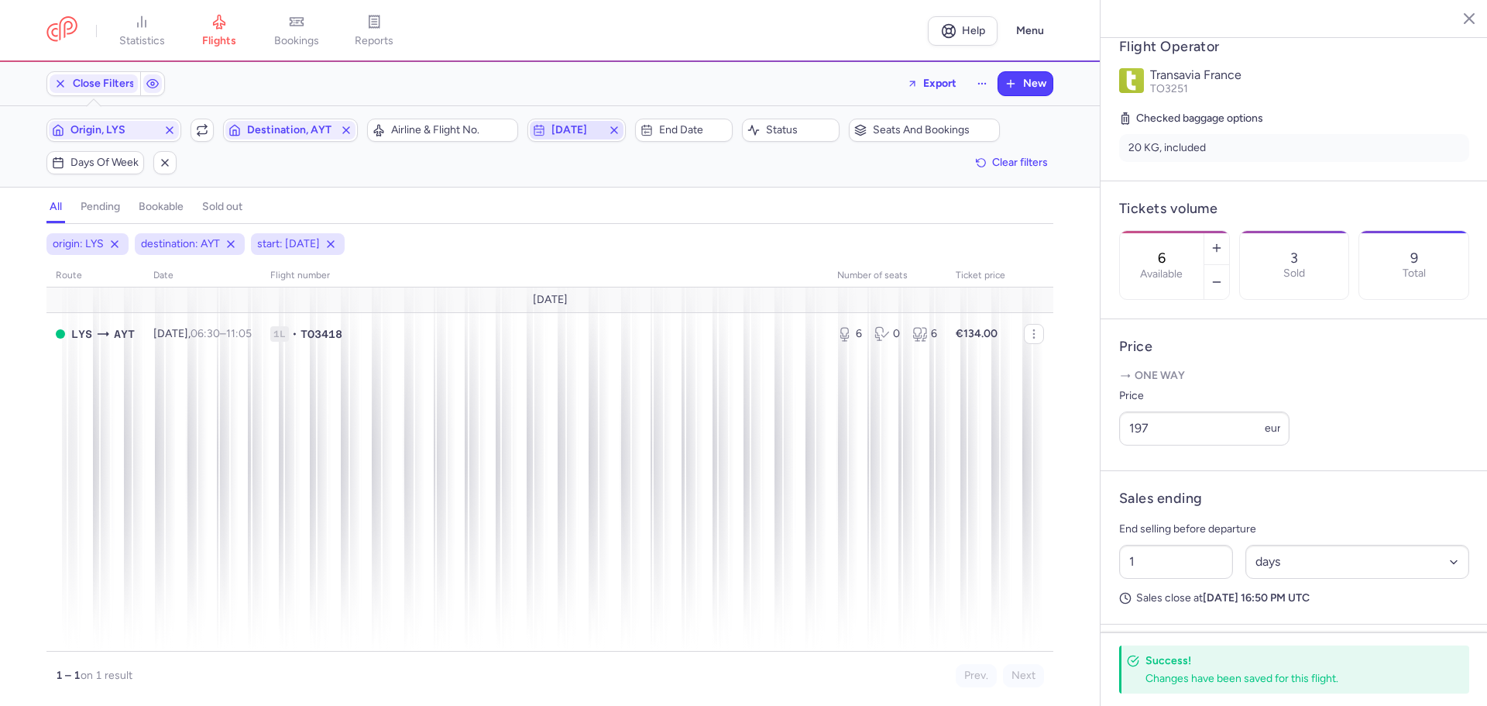
click at [601, 128] on span "[DATE]" at bounding box center [577, 130] width 50 height 12
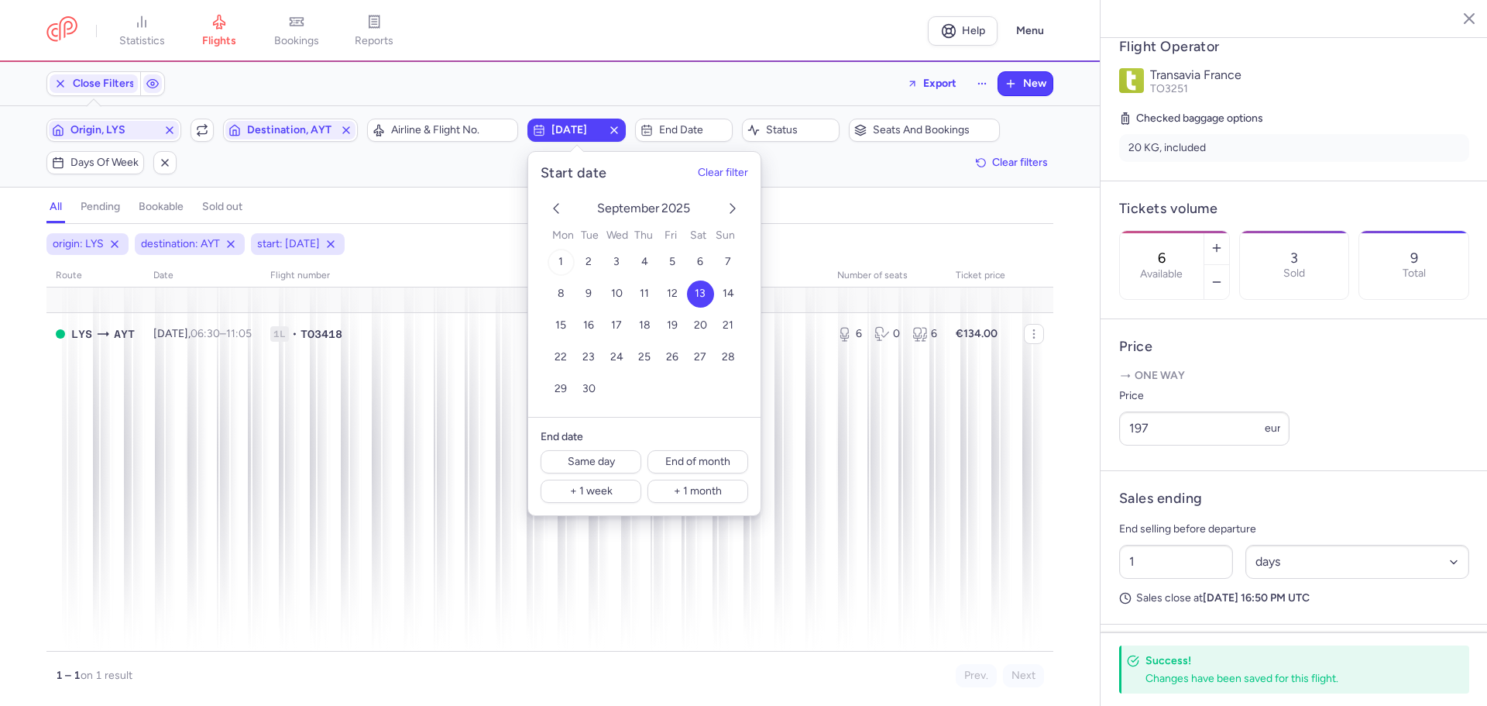
click at [563, 260] on button "1" at bounding box center [561, 262] width 27 height 27
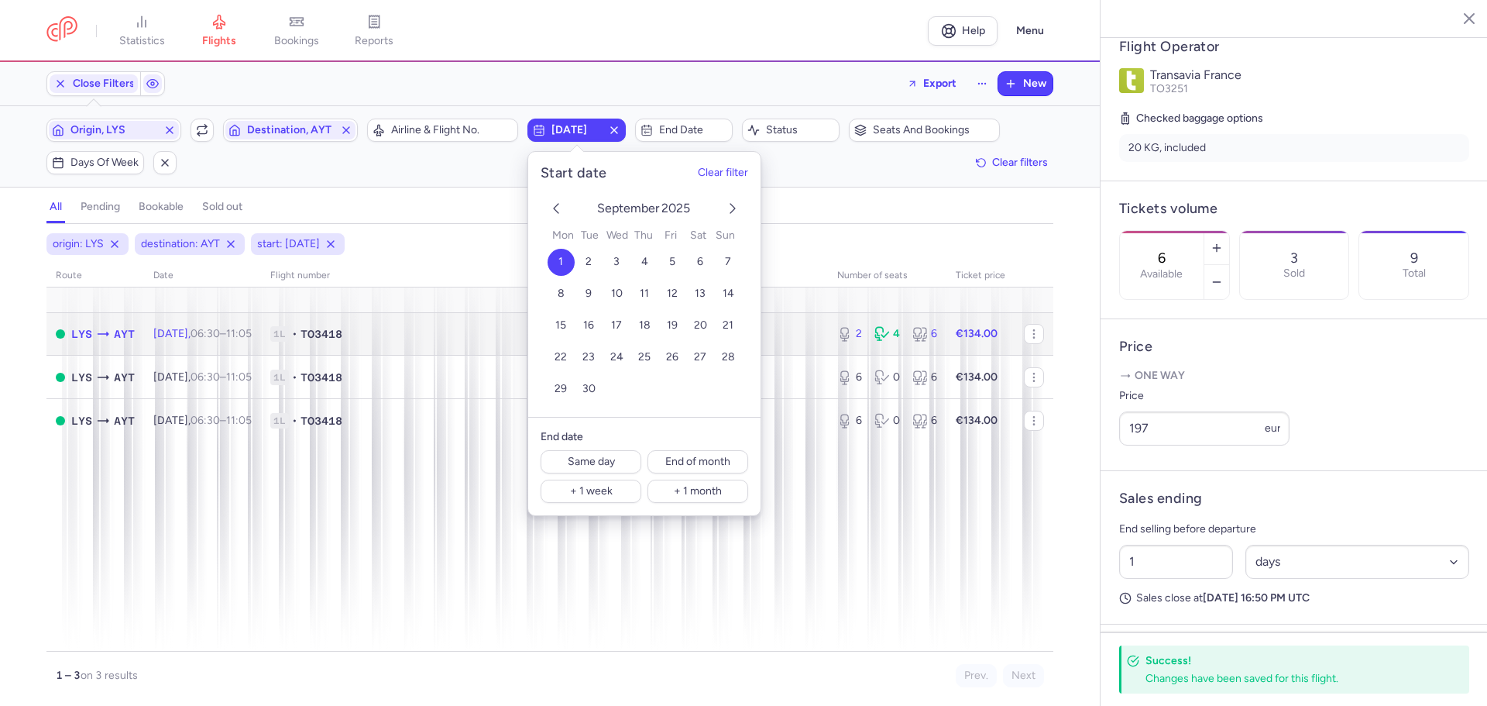
click at [100, 330] on icon at bounding box center [102, 333] width 15 height 15
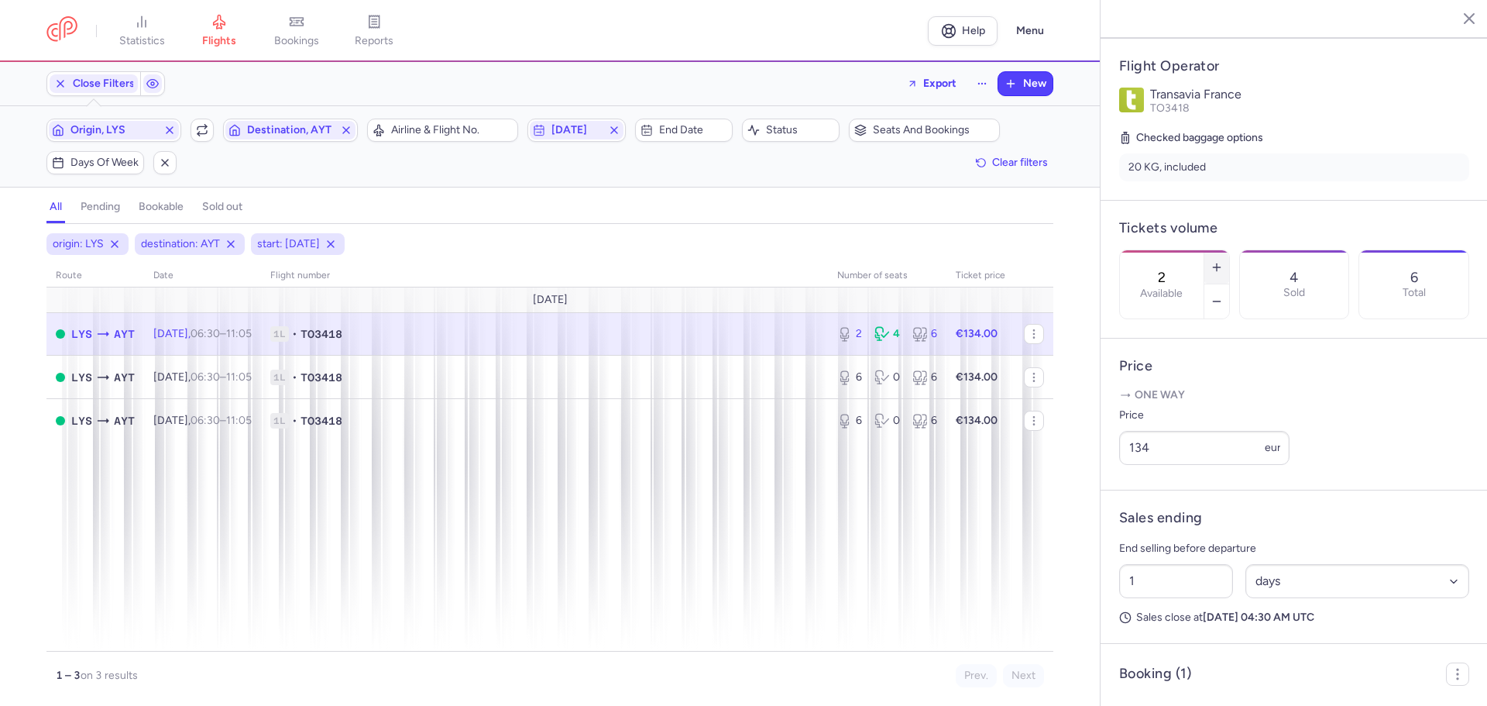
click at [1223, 261] on icon "button" at bounding box center [1217, 267] width 12 height 12
click at [1220, 267] on line "button" at bounding box center [1216, 267] width 7 height 0
type input "6"
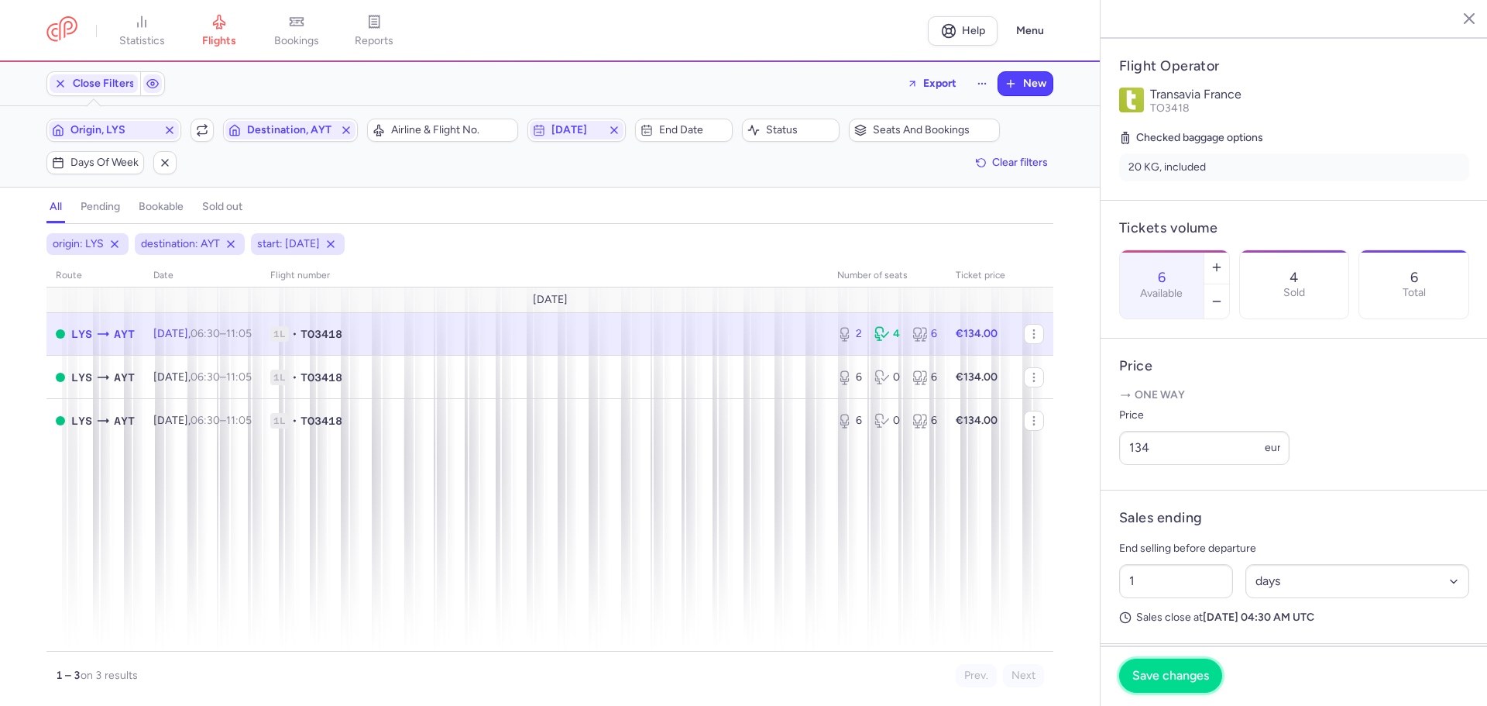
click at [1191, 672] on span "Save changes" at bounding box center [1171, 676] width 77 height 14
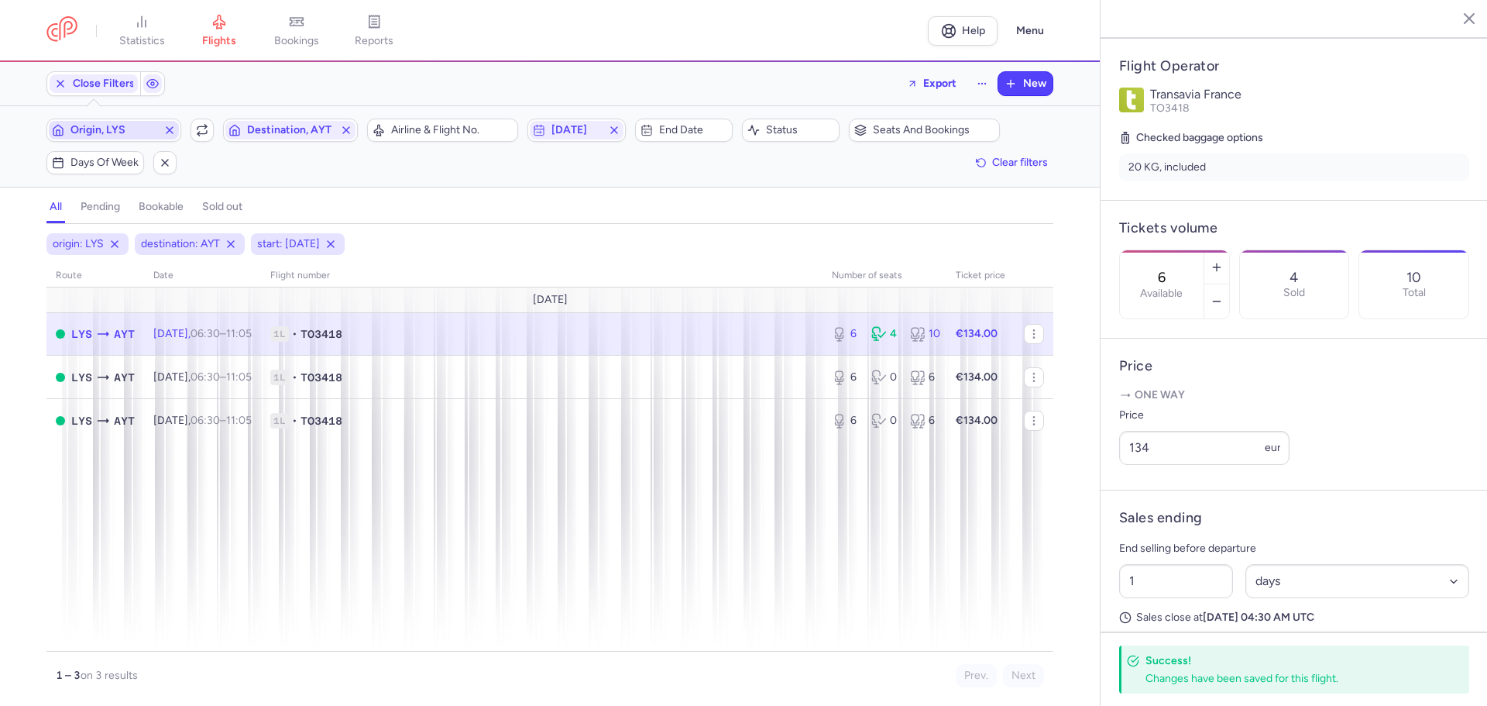
click at [118, 132] on span "Origin, LYS" at bounding box center [113, 130] width 87 height 12
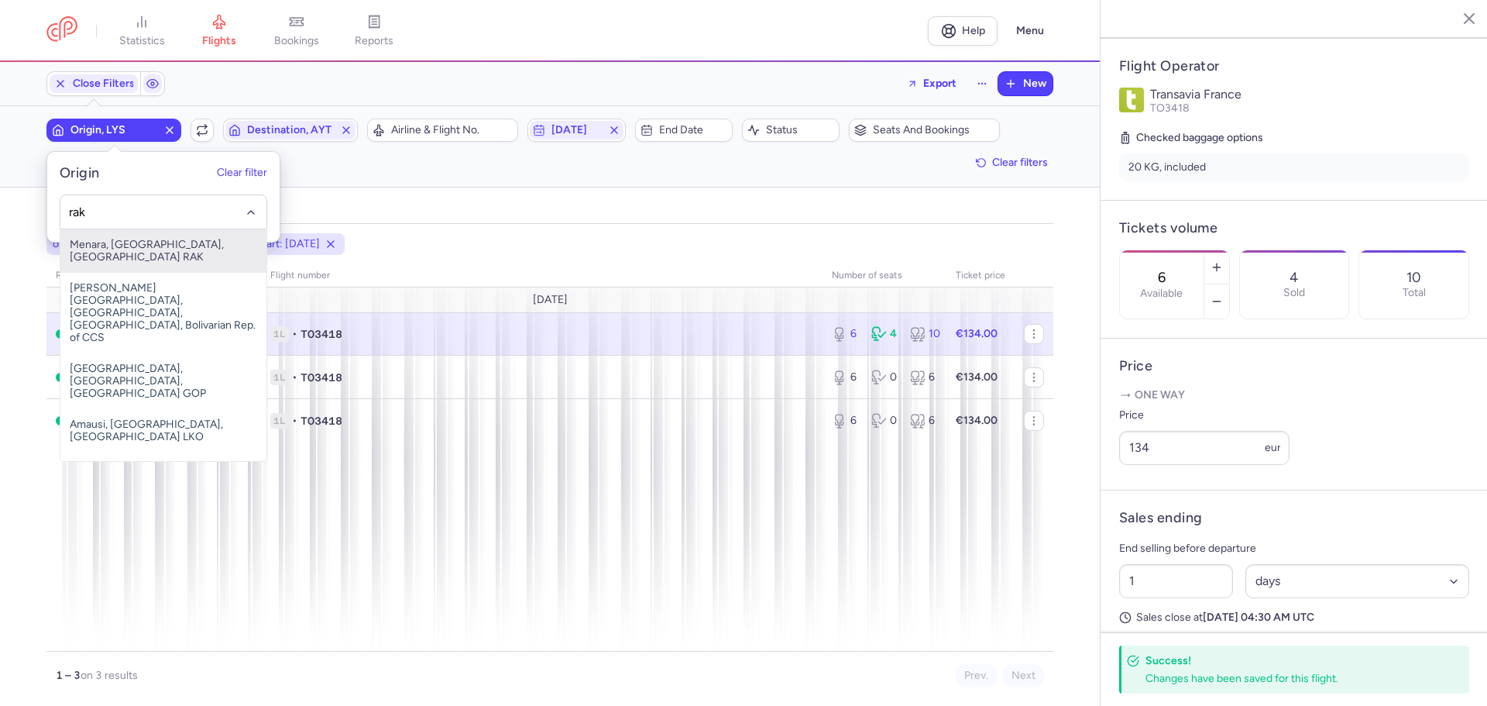
click at [209, 245] on span "Menara, [GEOGRAPHIC_DATA], [GEOGRAPHIC_DATA] RAK" at bounding box center [163, 250] width 206 height 43
type input "rak"
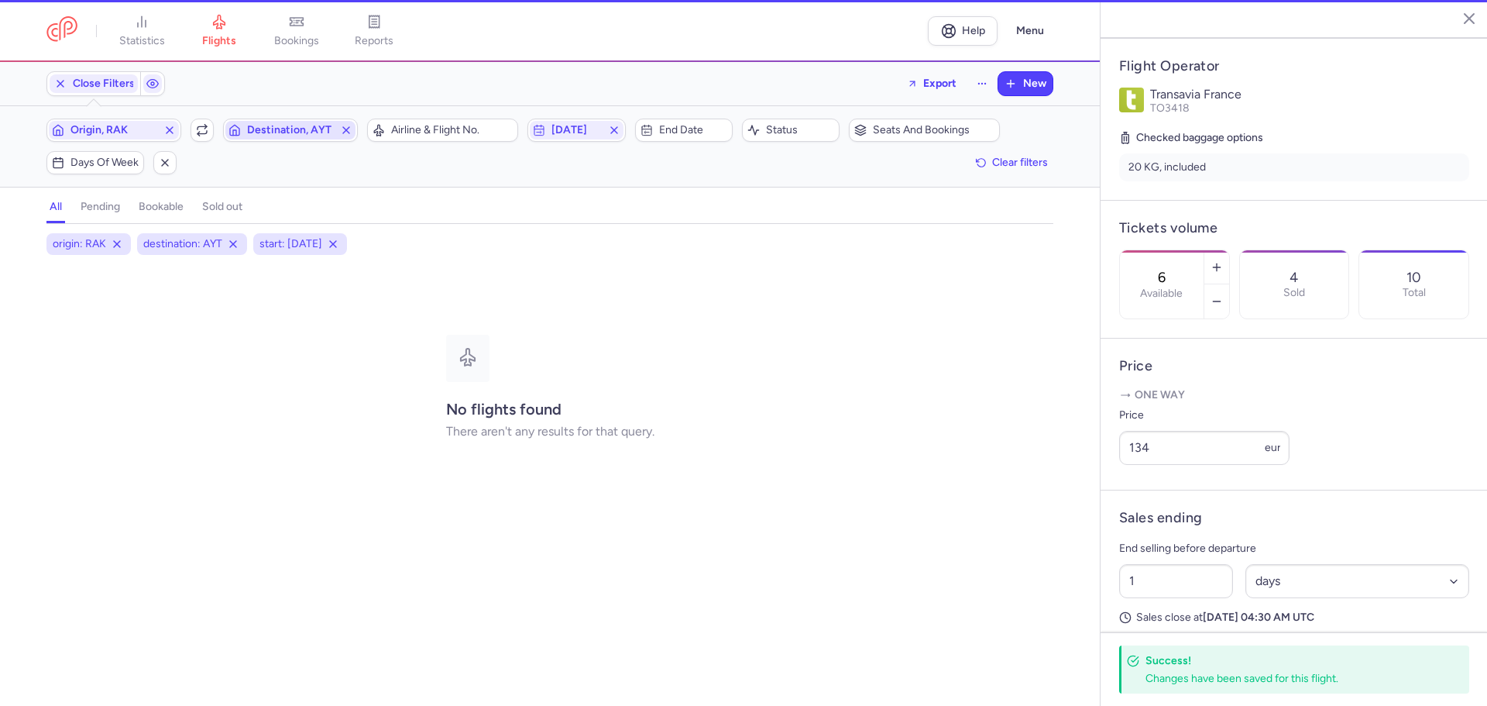
click at [266, 129] on span "Destination, AYT" at bounding box center [290, 130] width 87 height 12
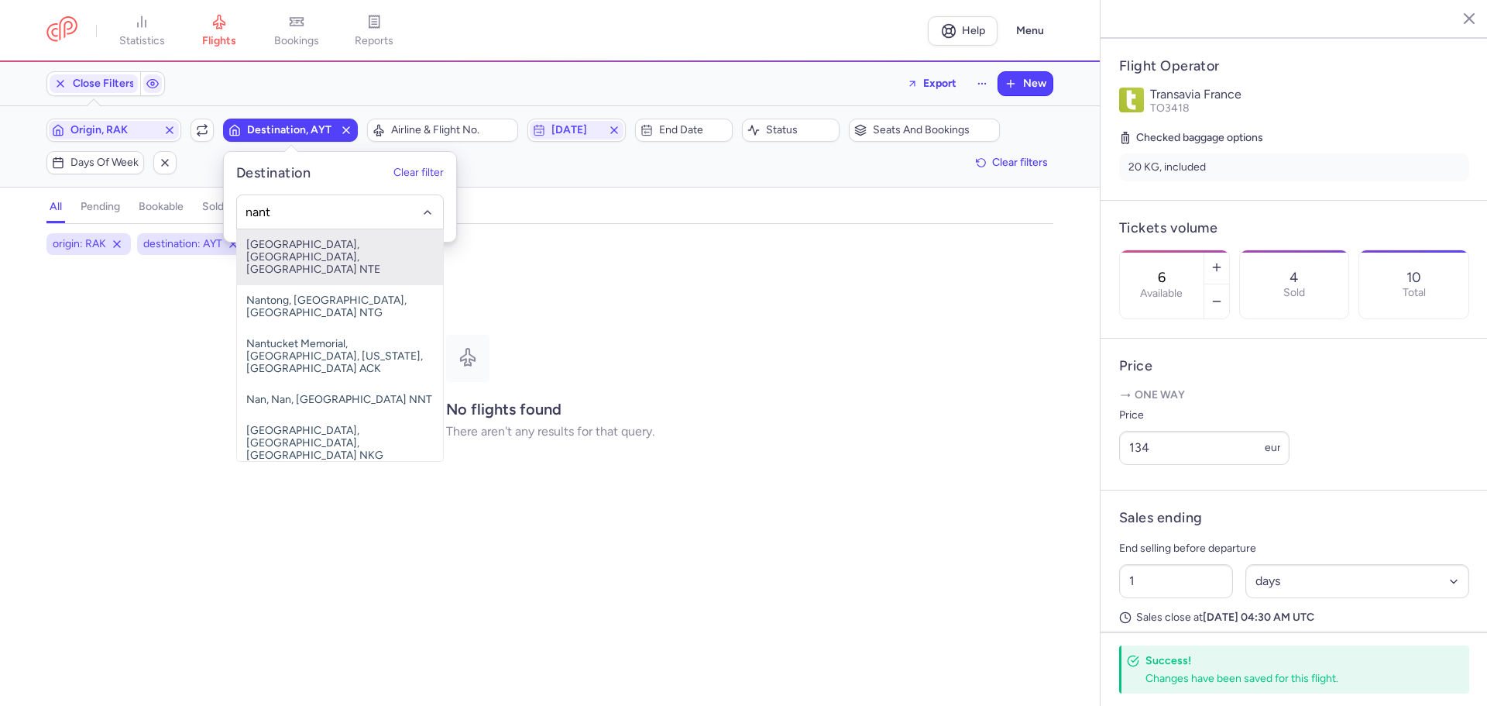
click at [353, 245] on span "[GEOGRAPHIC_DATA], [GEOGRAPHIC_DATA], [GEOGRAPHIC_DATA] NTE" at bounding box center [340, 257] width 206 height 56
type input "nant"
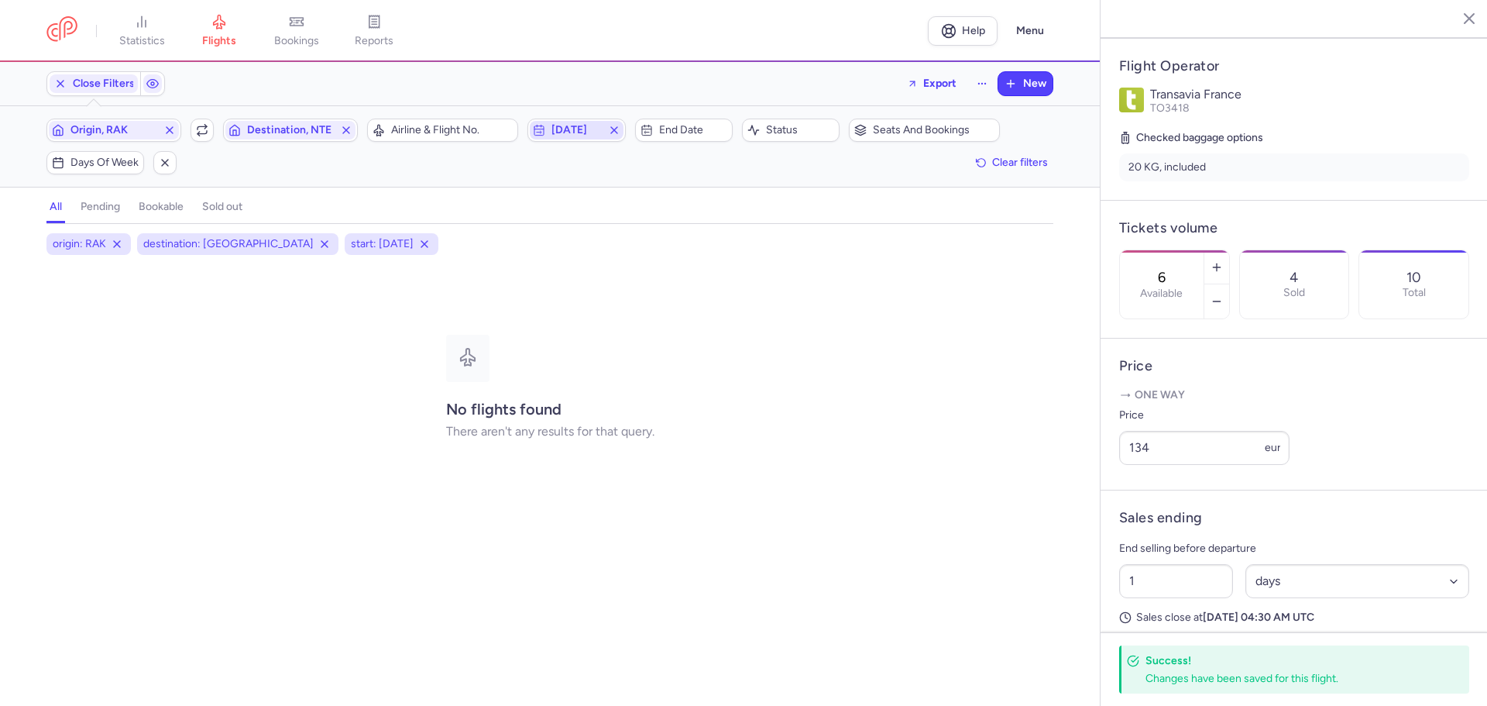
click at [576, 131] on span "[DATE]" at bounding box center [577, 130] width 50 height 12
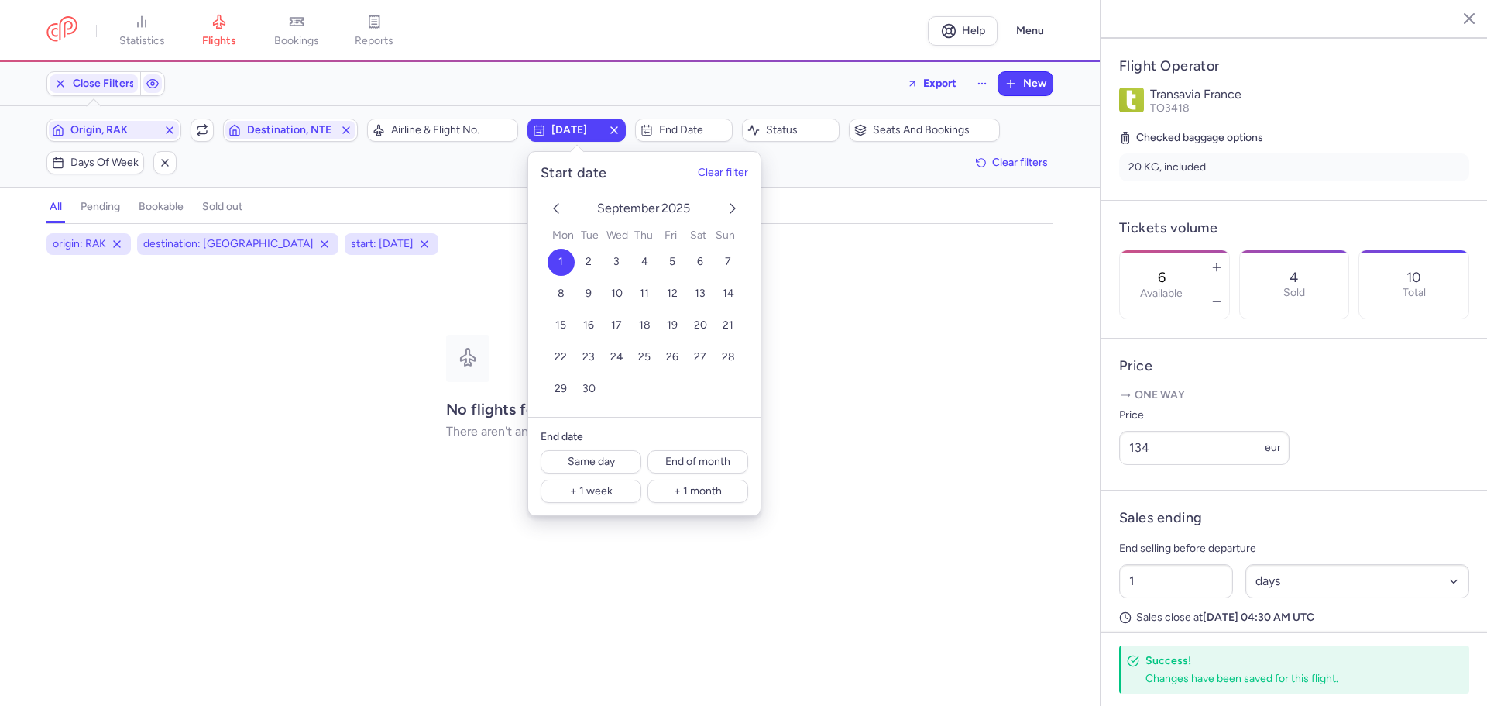
click at [552, 207] on icon "previous month" at bounding box center [556, 208] width 19 height 19
click at [726, 352] on span "24" at bounding box center [728, 357] width 13 height 13
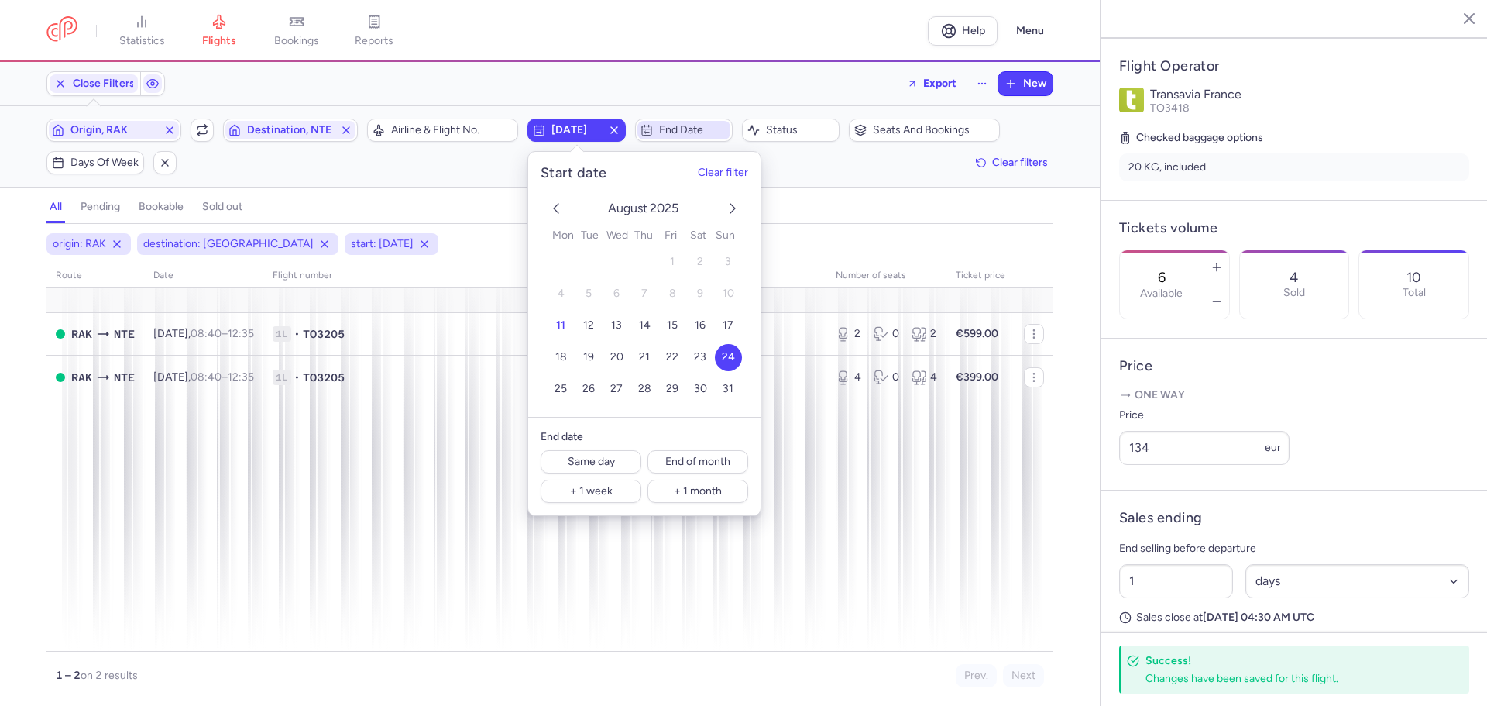
click at [655, 127] on span "End date" at bounding box center [684, 130] width 93 height 19
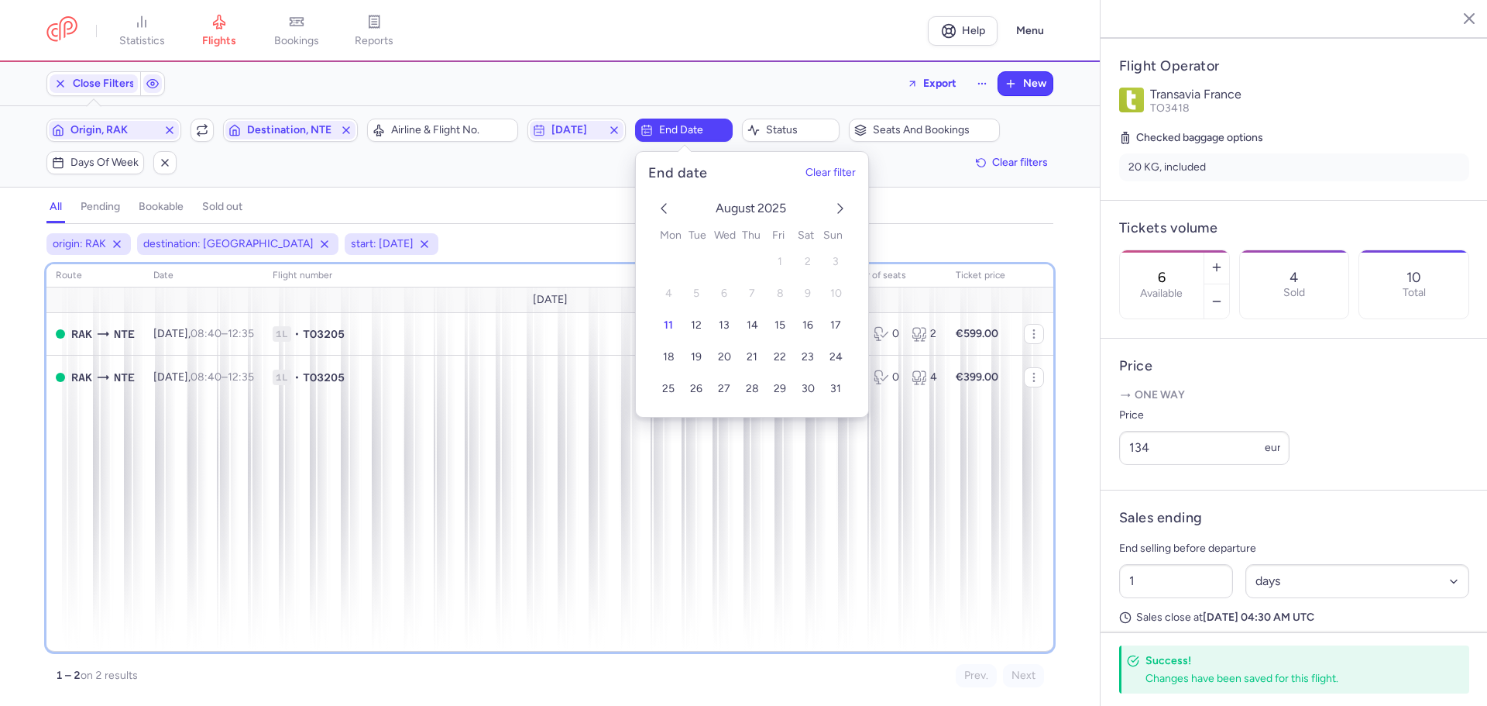
click at [397, 424] on div "route date Flight number number of seats Ticket price [DATE] RAK NTE [DATE] 08:…" at bounding box center [549, 457] width 1007 height 387
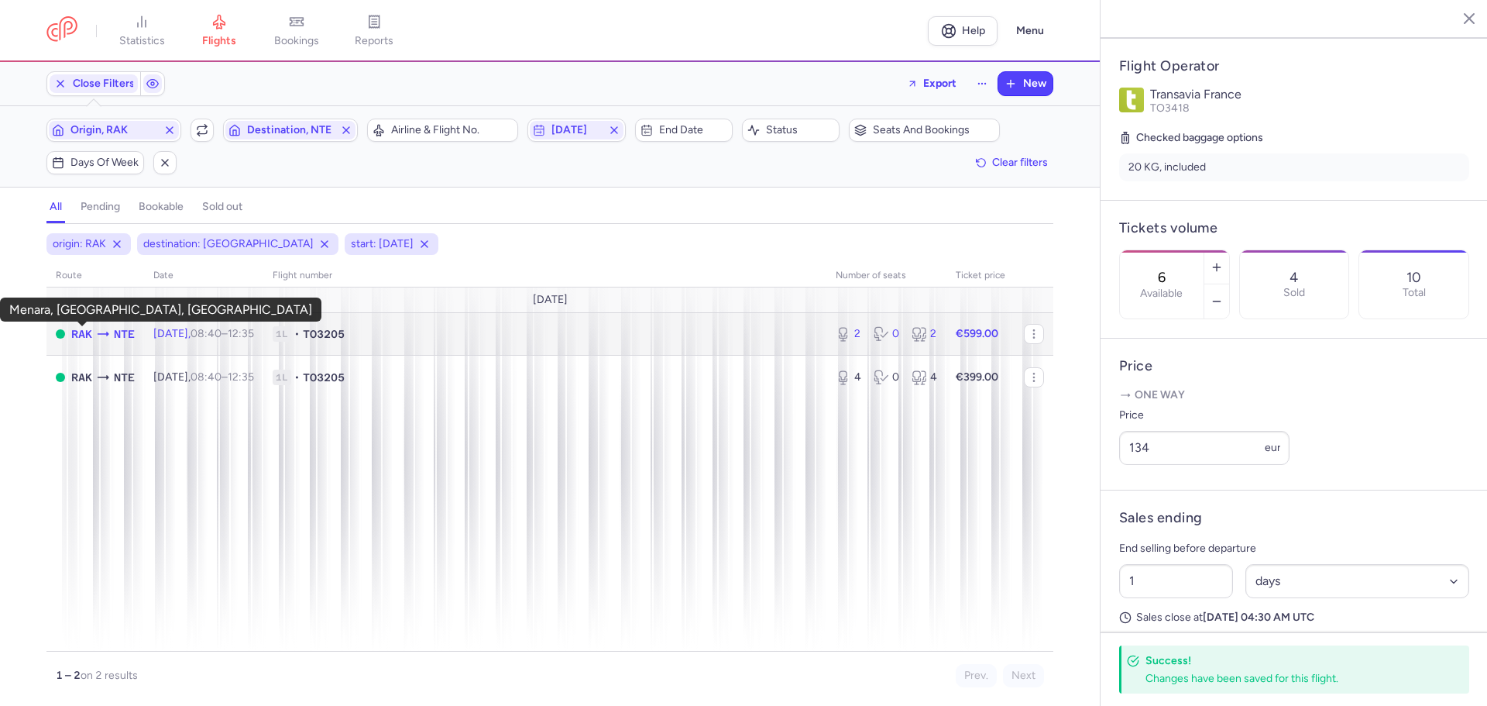
click at [91, 336] on span "RAK" at bounding box center [81, 333] width 21 height 17
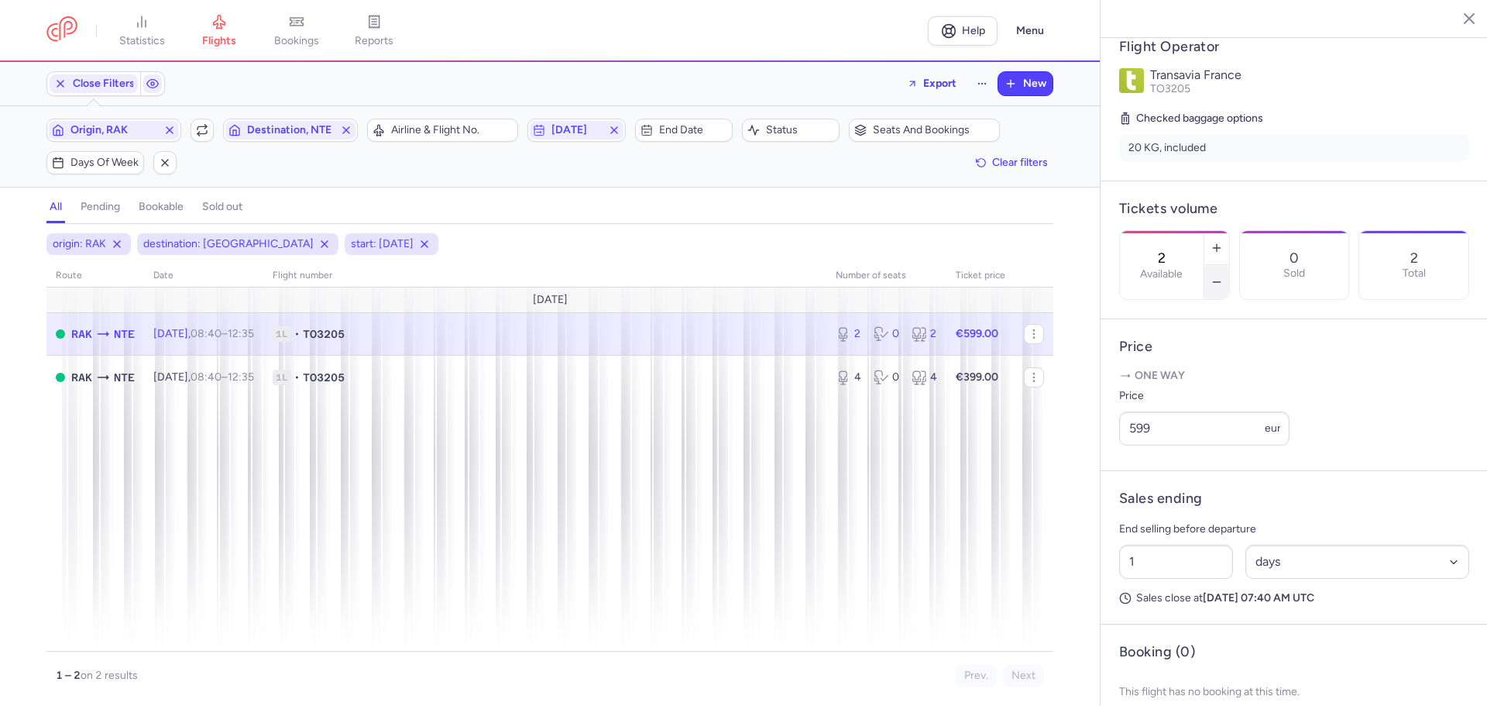
click at [1223, 276] on icon "button" at bounding box center [1217, 282] width 12 height 12
type input "0"
click at [1172, 677] on span "Save changes" at bounding box center [1171, 676] width 77 height 14
